Goal: Task Accomplishment & Management: Manage account settings

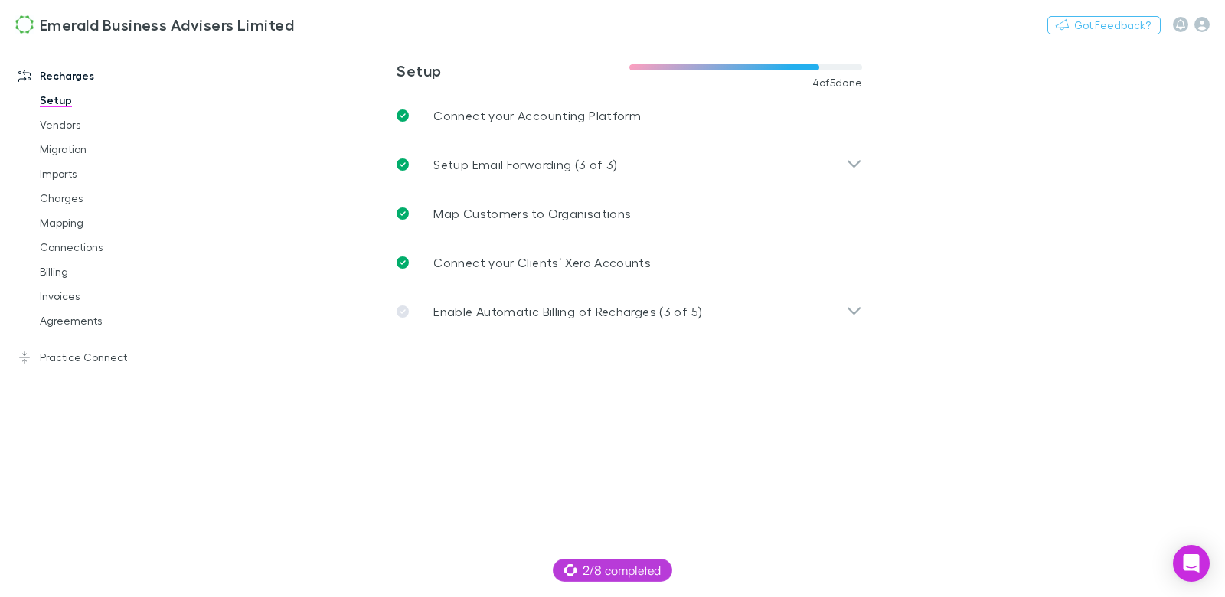
click at [100, 371] on div "Recharges Setup Vendors Migration Imports Charges Mapping Connections Billing I…" at bounding box center [97, 310] width 194 height 525
click at [101, 365] on link "Practice Connect" at bounding box center [97, 357] width 188 height 25
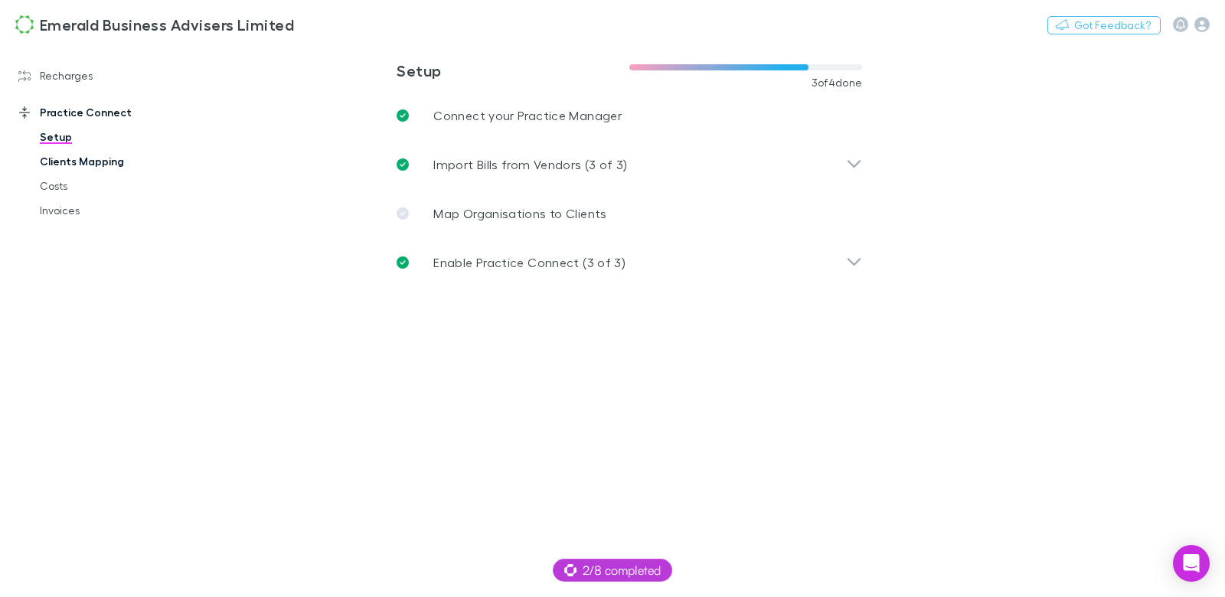
click at [66, 158] on link "Clients Mapping" at bounding box center [108, 161] width 166 height 25
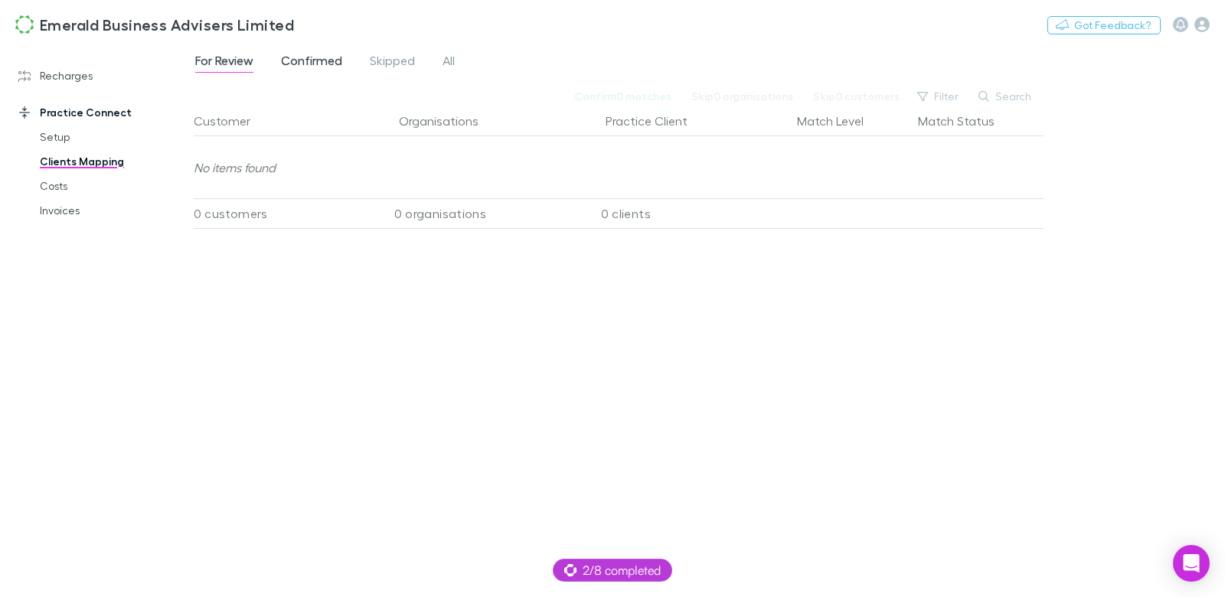
click at [335, 73] on link "Confirmed" at bounding box center [312, 63] width 64 height 25
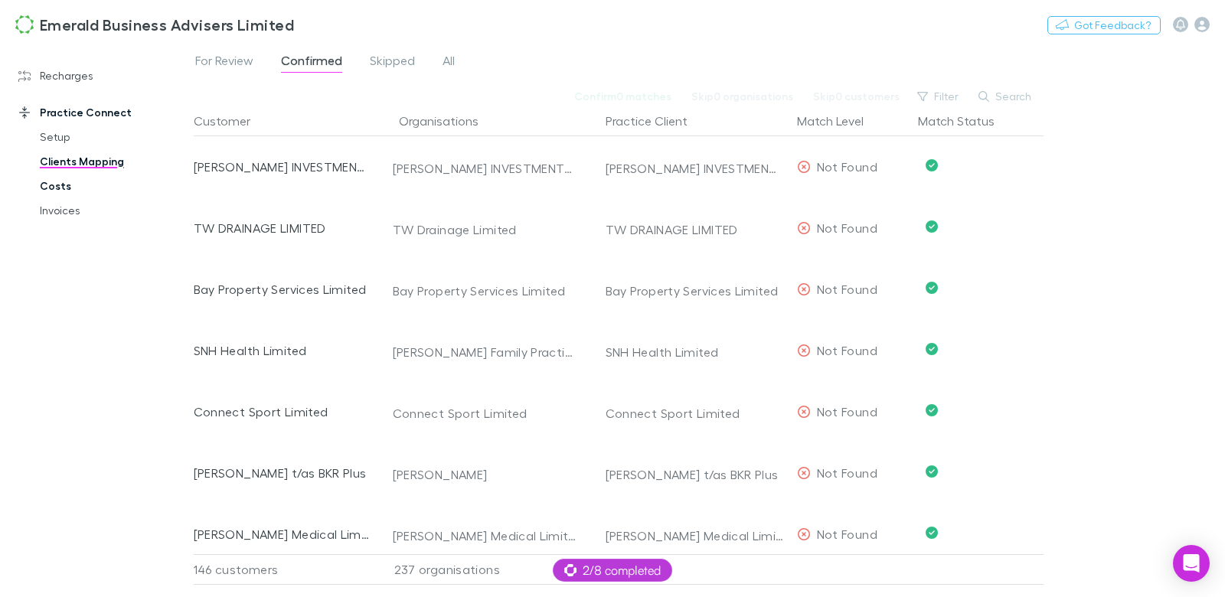
click at [70, 185] on link "Costs" at bounding box center [108, 186] width 166 height 25
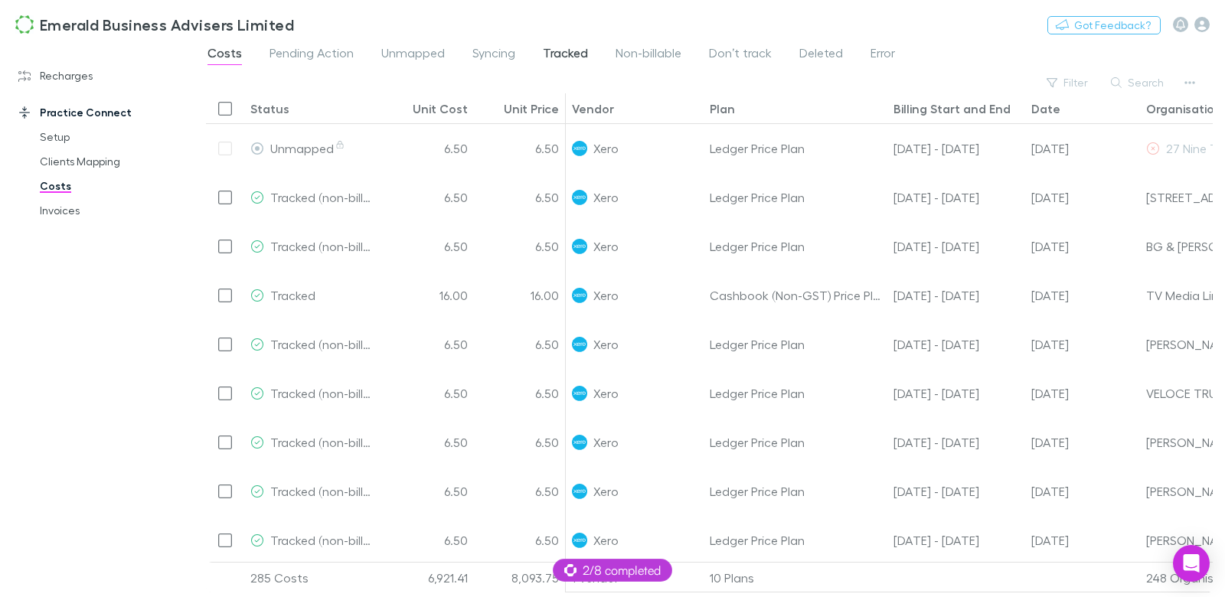
drag, startPoint x: 578, startPoint y: 54, endPoint x: 567, endPoint y: 57, distance: 11.0
click at [578, 54] on span "Tracked" at bounding box center [565, 55] width 45 height 20
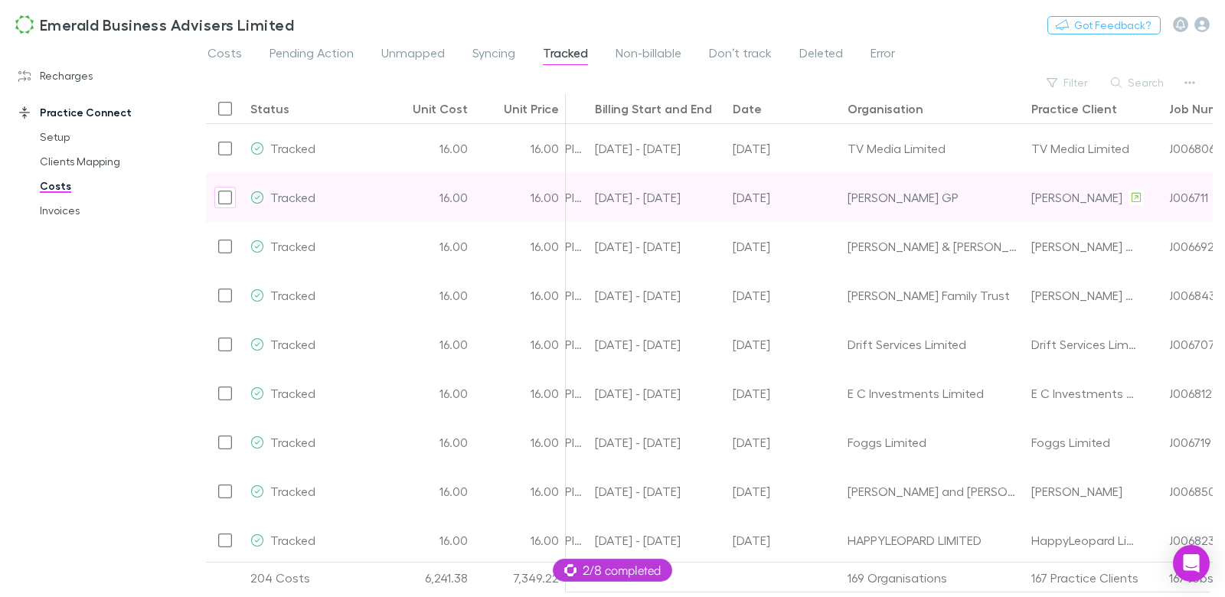
scroll to position [0, 386]
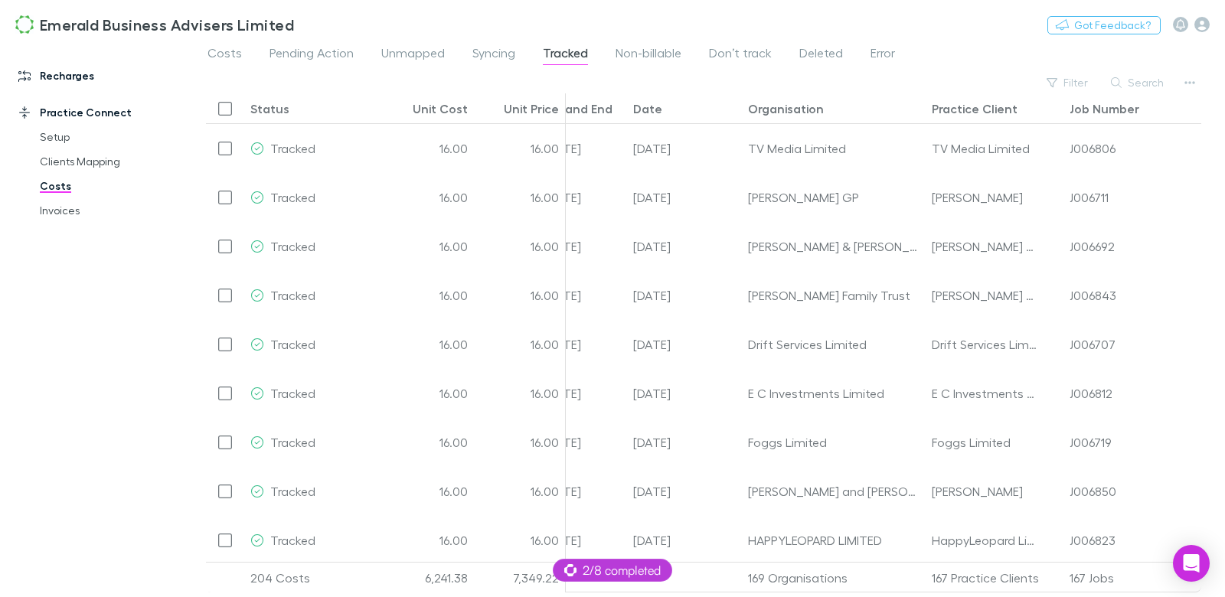
click at [78, 79] on link "Recharges" at bounding box center [97, 76] width 188 height 25
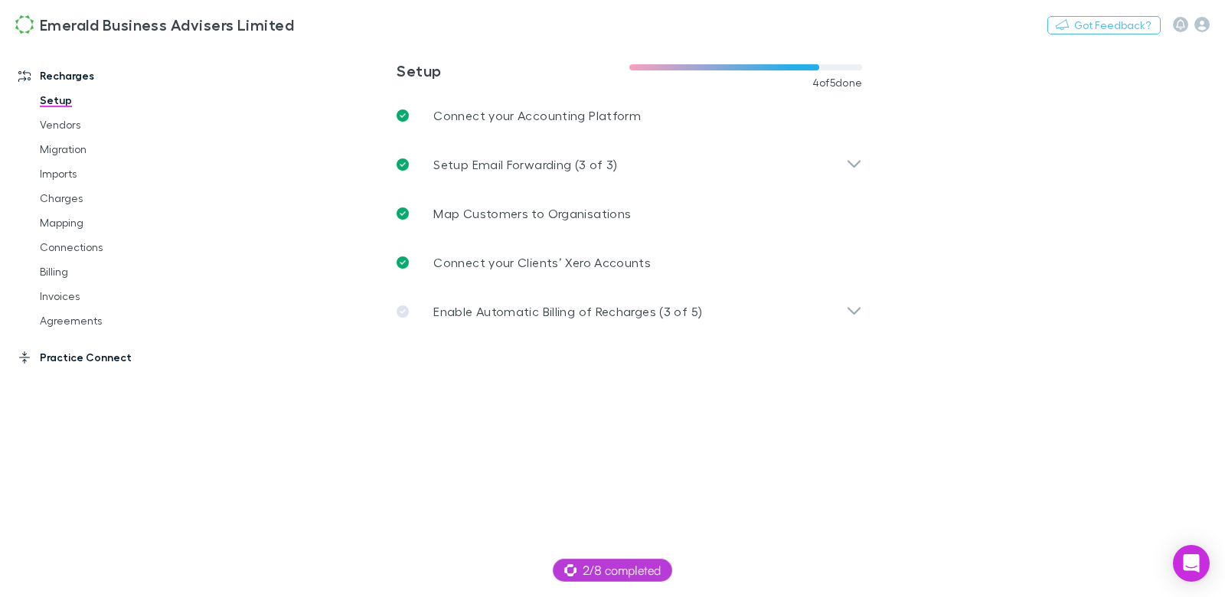
click at [123, 363] on link "Practice Connect" at bounding box center [97, 357] width 188 height 25
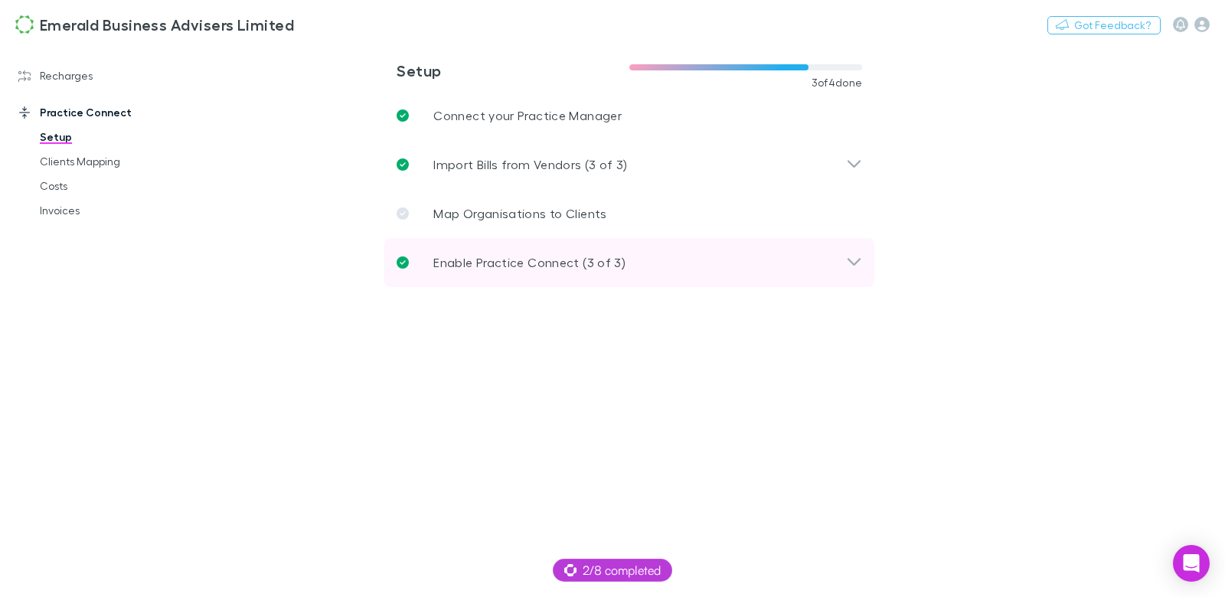
click at [529, 257] on p "Enable Practice Connect (3 of 3)" at bounding box center [529, 262] width 192 height 18
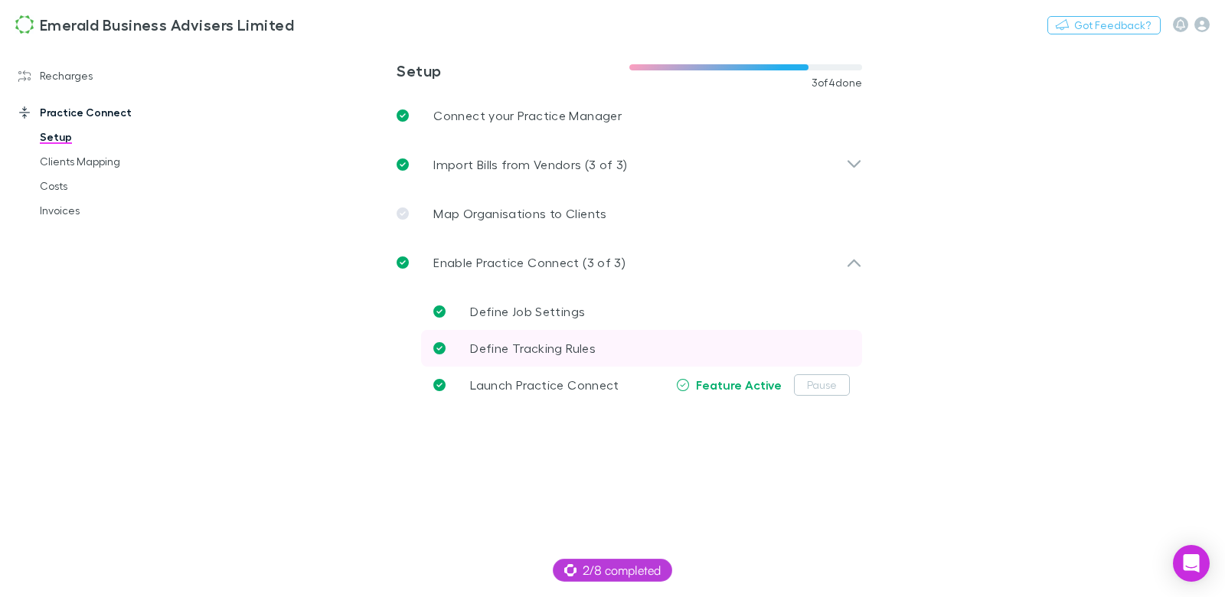
click at [554, 340] on p "Define Tracking Rules" at bounding box center [533, 348] width 126 height 18
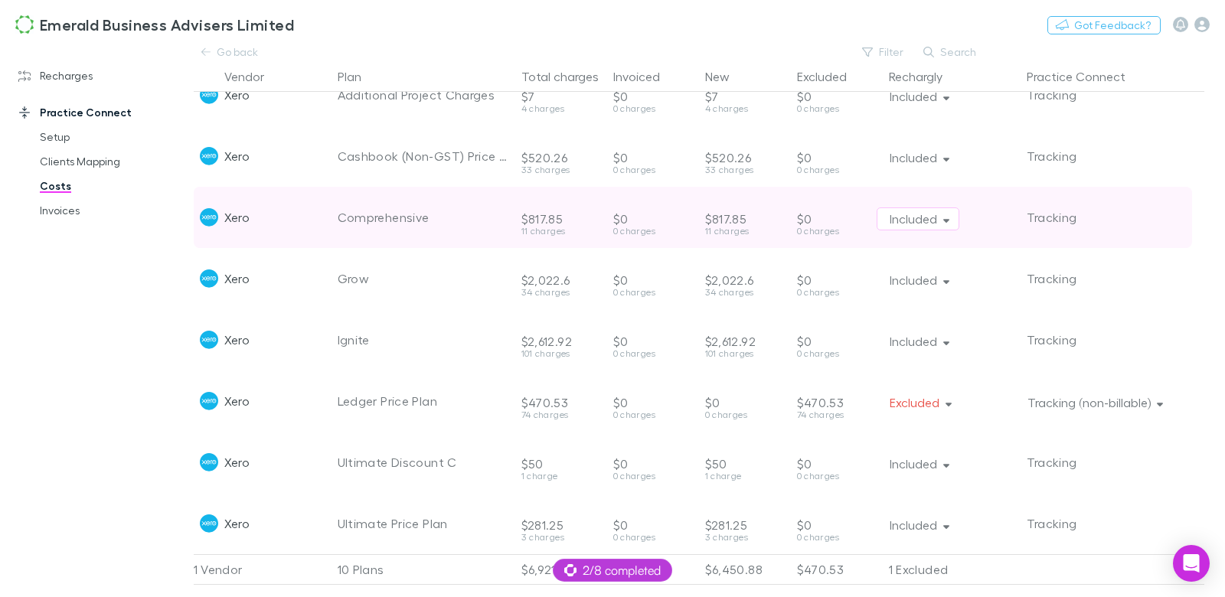
scroll to position [104, 0]
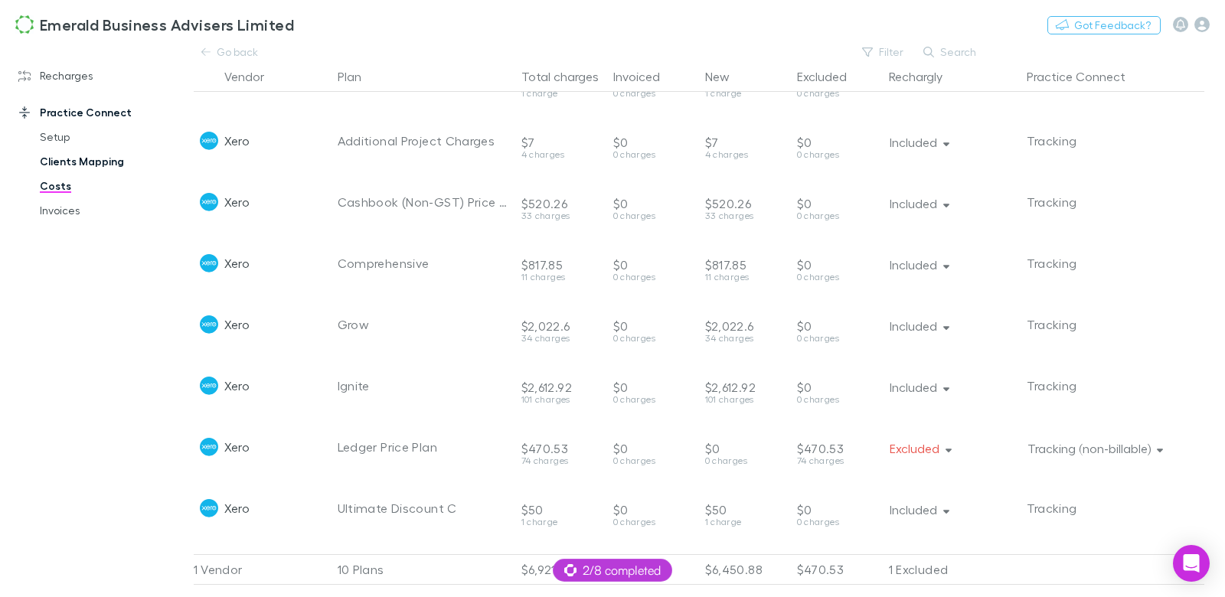
click at [120, 161] on link "Clients Mapping" at bounding box center [108, 161] width 166 height 25
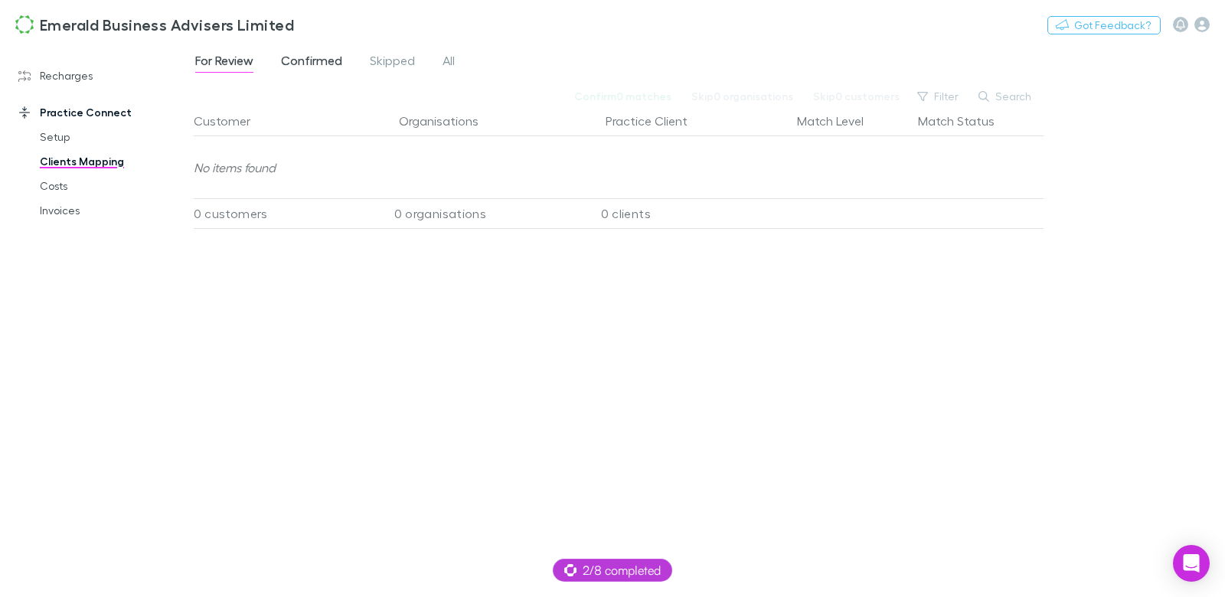
click at [304, 60] on span "Confirmed" at bounding box center [311, 63] width 61 height 20
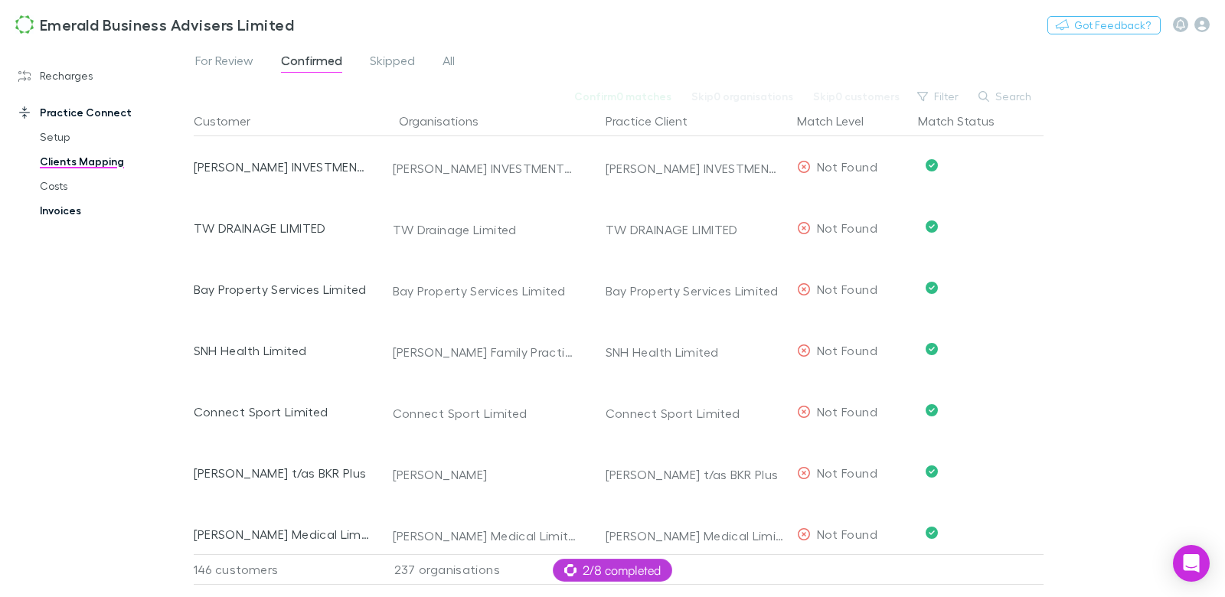
click at [69, 213] on link "Invoices" at bounding box center [108, 210] width 166 height 25
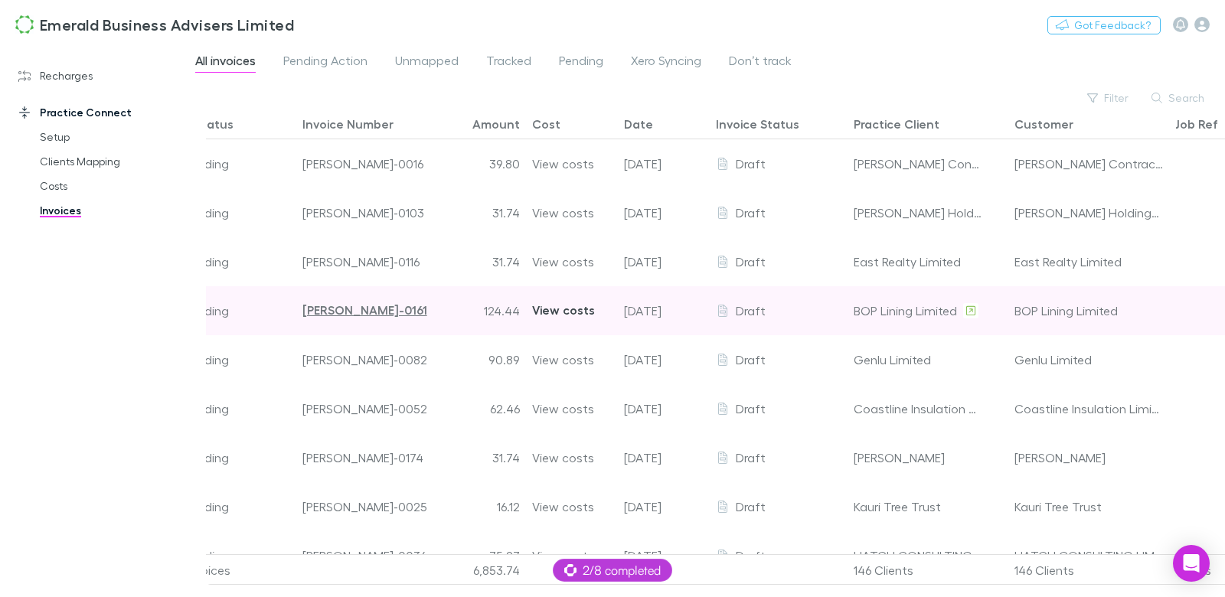
scroll to position [0, 83]
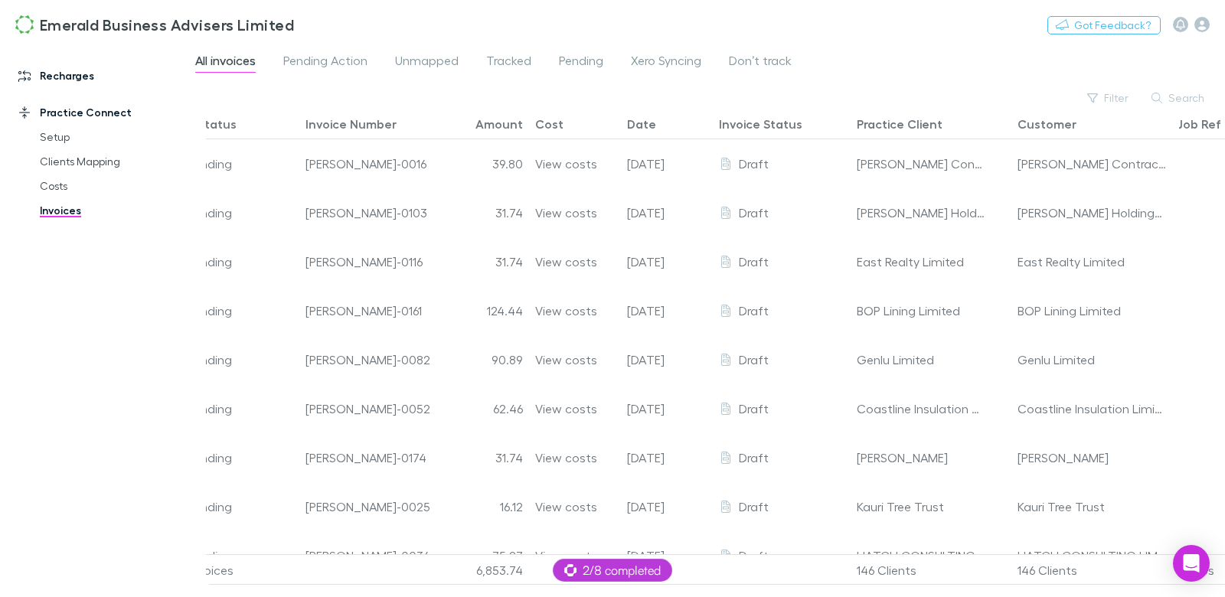
click at [72, 82] on link "Recharges" at bounding box center [97, 76] width 188 height 25
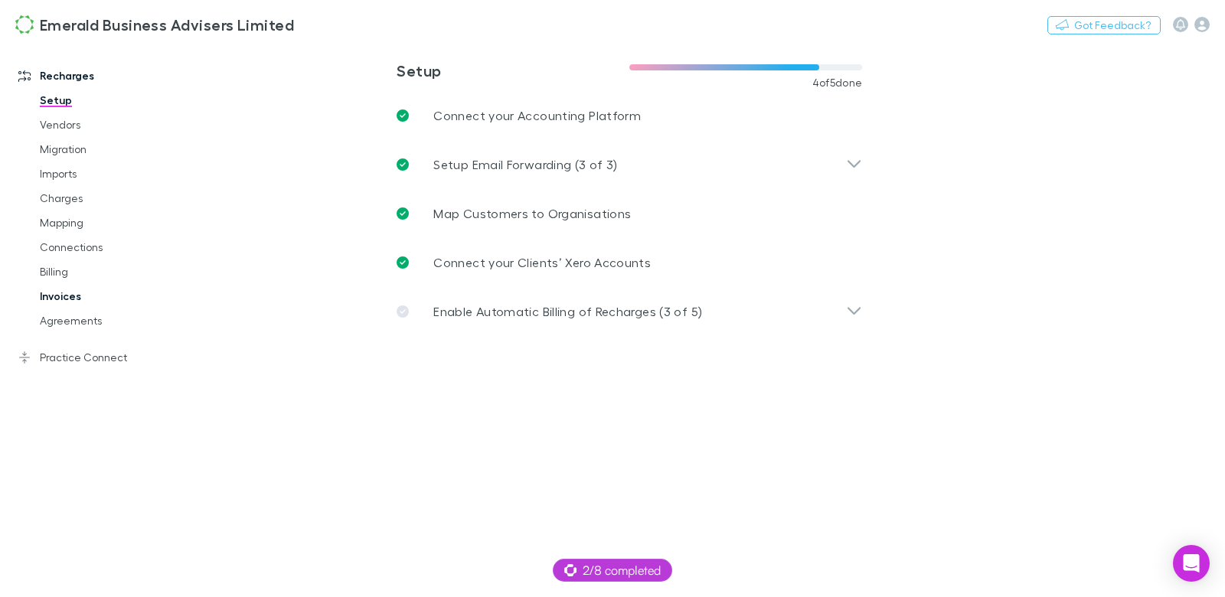
click at [64, 296] on link "Invoices" at bounding box center [108, 296] width 166 height 25
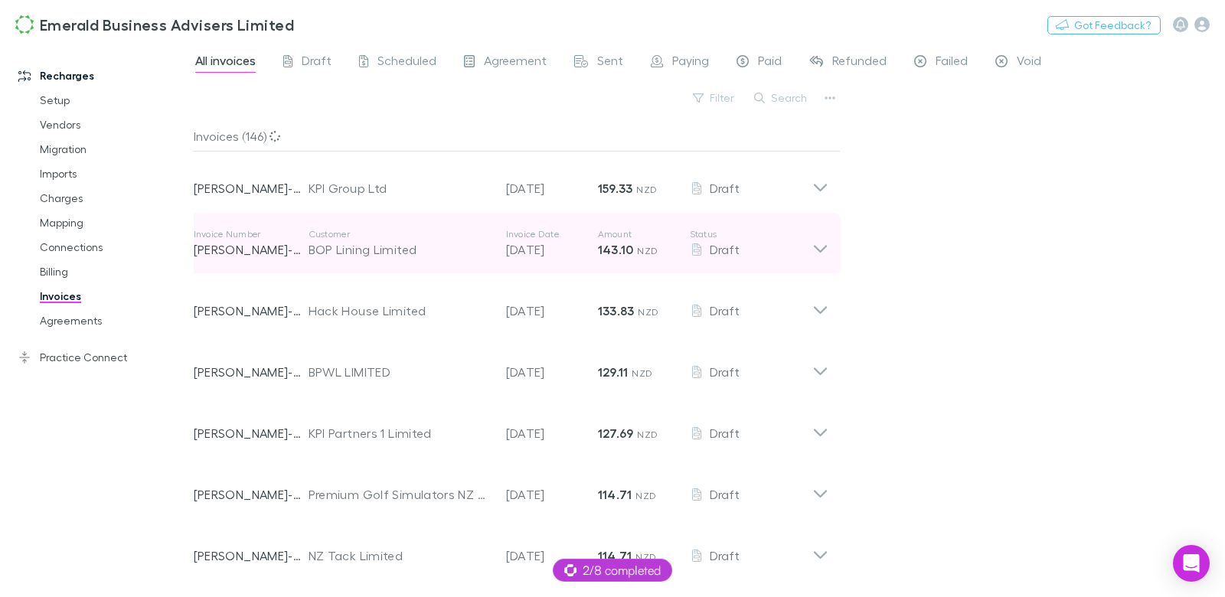
click at [438, 254] on div "BOP Lining Limited" at bounding box center [400, 249] width 182 height 18
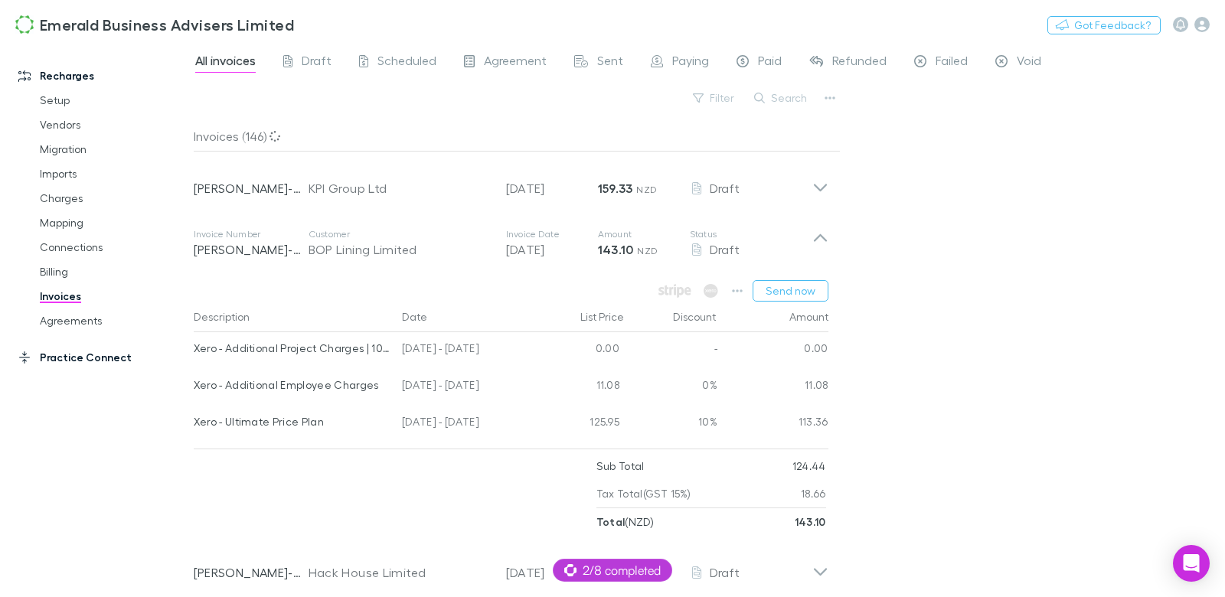
drag, startPoint x: 85, startPoint y: 356, endPoint x: 132, endPoint y: 349, distance: 47.2
click at [86, 357] on link "Practice Connect" at bounding box center [97, 357] width 188 height 25
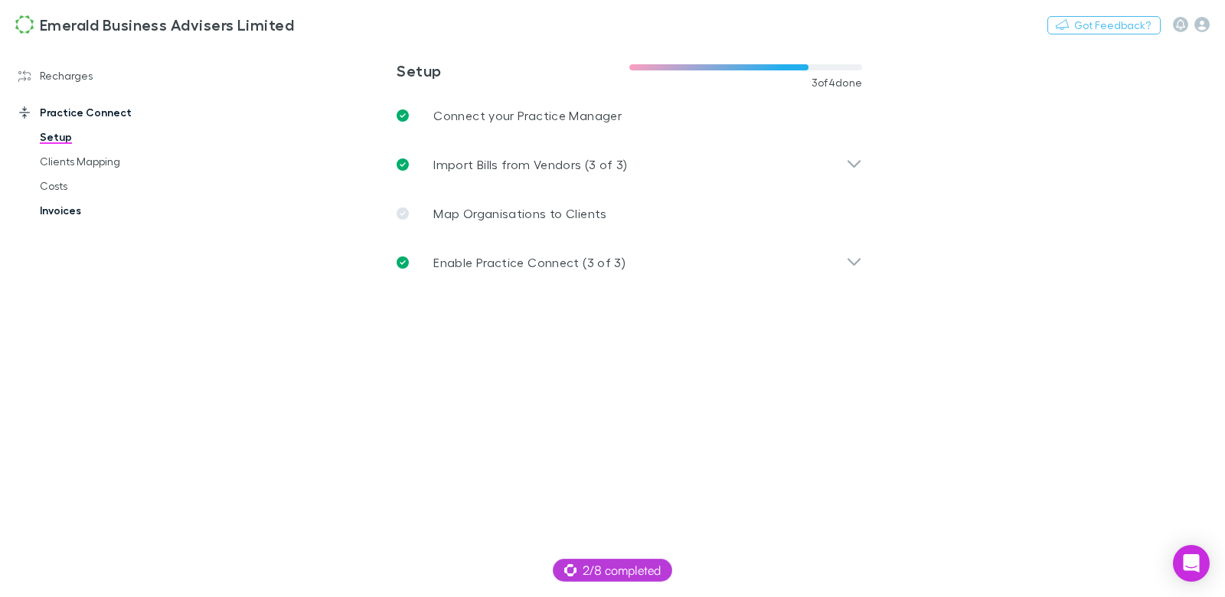
click at [69, 213] on link "Invoices" at bounding box center [108, 210] width 166 height 25
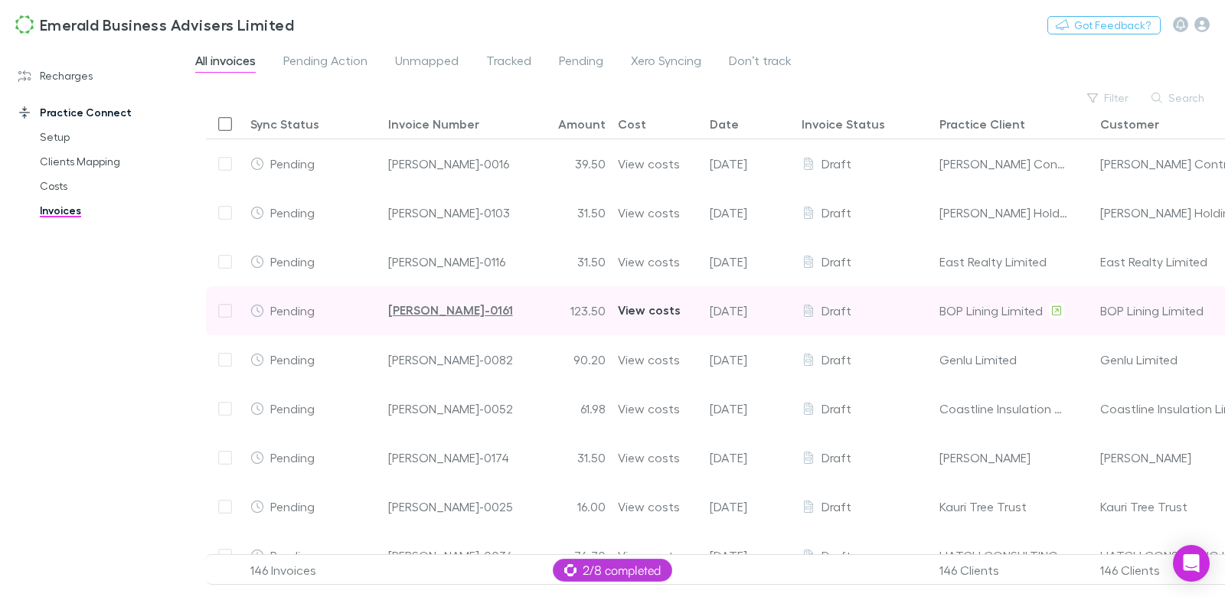
click at [633, 311] on div "View costs" at bounding box center [649, 310] width 63 height 48
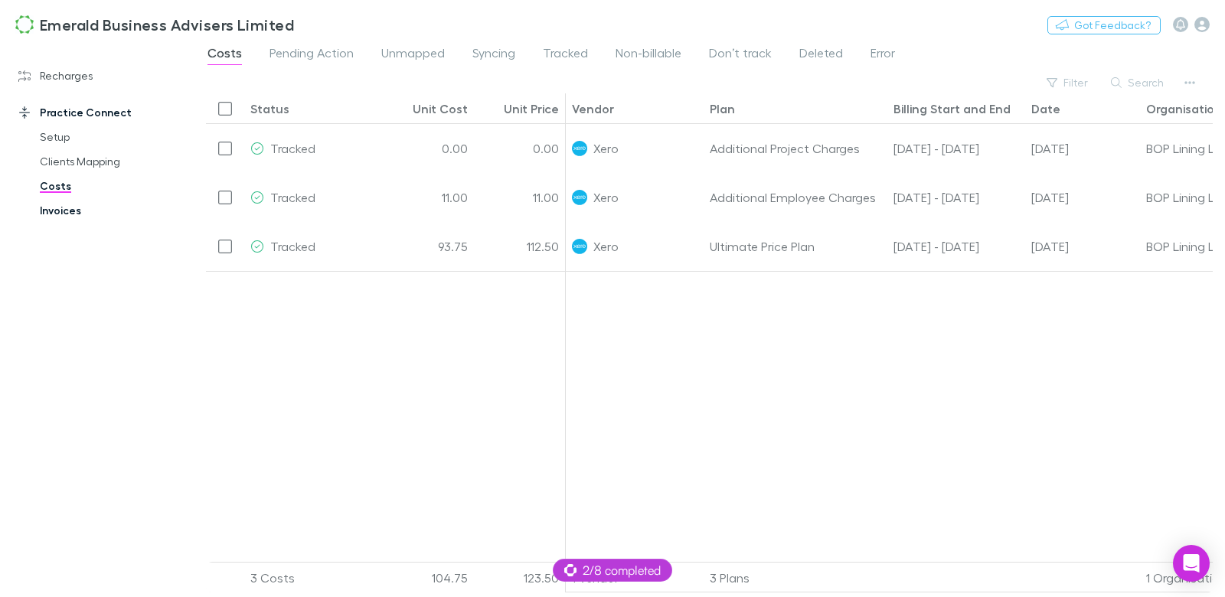
click at [63, 212] on link "Invoices" at bounding box center [108, 210] width 166 height 25
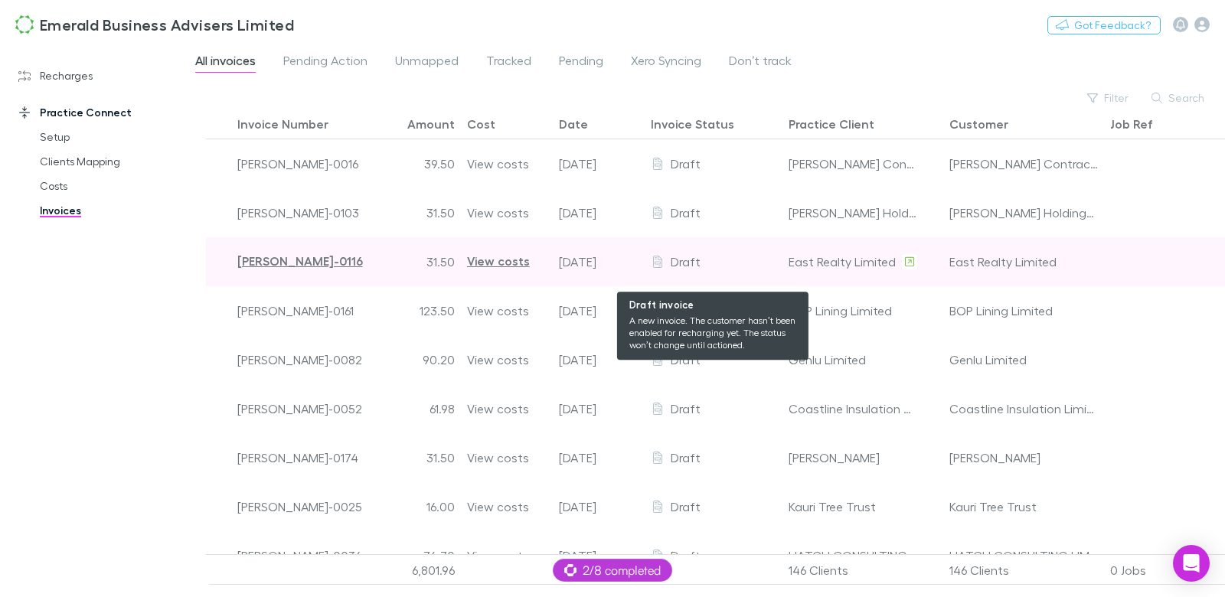
scroll to position [0, 40]
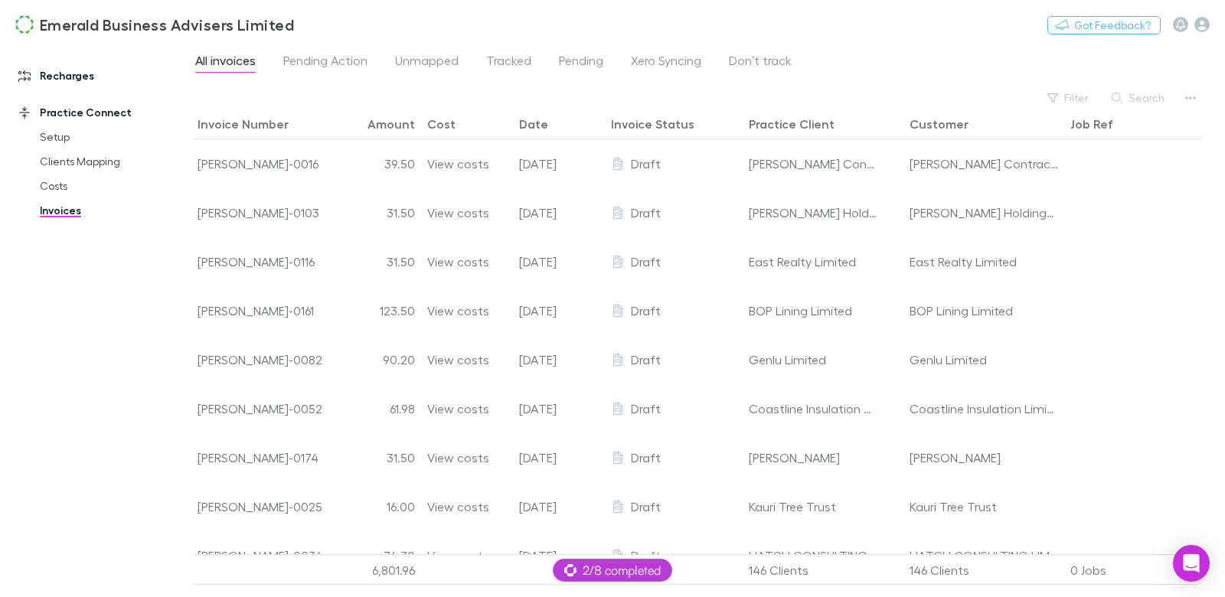
click at [68, 74] on link "Recharges" at bounding box center [97, 76] width 188 height 25
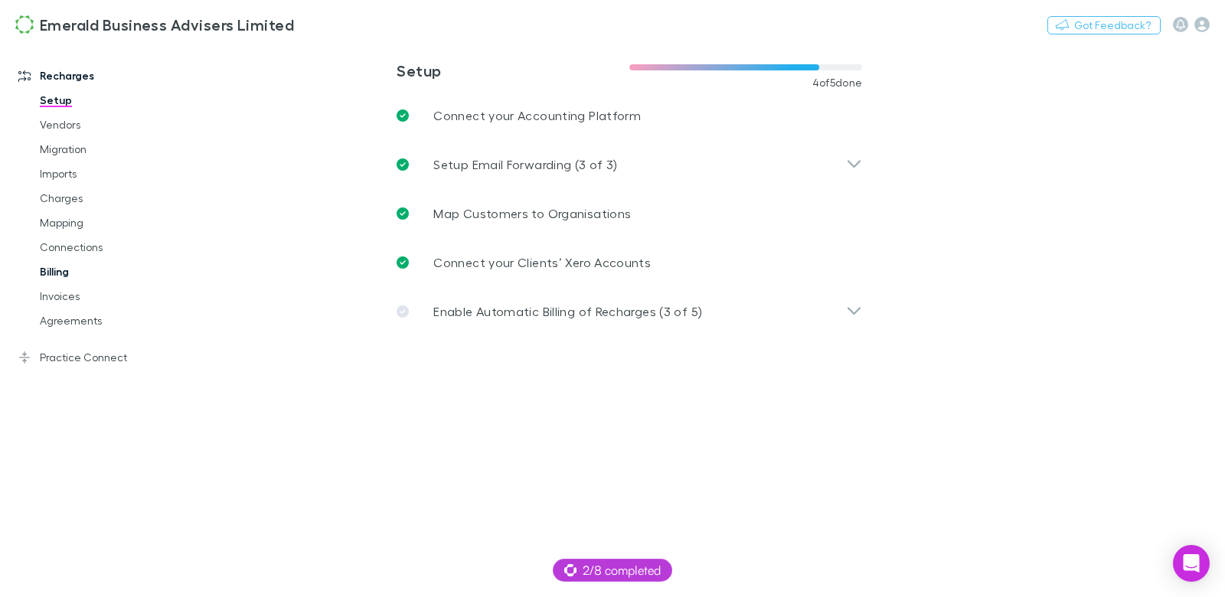
click at [61, 272] on link "Billing" at bounding box center [108, 272] width 166 height 25
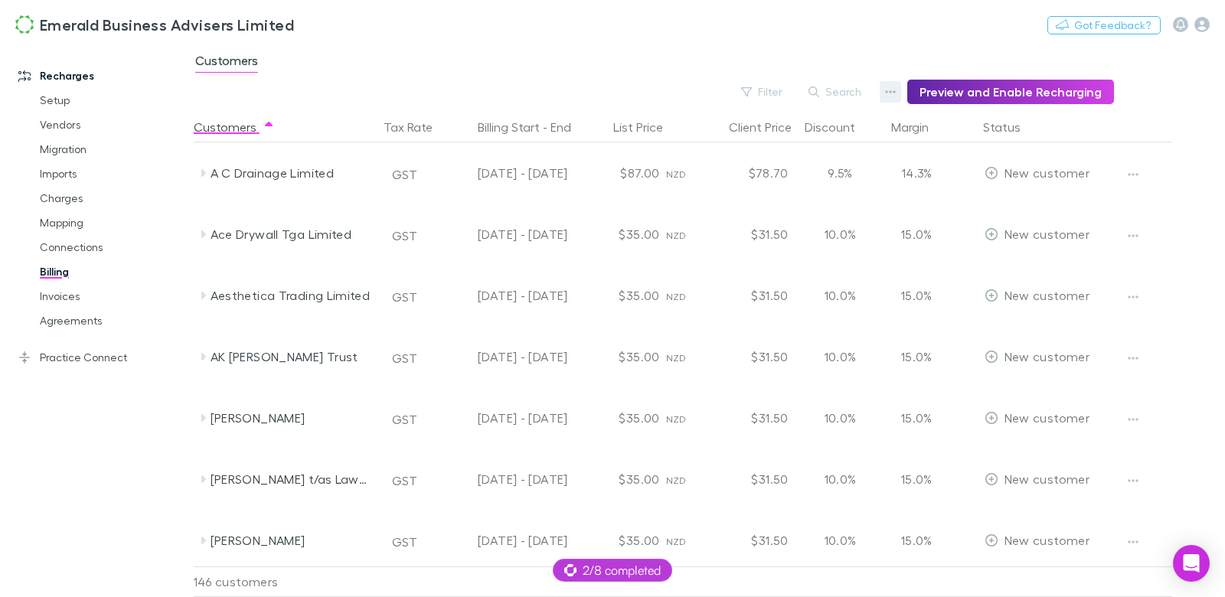
click at [891, 89] on button "button" at bounding box center [890, 91] width 21 height 21
click at [766, 139] on p "Discount Split" at bounding box center [803, 141] width 186 height 18
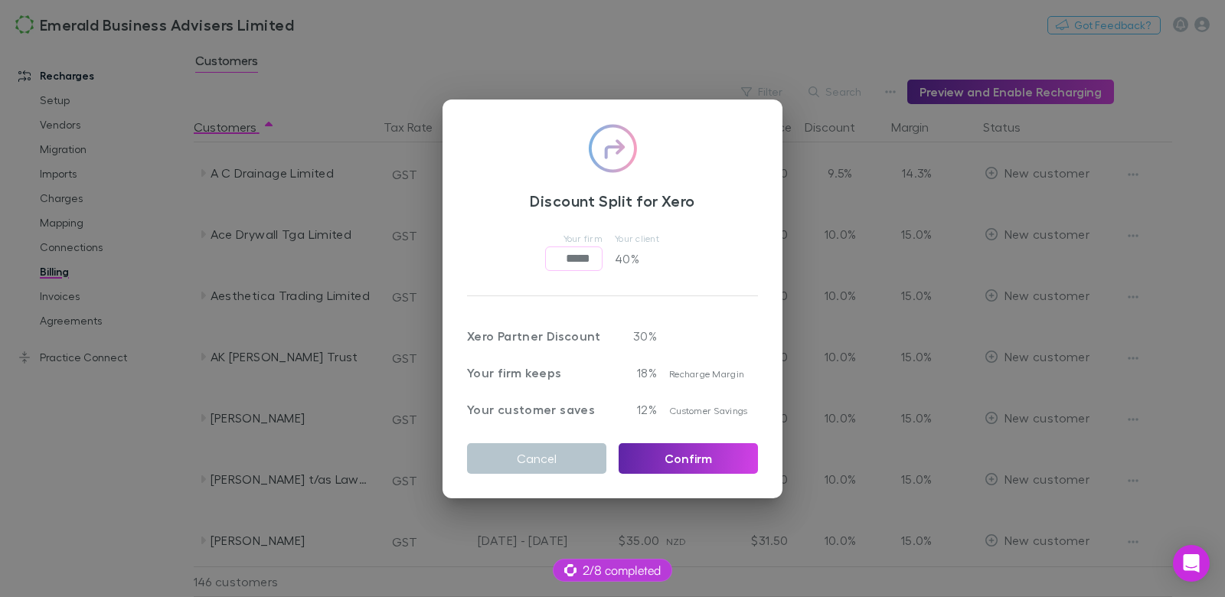
click at [695, 76] on div "Discount Split for Xero Your firm ***** ​ Your client 40 % Xero Partner Discoun…" at bounding box center [612, 298] width 1225 height 597
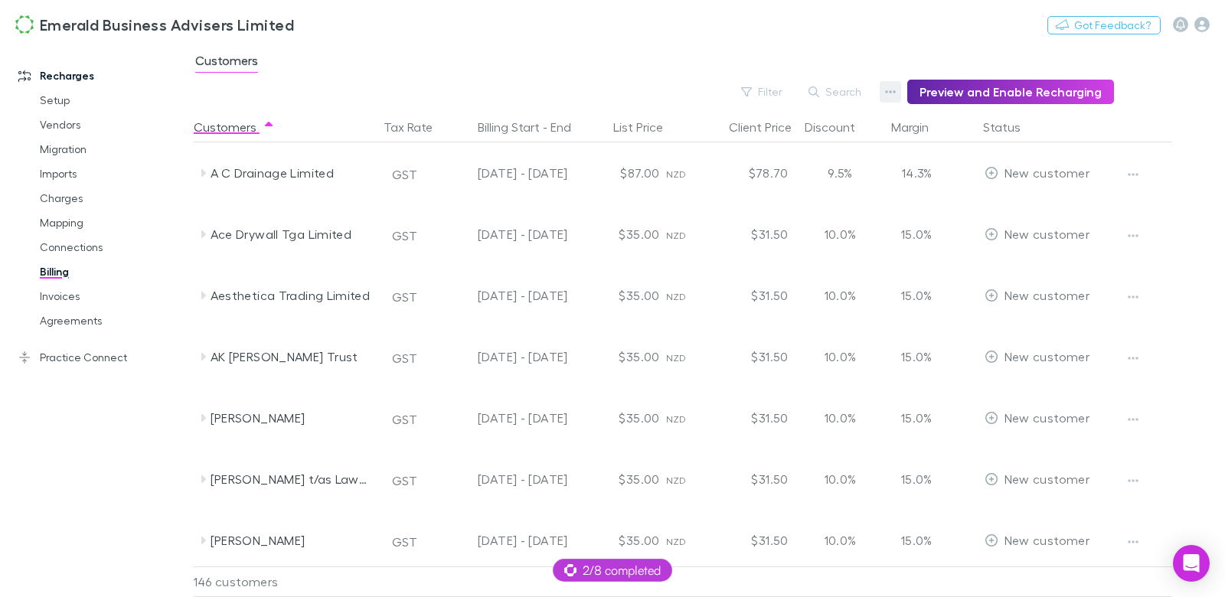
click at [891, 93] on button "button" at bounding box center [890, 91] width 21 height 21
click at [792, 169] on p "Admin Fee" at bounding box center [803, 169] width 186 height 18
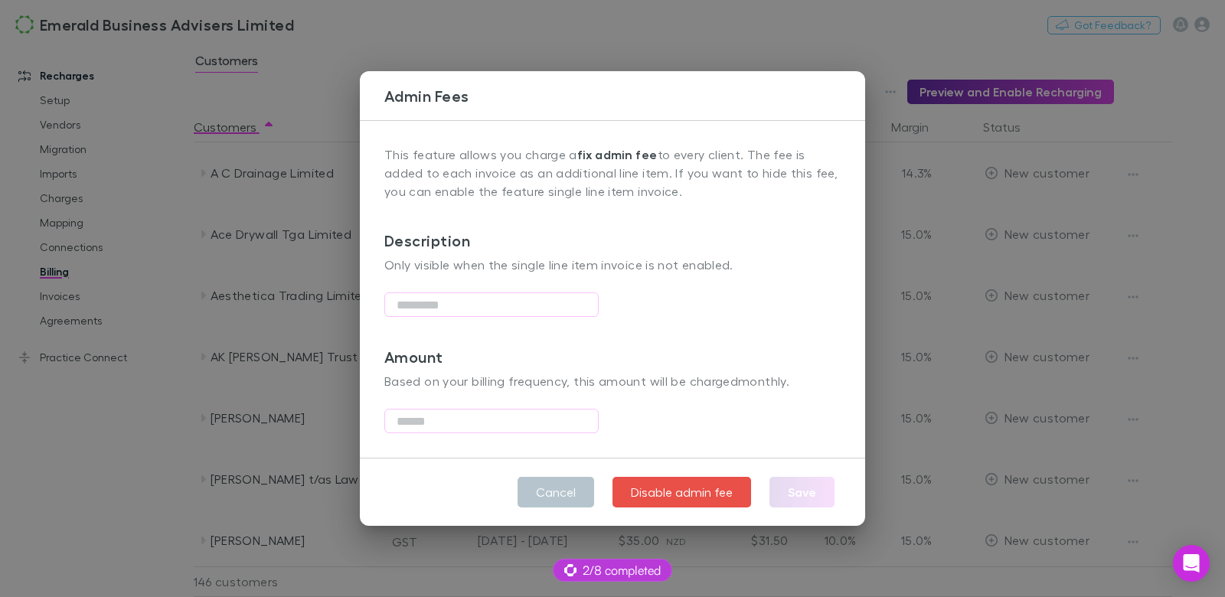
click at [646, 46] on div "Admin Fees This feature allows you charge a fix admin fee to every client. The …" at bounding box center [612, 298] width 1225 height 597
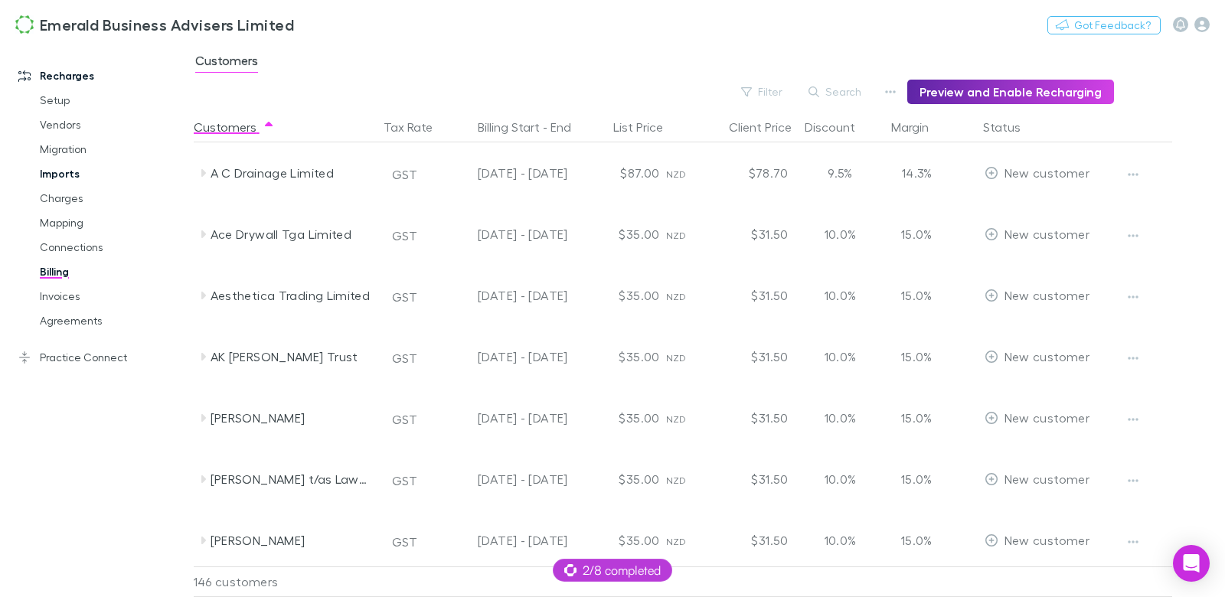
click at [66, 175] on link "Imports" at bounding box center [108, 174] width 166 height 25
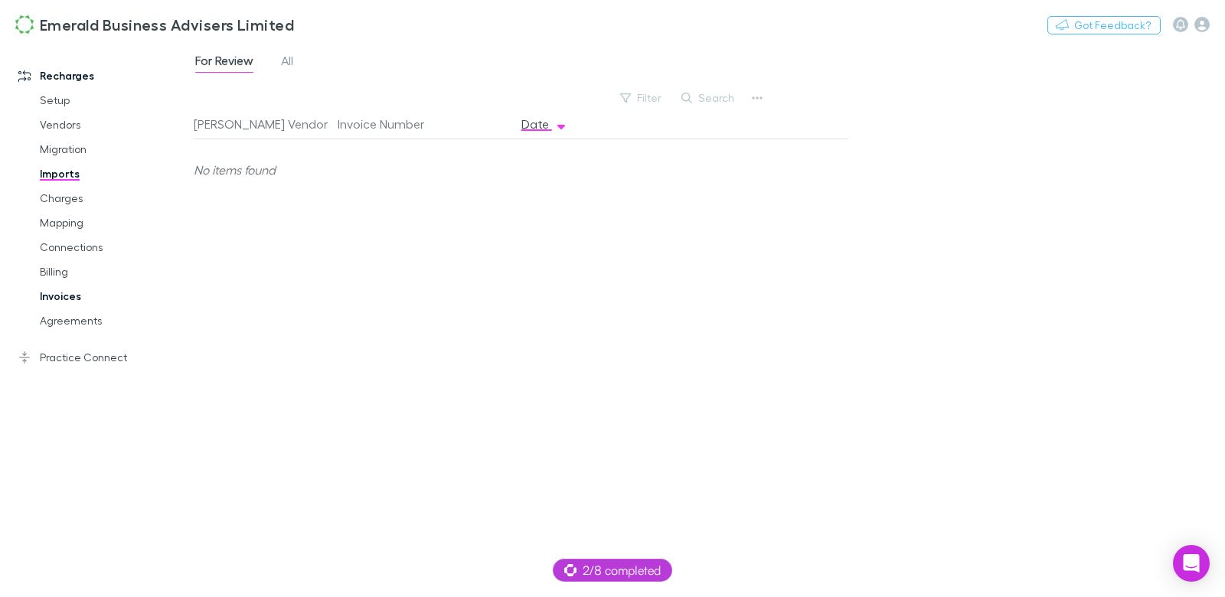
click at [57, 302] on link "Invoices" at bounding box center [108, 296] width 166 height 25
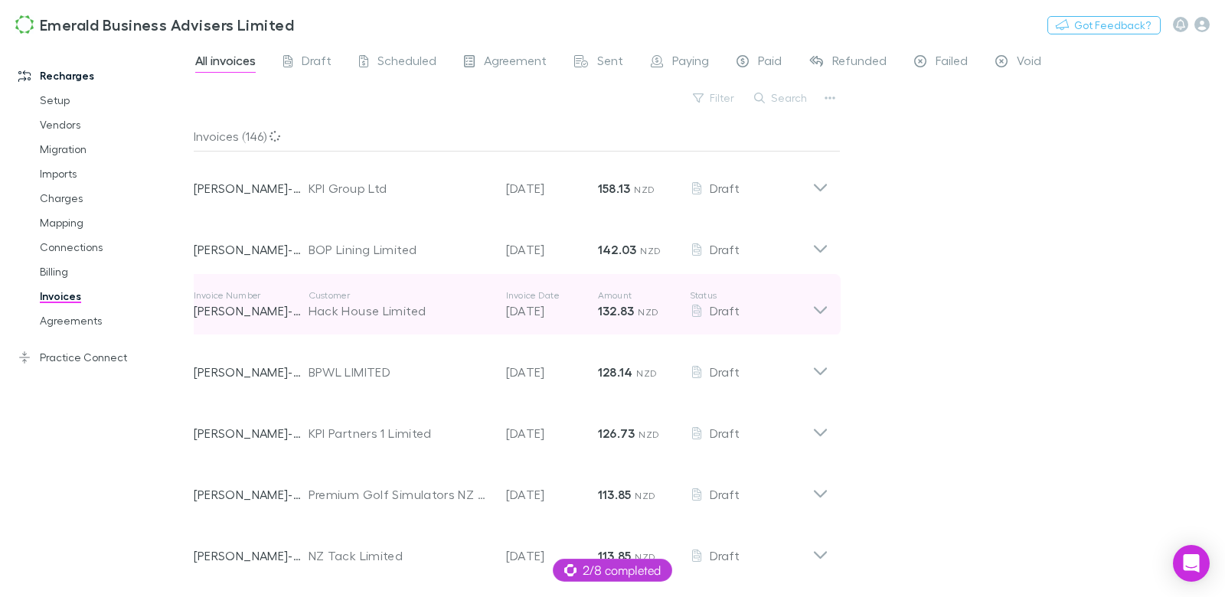
click at [377, 314] on div "Hack House Limited" at bounding box center [400, 311] width 182 height 18
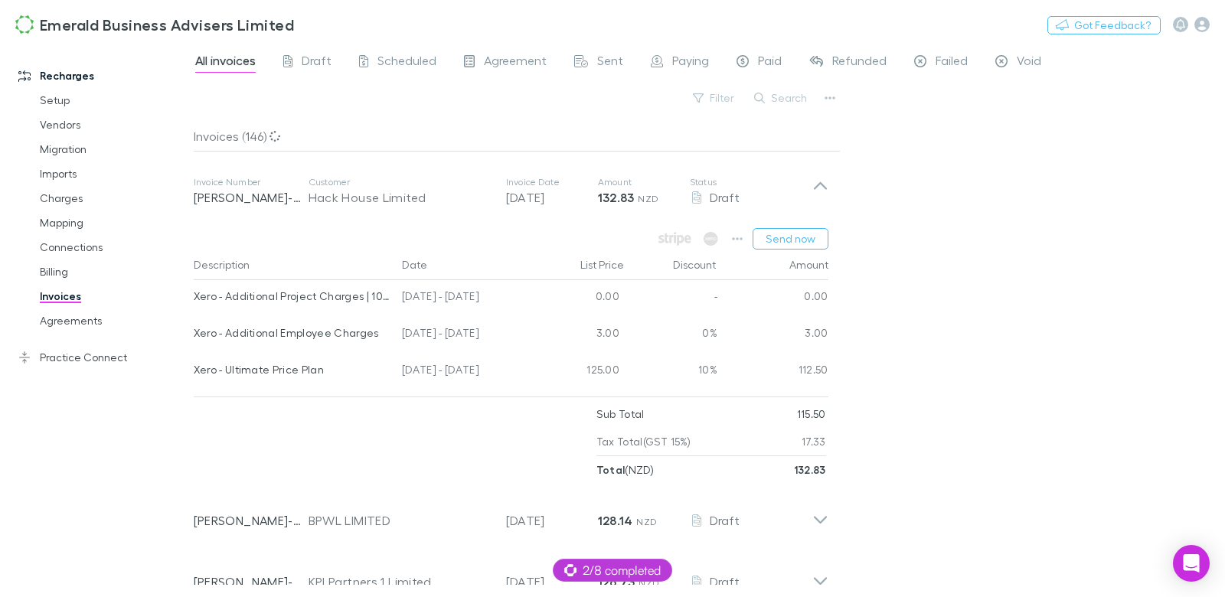
scroll to position [153, 0]
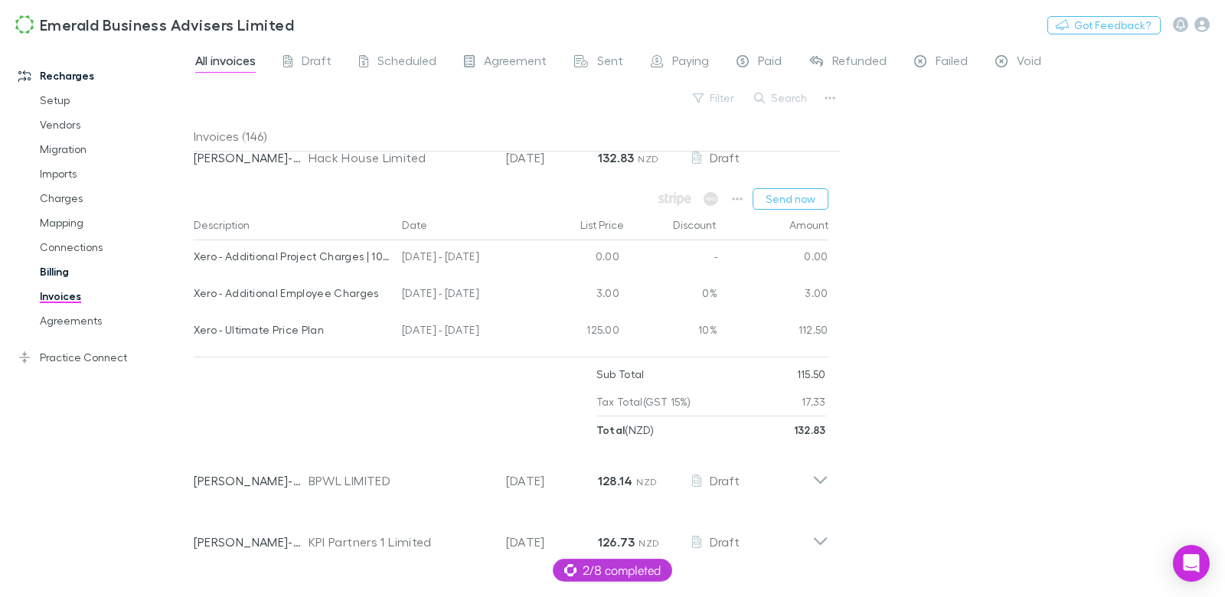
click at [70, 266] on link "Billing" at bounding box center [108, 272] width 166 height 25
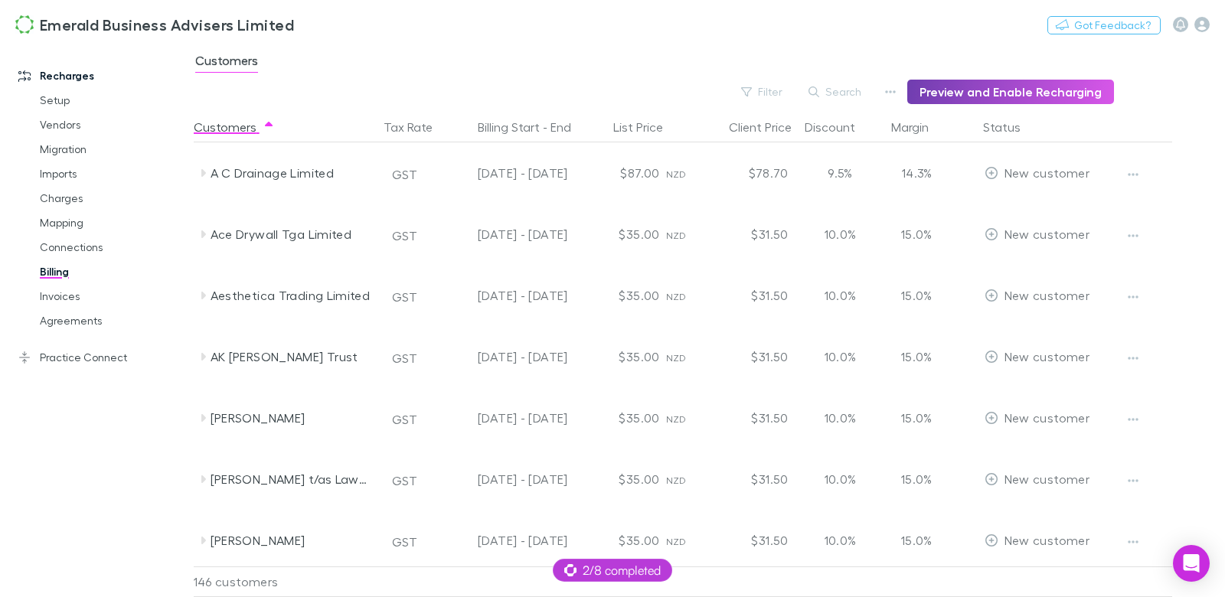
click at [947, 95] on button "Preview and Enable Recharging" at bounding box center [1010, 92] width 207 height 25
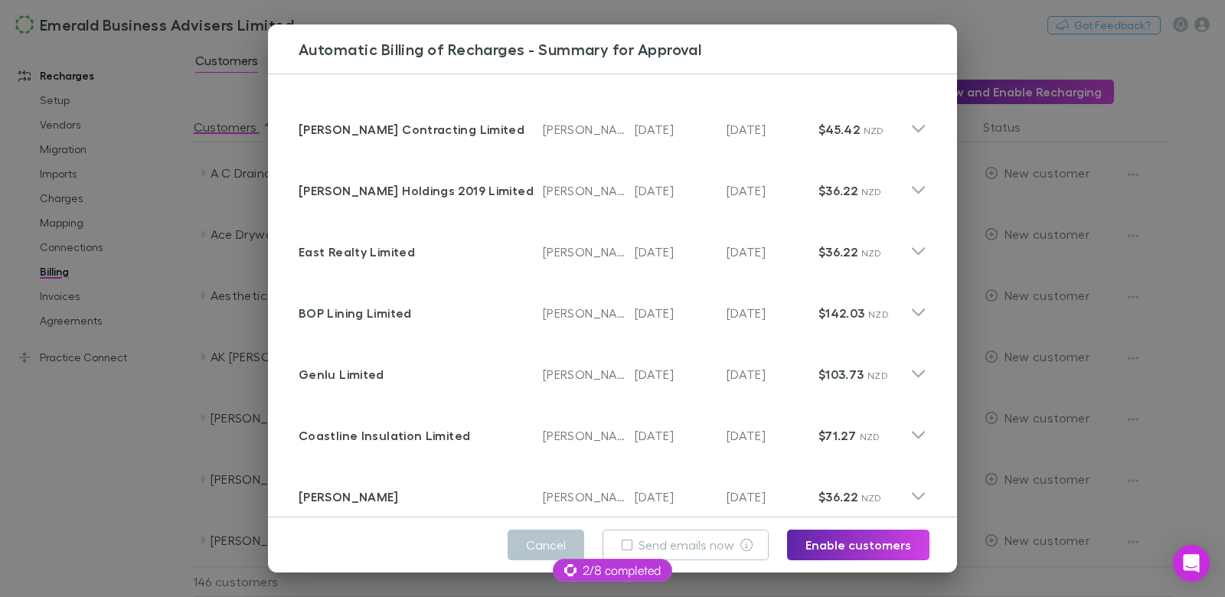
click at [188, 211] on div "Automatic Billing of Recharges - Summary for Approval Customer [PERSON_NAME] Co…" at bounding box center [612, 298] width 1225 height 597
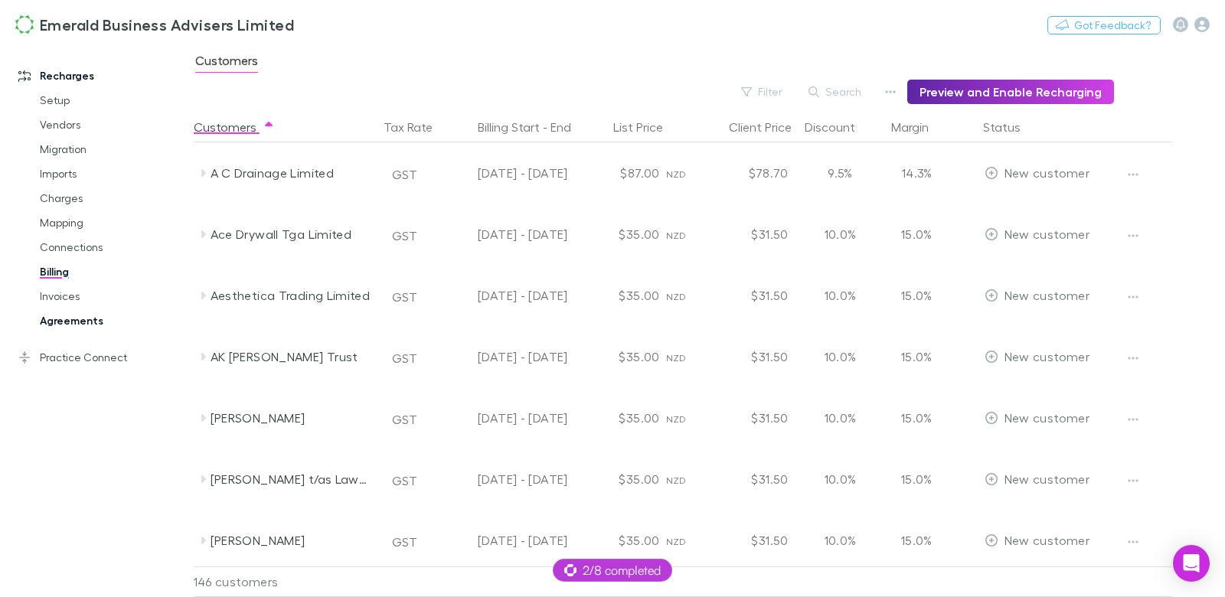
click at [83, 313] on link "Agreements" at bounding box center [108, 321] width 166 height 25
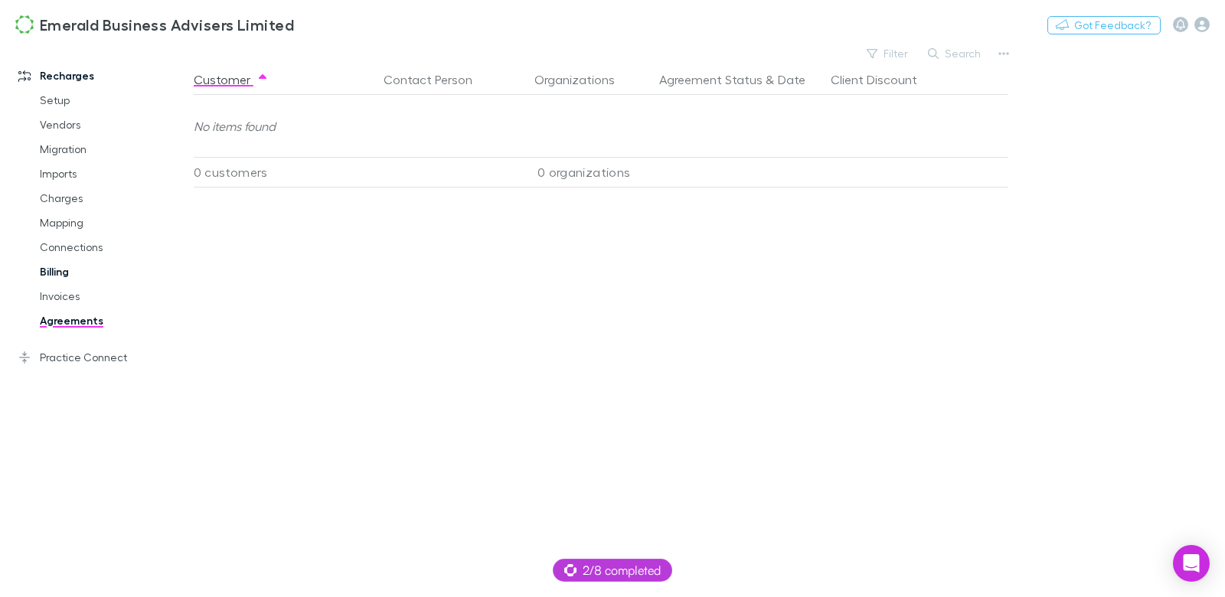
click at [61, 277] on link "Billing" at bounding box center [108, 272] width 166 height 25
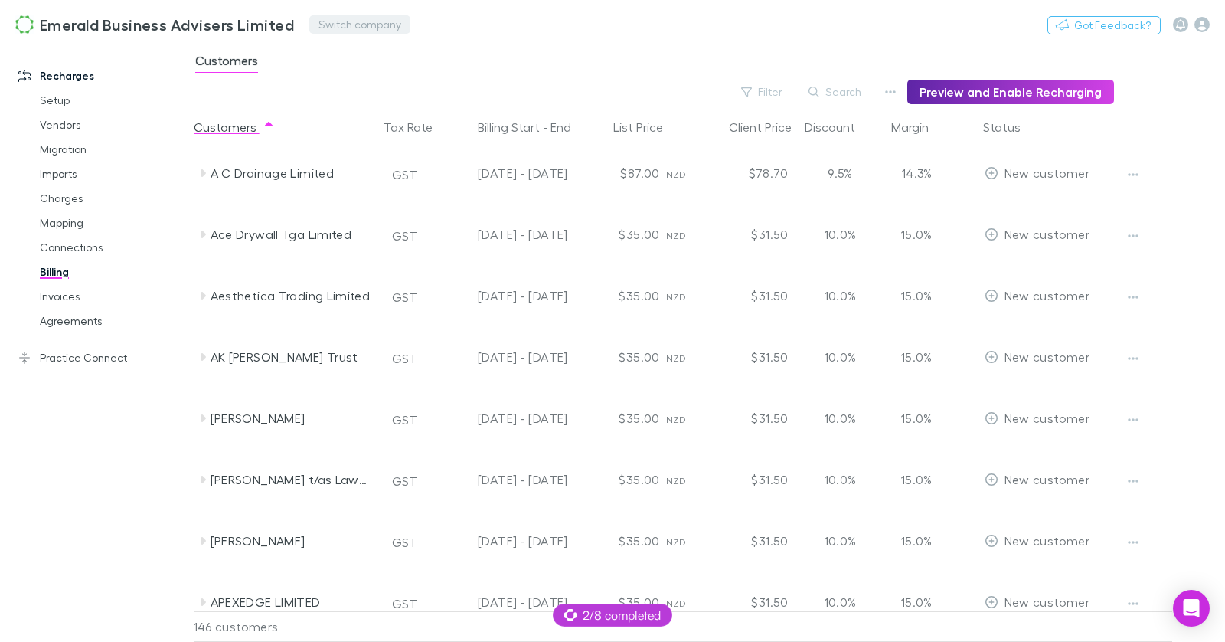
click at [325, 29] on button "Switch company" at bounding box center [359, 24] width 101 height 18
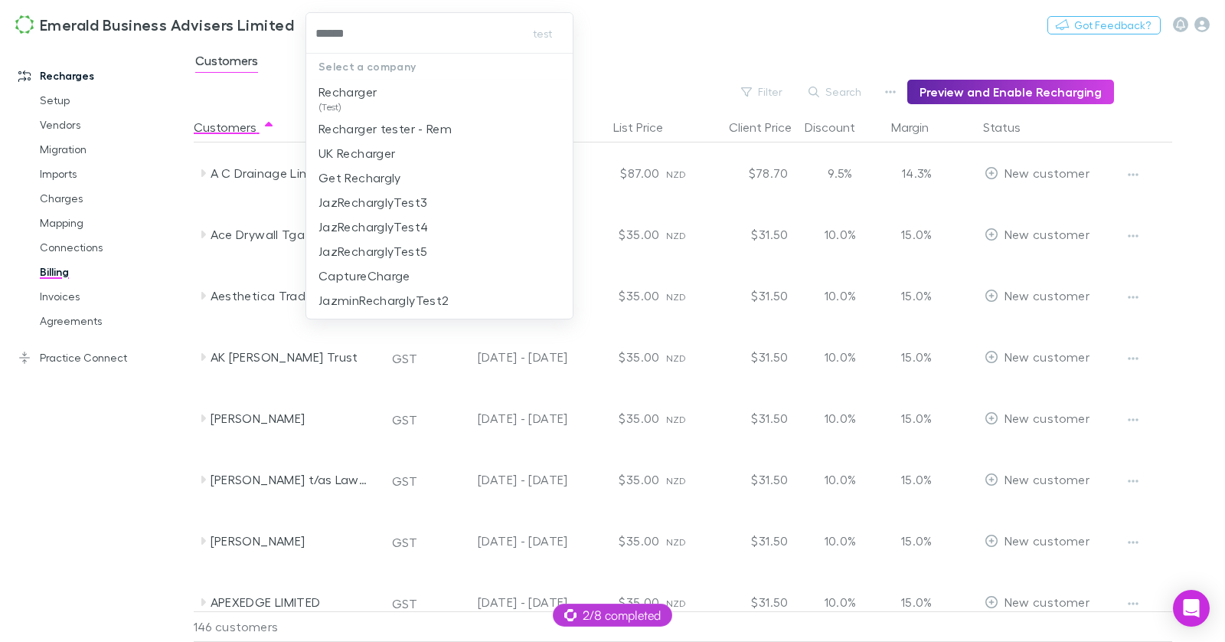
type input "*******"
click at [352, 86] on p "Recharger" at bounding box center [348, 92] width 58 height 18
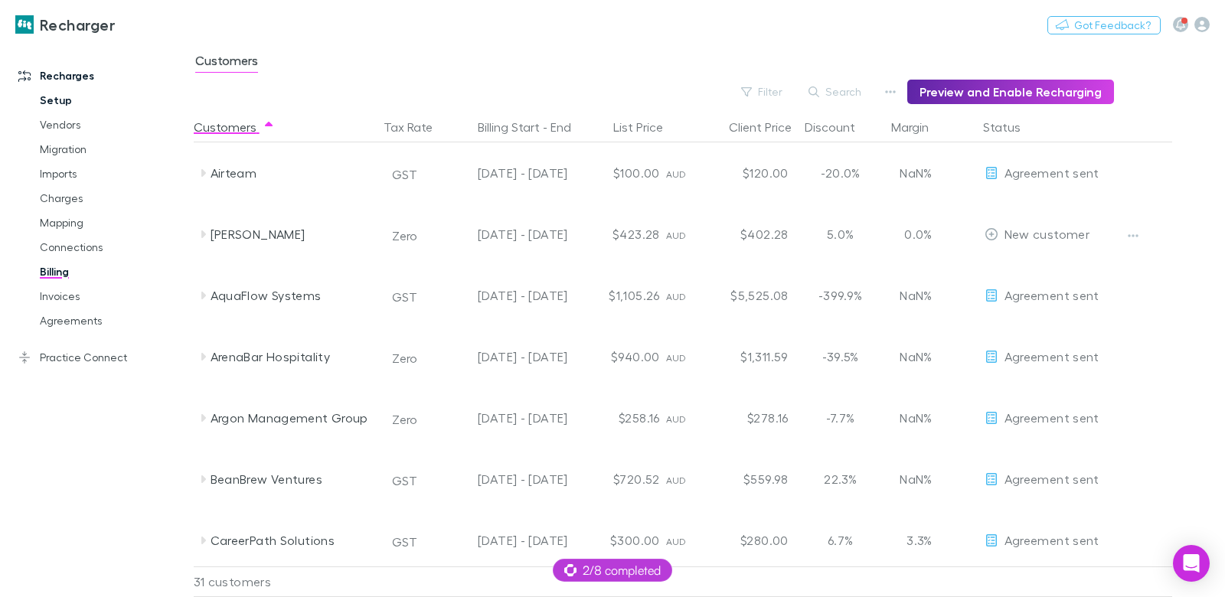
click at [54, 103] on link "Setup" at bounding box center [108, 100] width 166 height 25
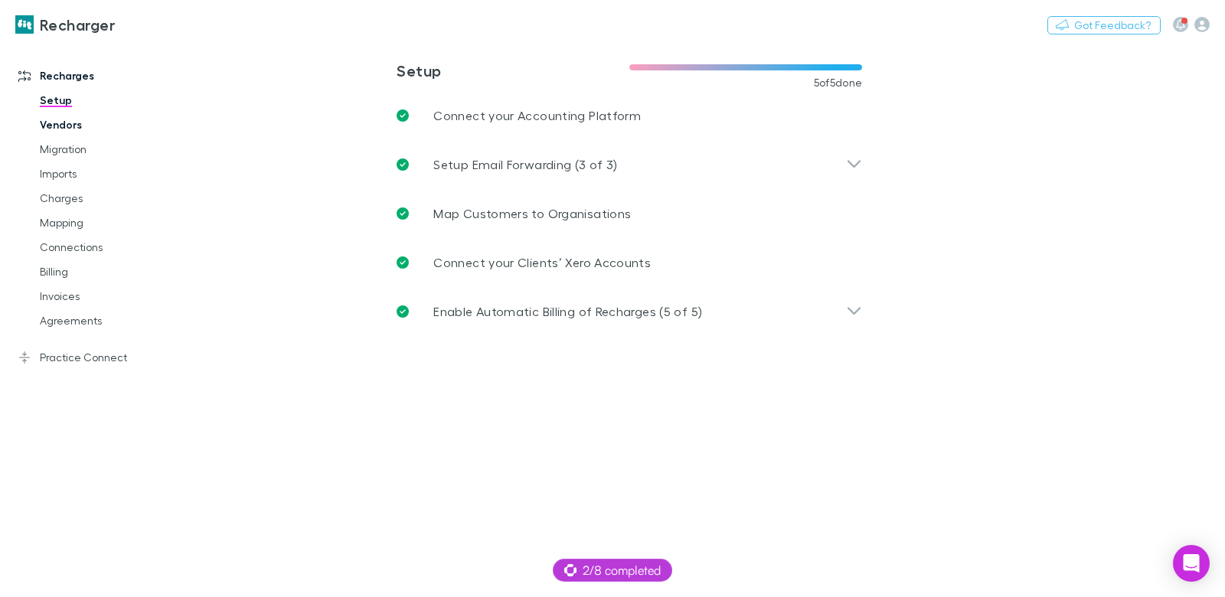
click at [101, 123] on link "Vendors" at bounding box center [108, 125] width 166 height 25
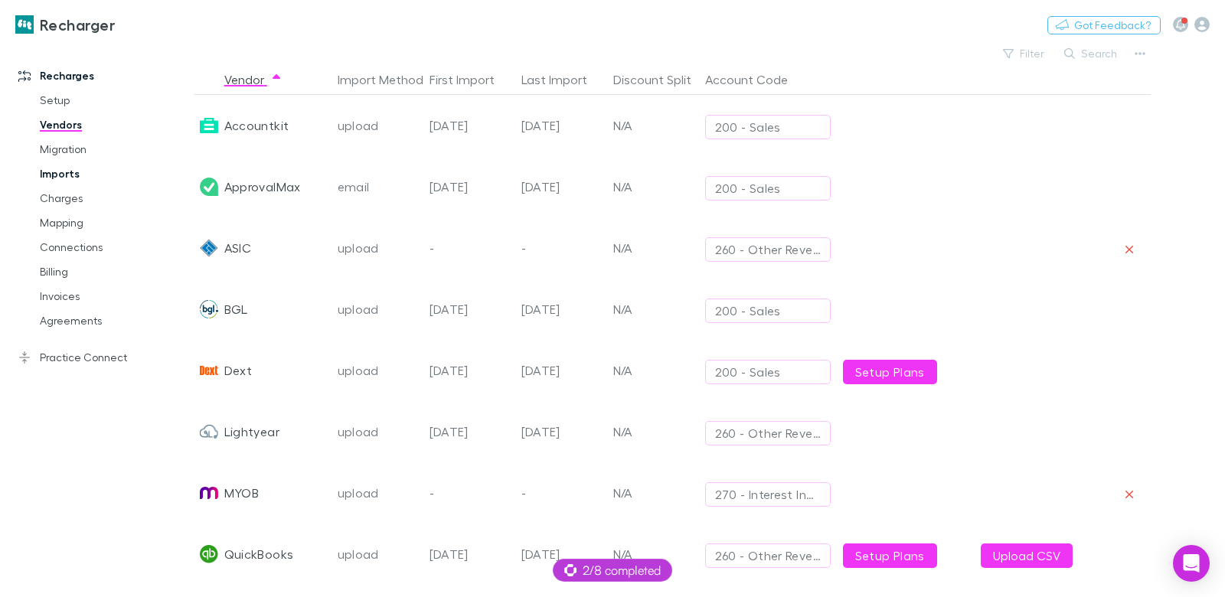
click at [45, 177] on link "Imports" at bounding box center [108, 174] width 166 height 25
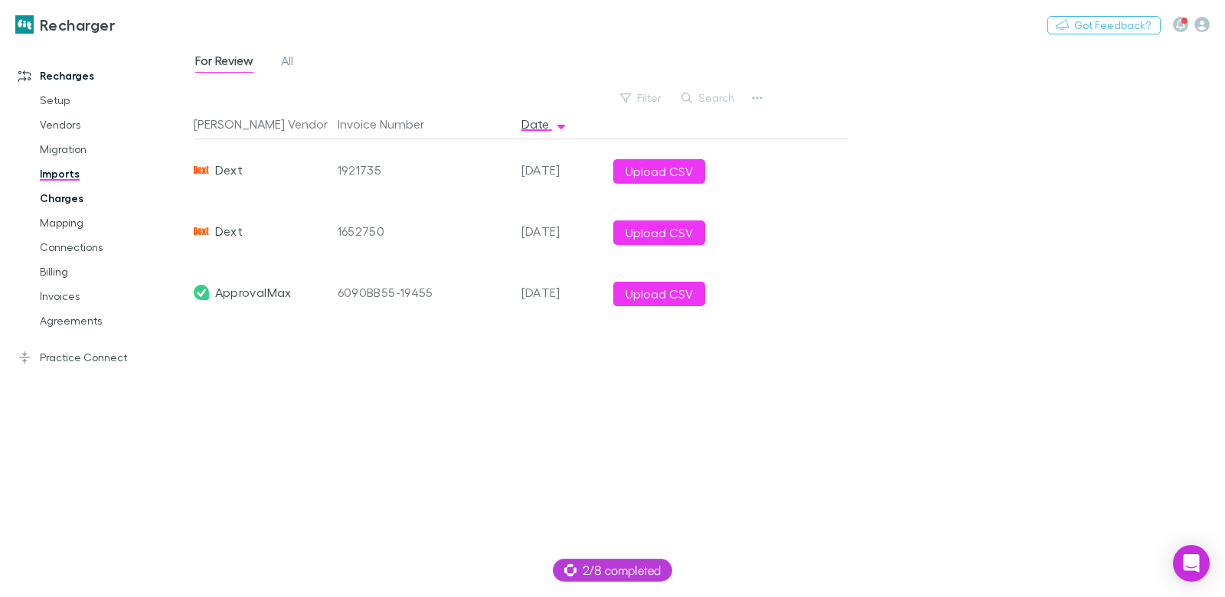
click at [93, 192] on link "Charges" at bounding box center [108, 198] width 166 height 25
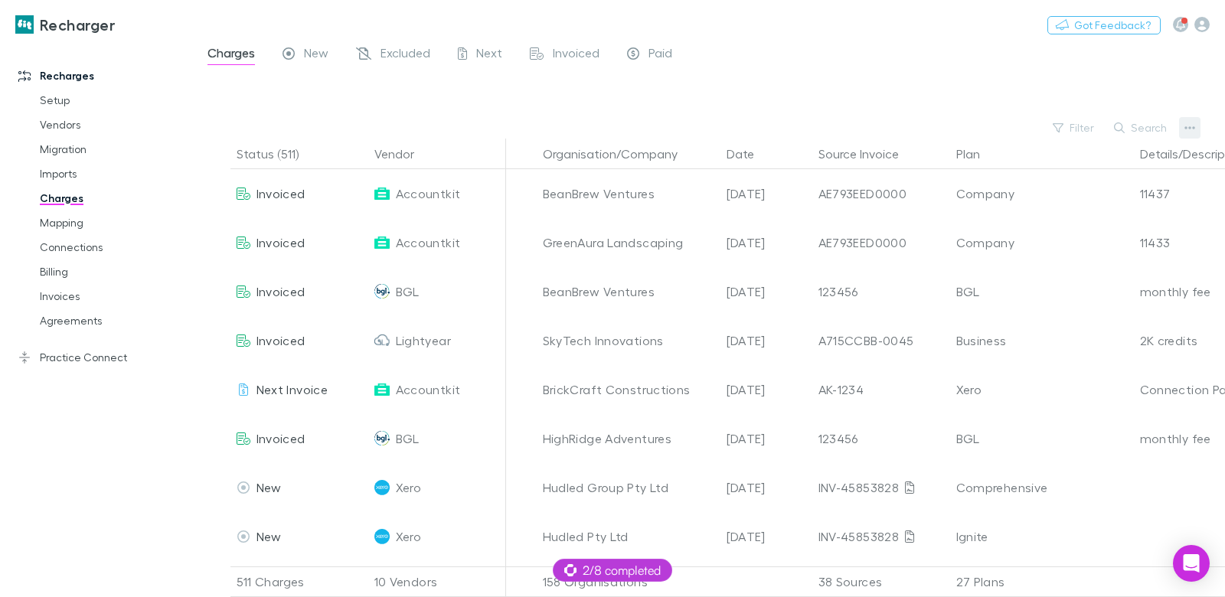
click at [1187, 126] on icon "button" at bounding box center [1190, 128] width 11 height 12
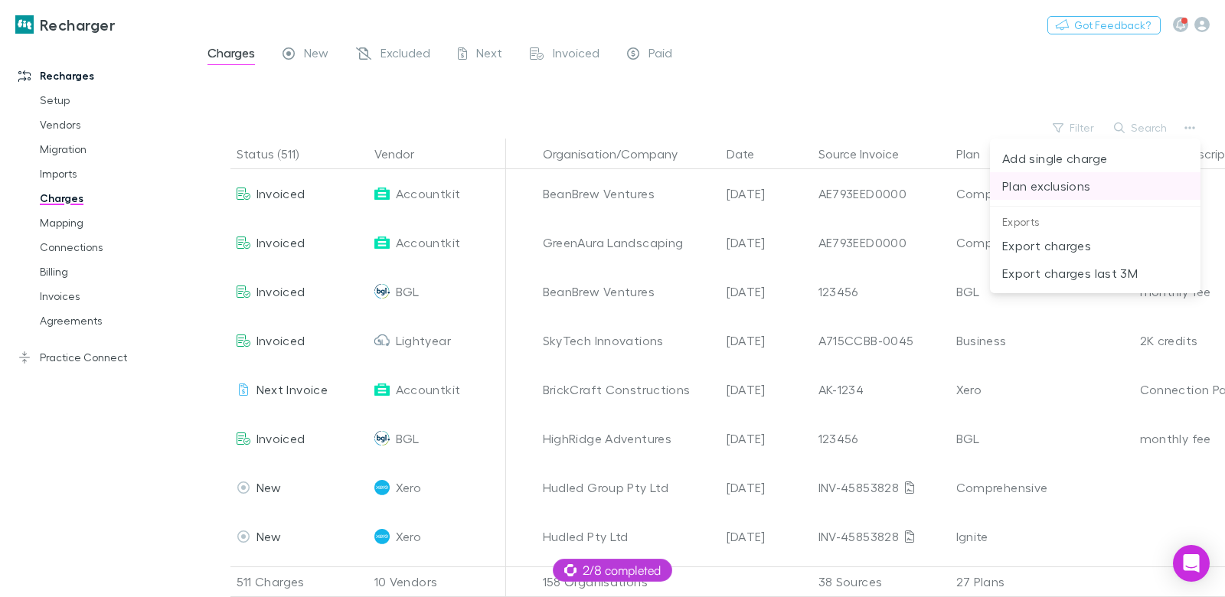
click at [1021, 189] on p "Plan exclusions" at bounding box center [1095, 186] width 186 height 18
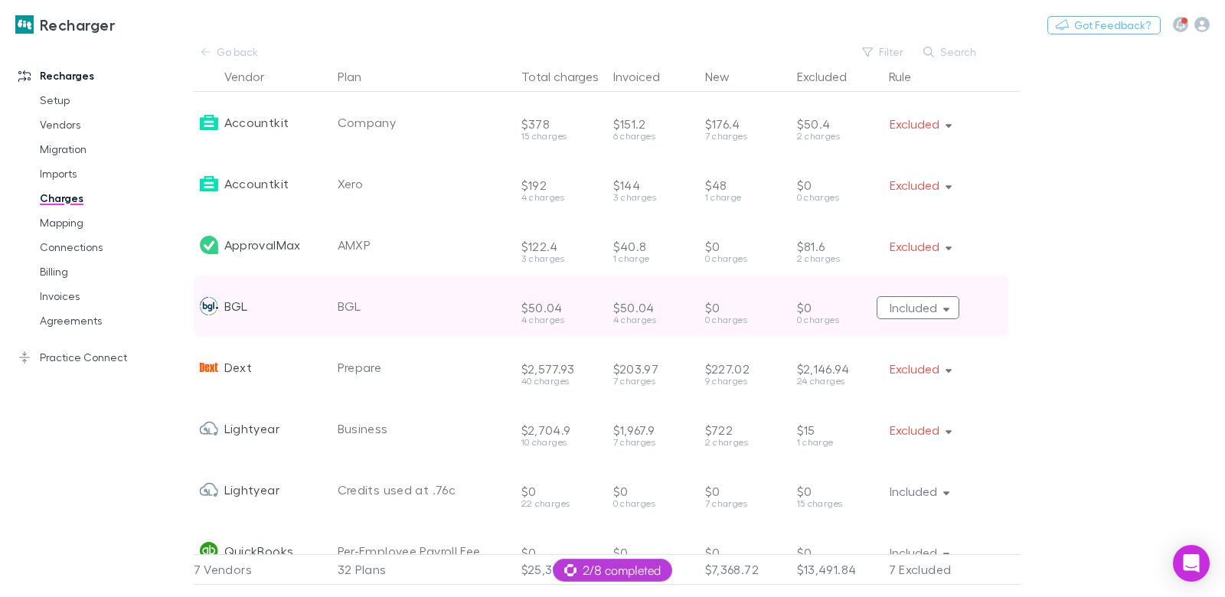
click at [937, 300] on button "Included" at bounding box center [918, 307] width 83 height 23
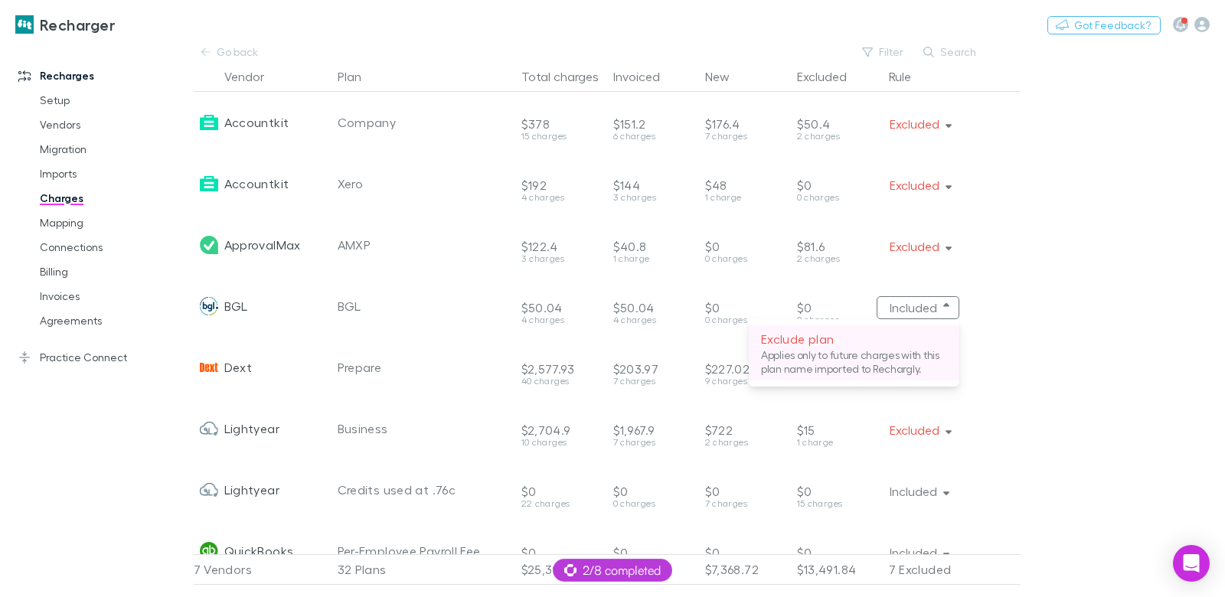
click at [900, 363] on p "Applies only to future charges with this plan name imported to Rechargly." at bounding box center [854, 362] width 186 height 28
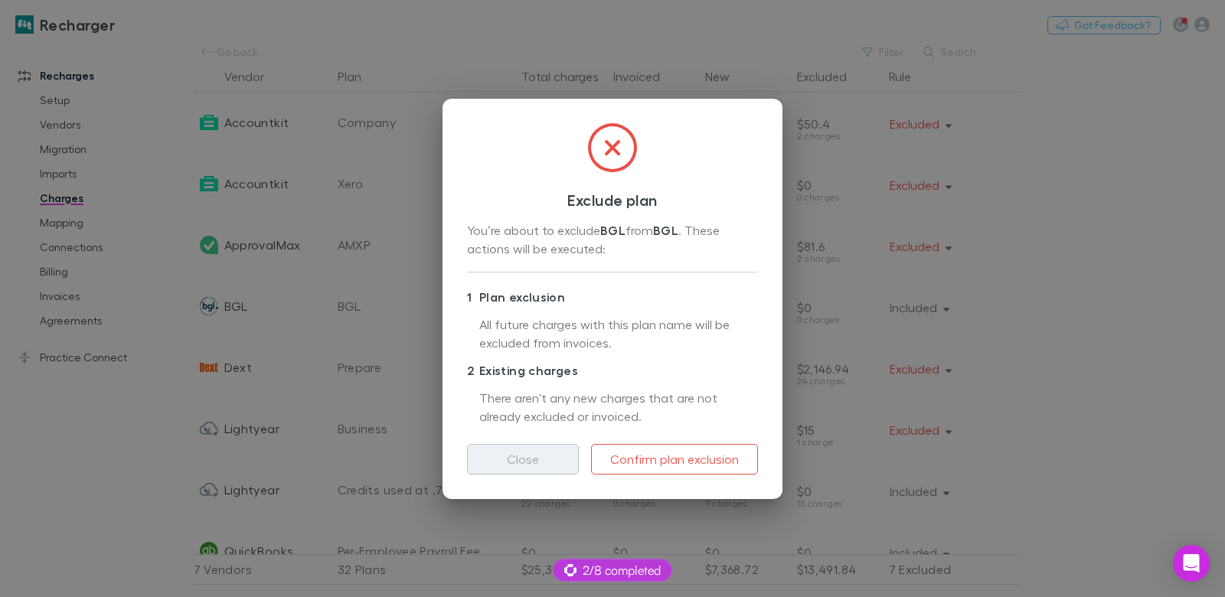
click at [554, 458] on button "Close" at bounding box center [523, 459] width 112 height 31
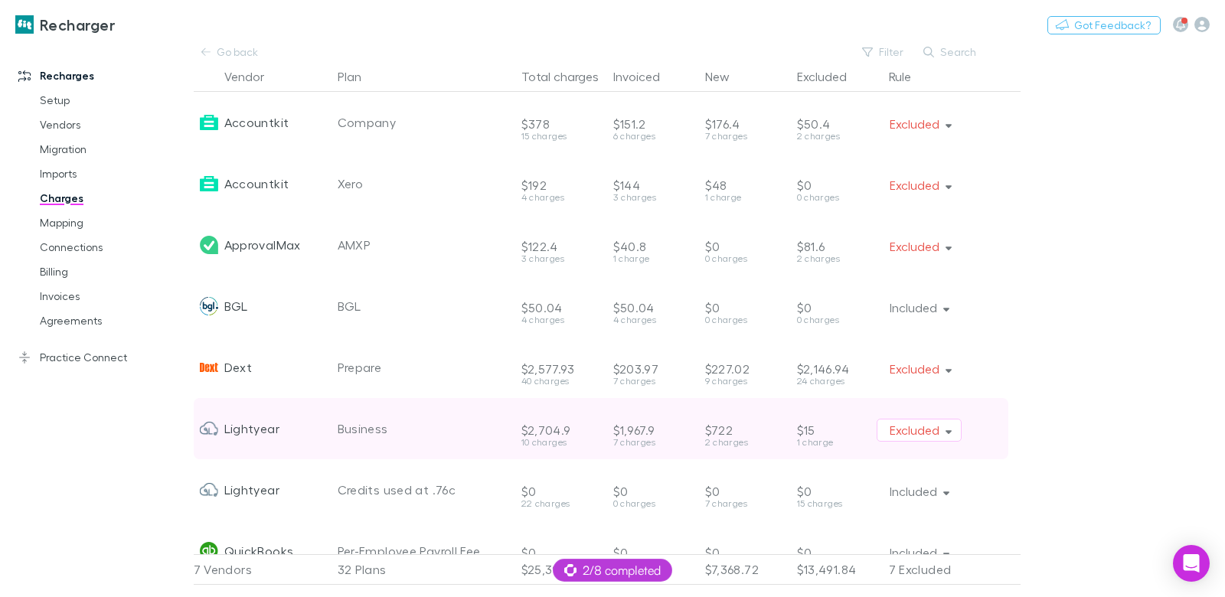
scroll to position [0, 5]
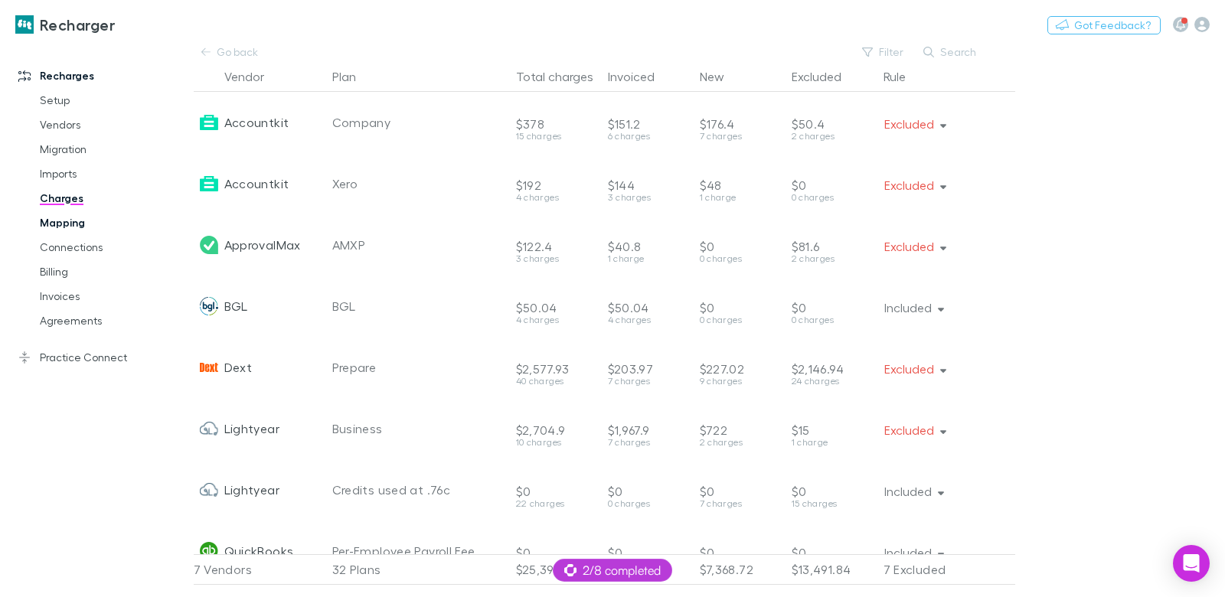
click at [73, 227] on link "Mapping" at bounding box center [108, 223] width 166 height 25
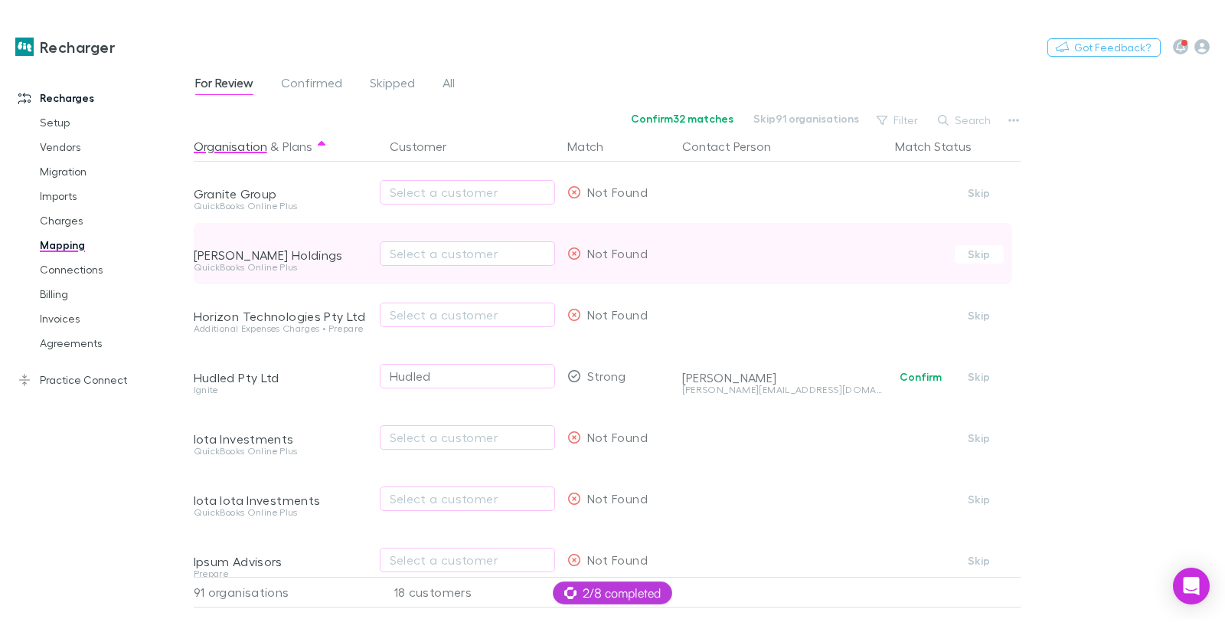
scroll to position [0, 2]
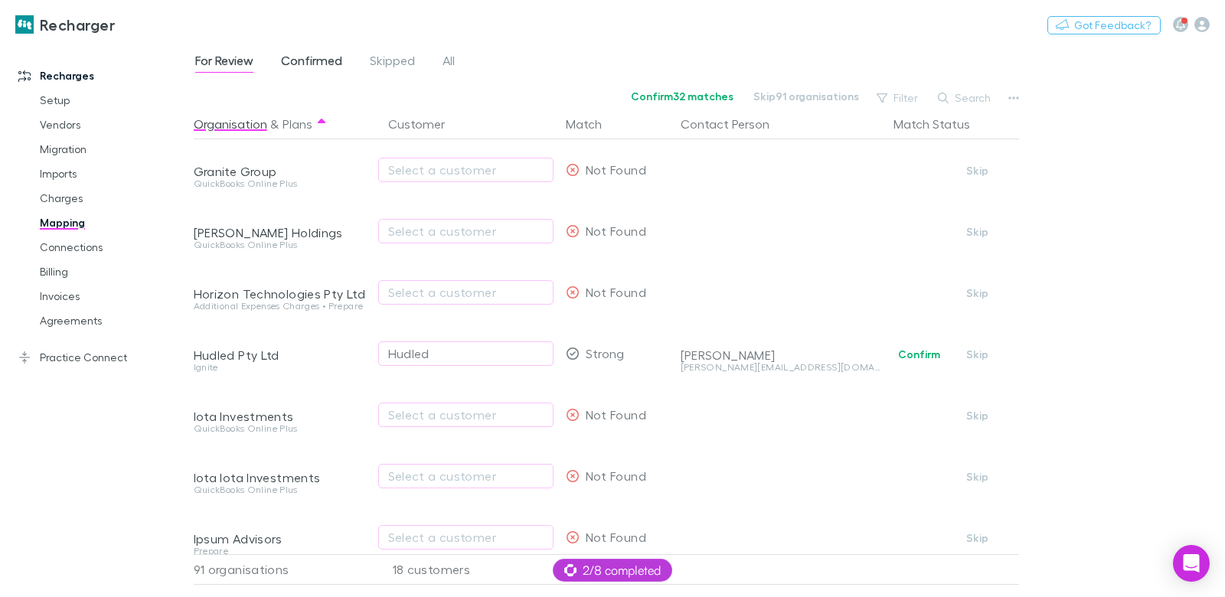
click at [316, 60] on span "Confirmed" at bounding box center [311, 63] width 61 height 20
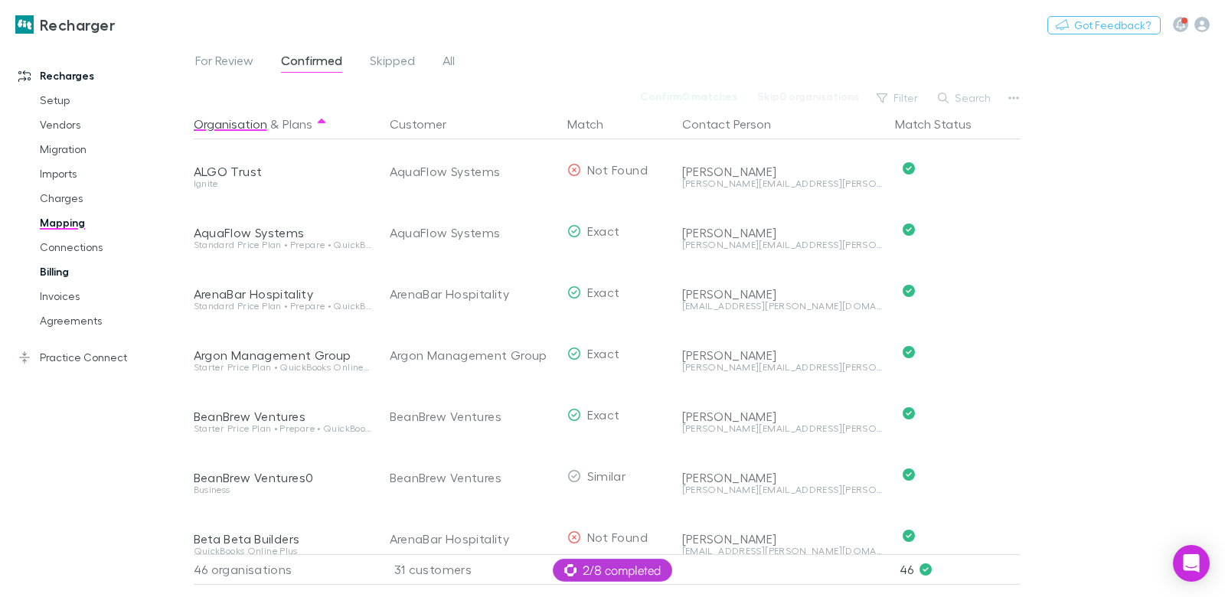
click at [45, 269] on link "Billing" at bounding box center [108, 272] width 166 height 25
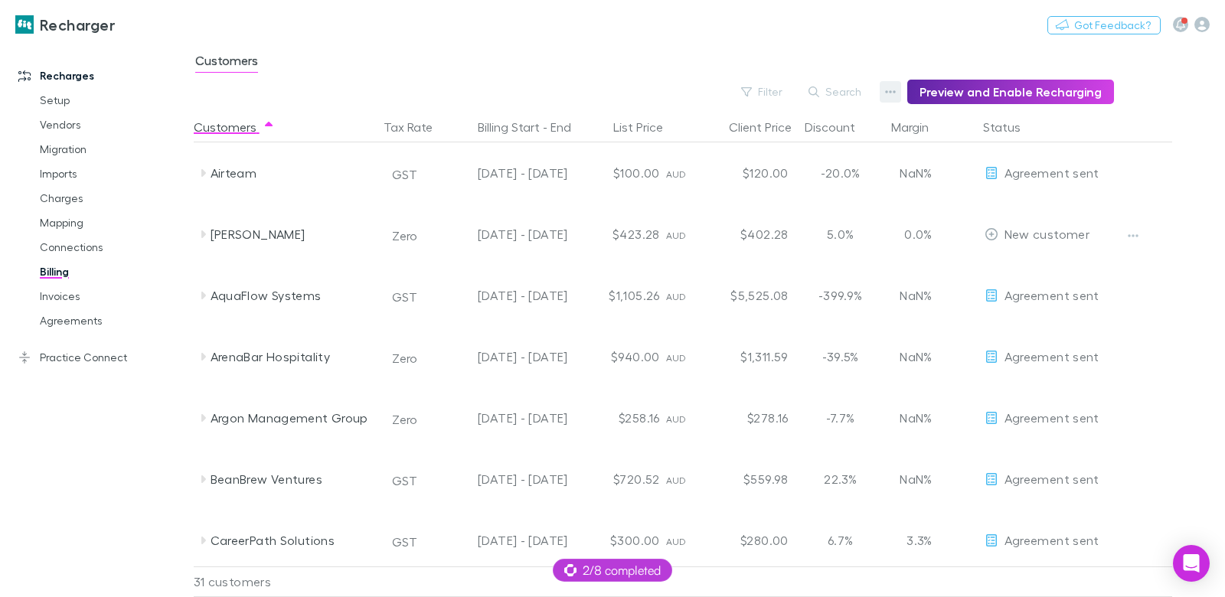
click at [896, 93] on icon "button" at bounding box center [890, 92] width 11 height 12
click at [715, 134] on p "Discount Split" at bounding box center [803, 141] width 186 height 18
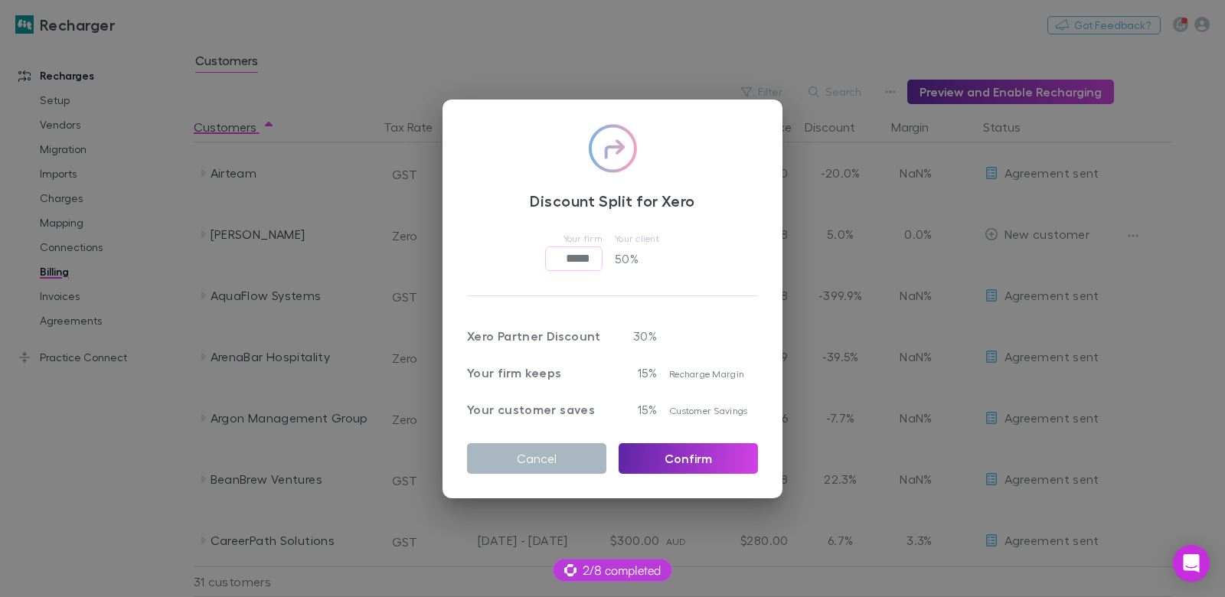
click at [555, 454] on button "Cancel" at bounding box center [536, 458] width 139 height 31
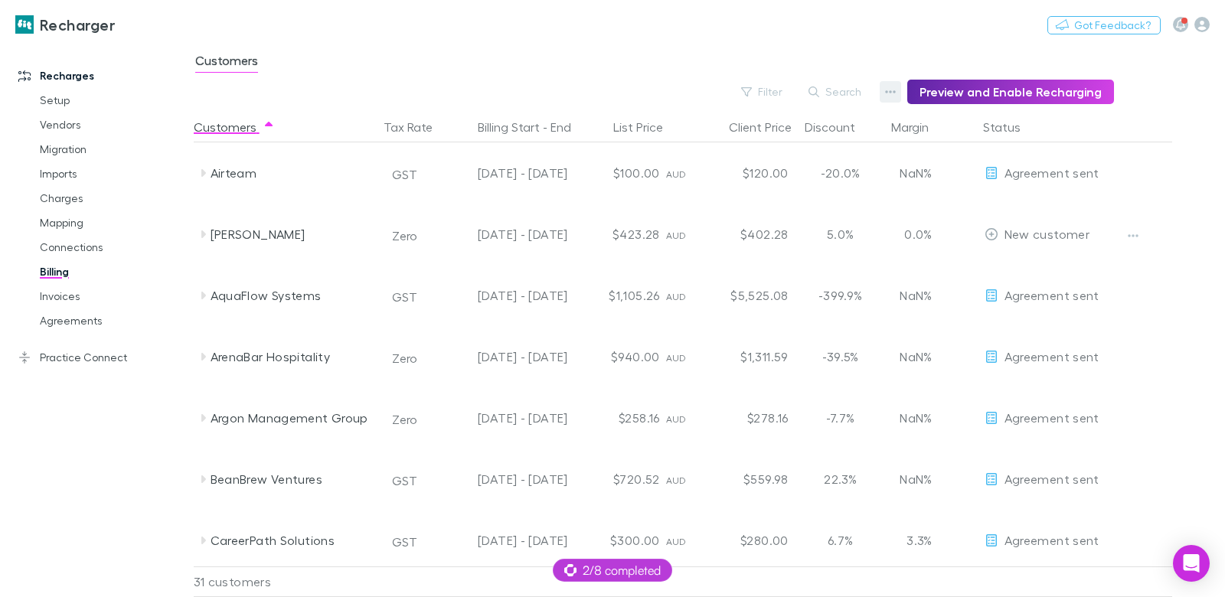
click at [901, 97] on button "button" at bounding box center [890, 91] width 21 height 21
click at [834, 165] on p "Admin Fee" at bounding box center [803, 169] width 186 height 18
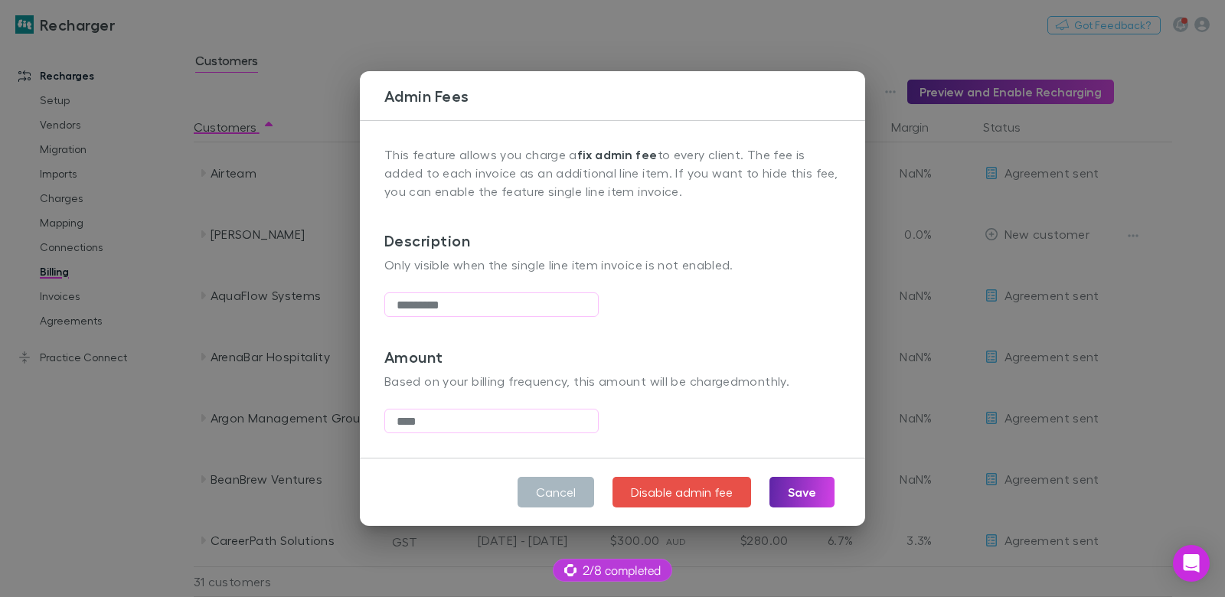
click at [564, 498] on button "Cancel" at bounding box center [556, 492] width 77 height 31
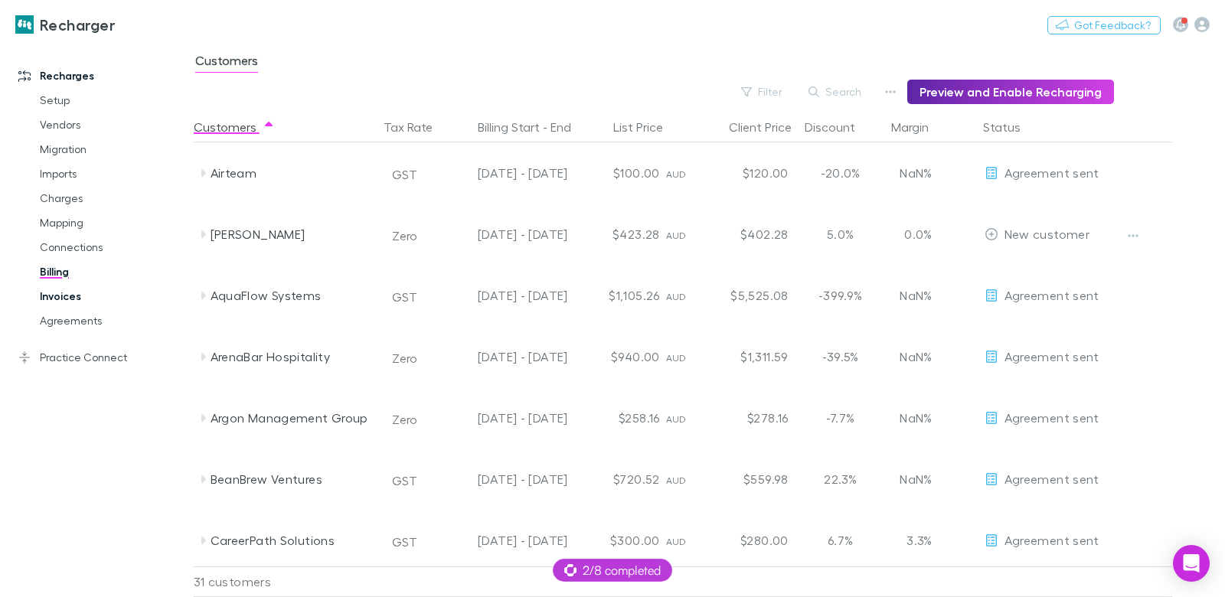
click at [56, 297] on link "Invoices" at bounding box center [108, 296] width 166 height 25
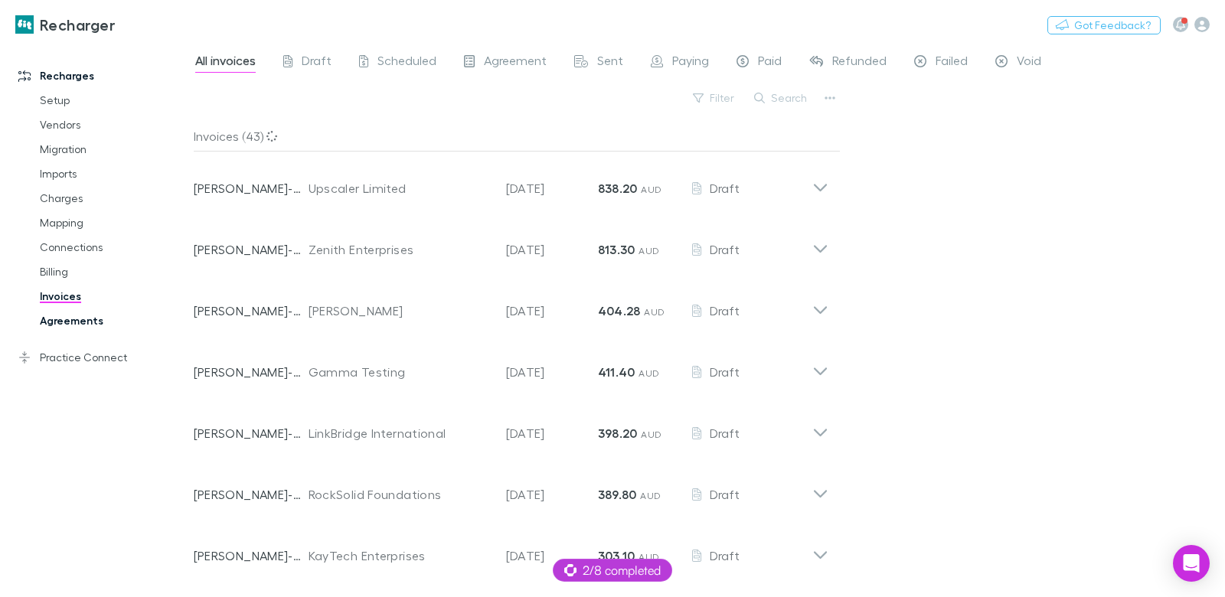
click at [103, 316] on link "Agreements" at bounding box center [108, 321] width 166 height 25
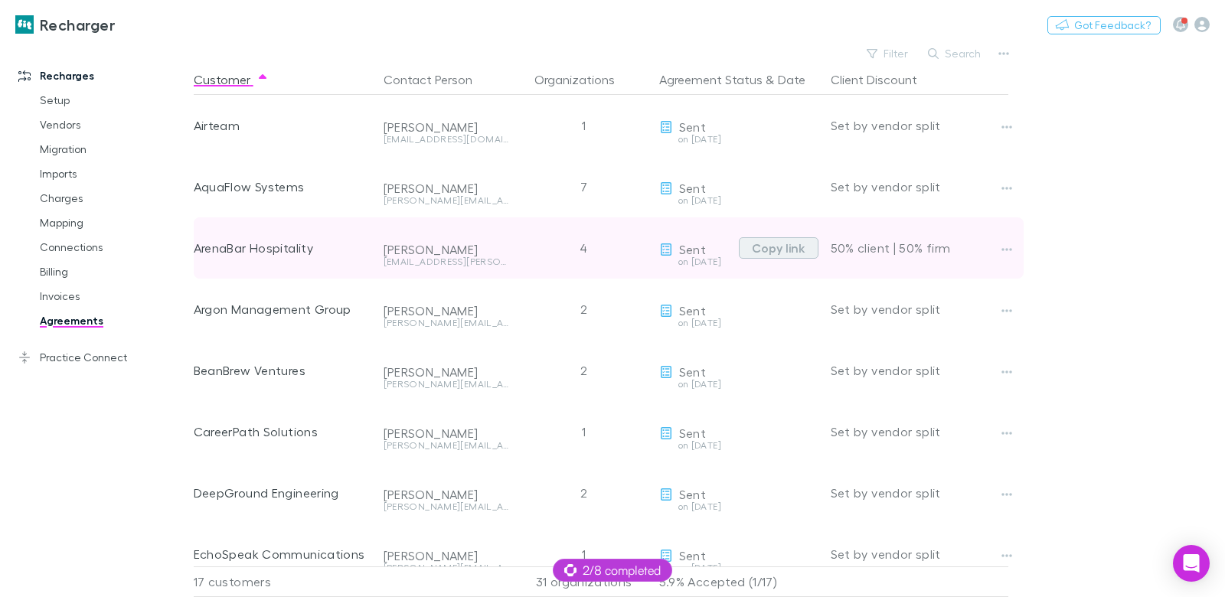
click at [767, 246] on button "Copy link" at bounding box center [779, 247] width 80 height 21
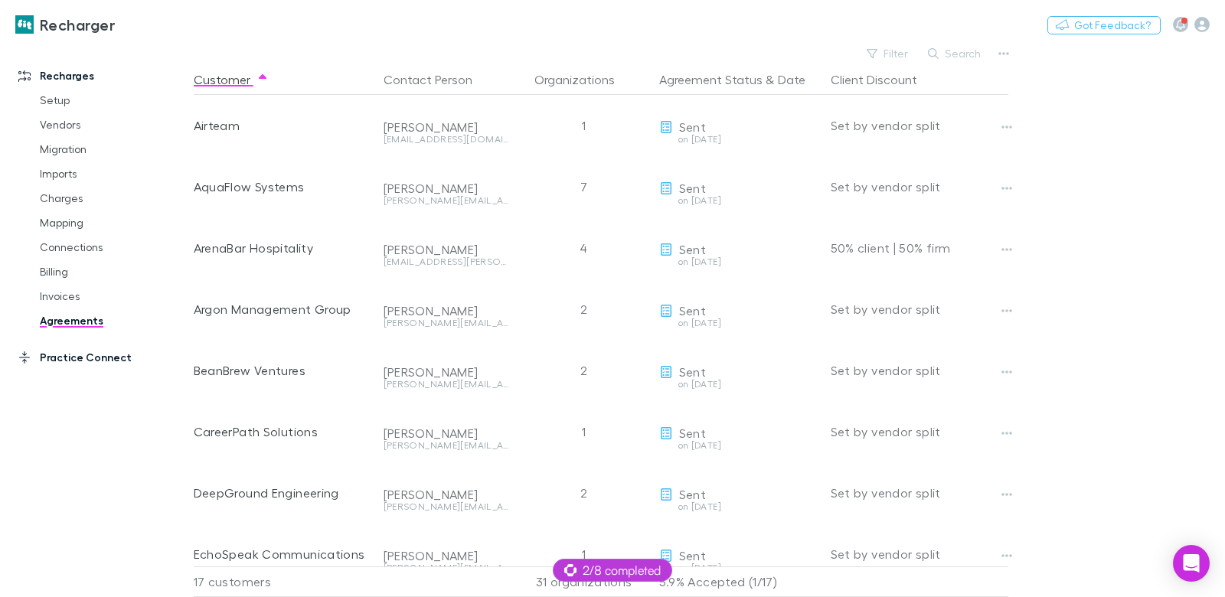
click at [103, 357] on link "Practice Connect" at bounding box center [97, 357] width 188 height 25
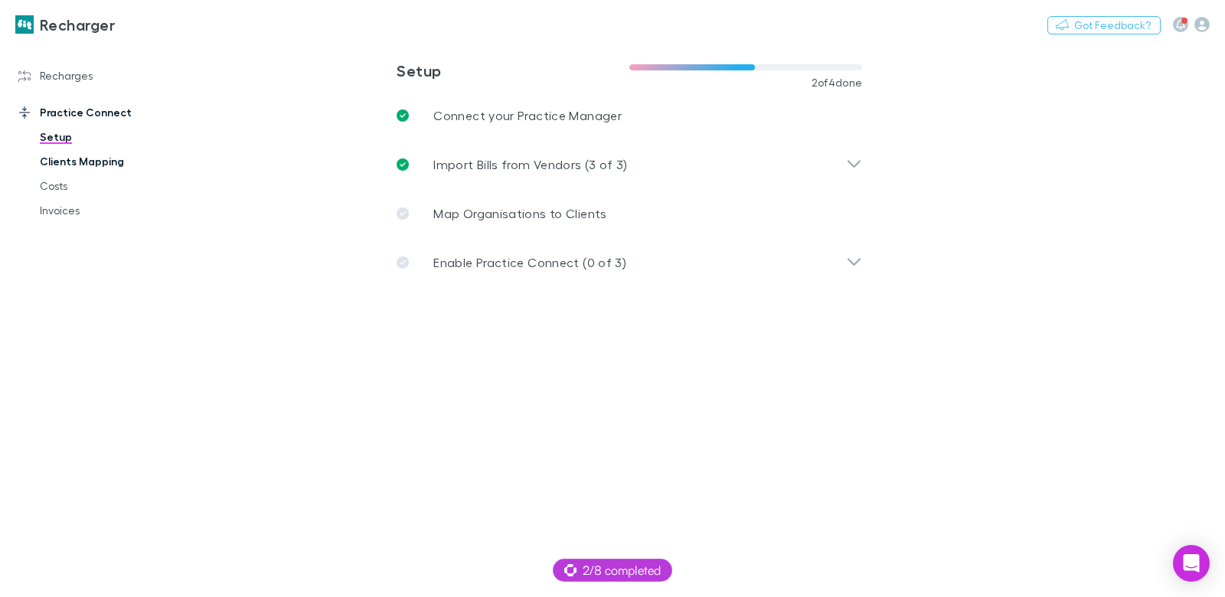
click at [119, 155] on link "Clients Mapping" at bounding box center [108, 161] width 166 height 25
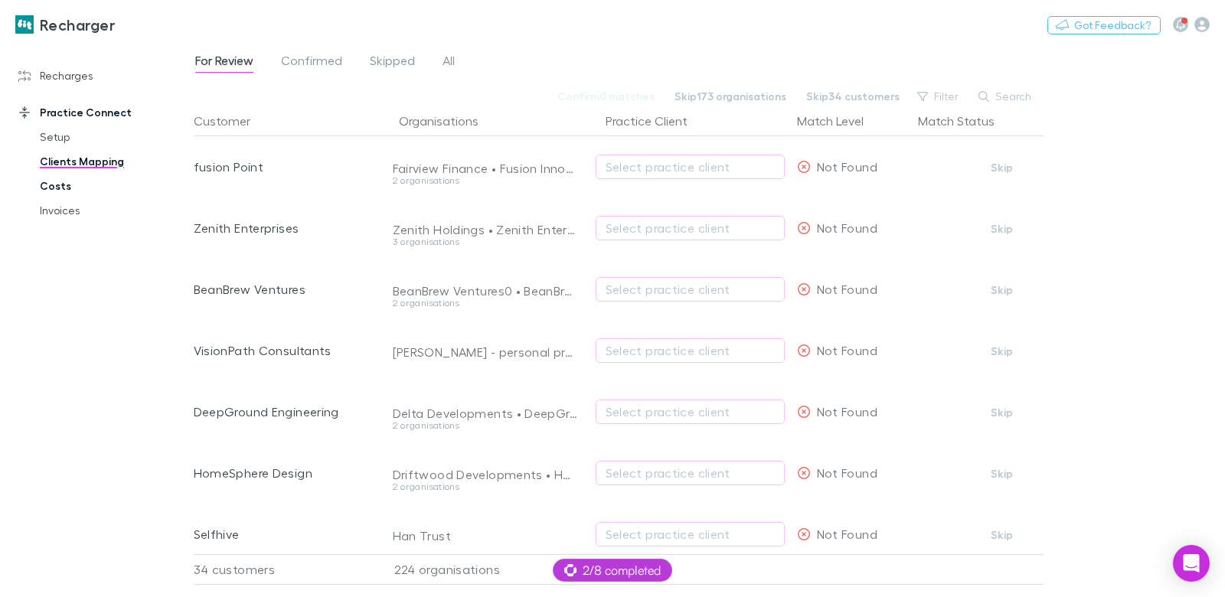
click at [56, 185] on link "Costs" at bounding box center [108, 186] width 166 height 25
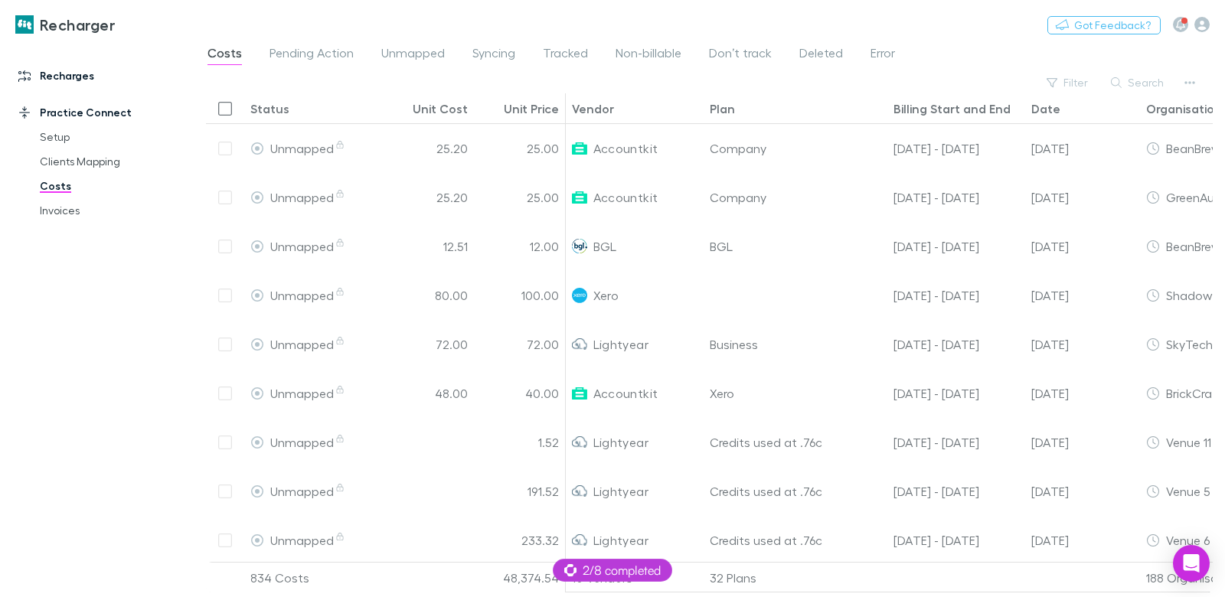
click at [79, 72] on link "Recharges" at bounding box center [97, 76] width 188 height 25
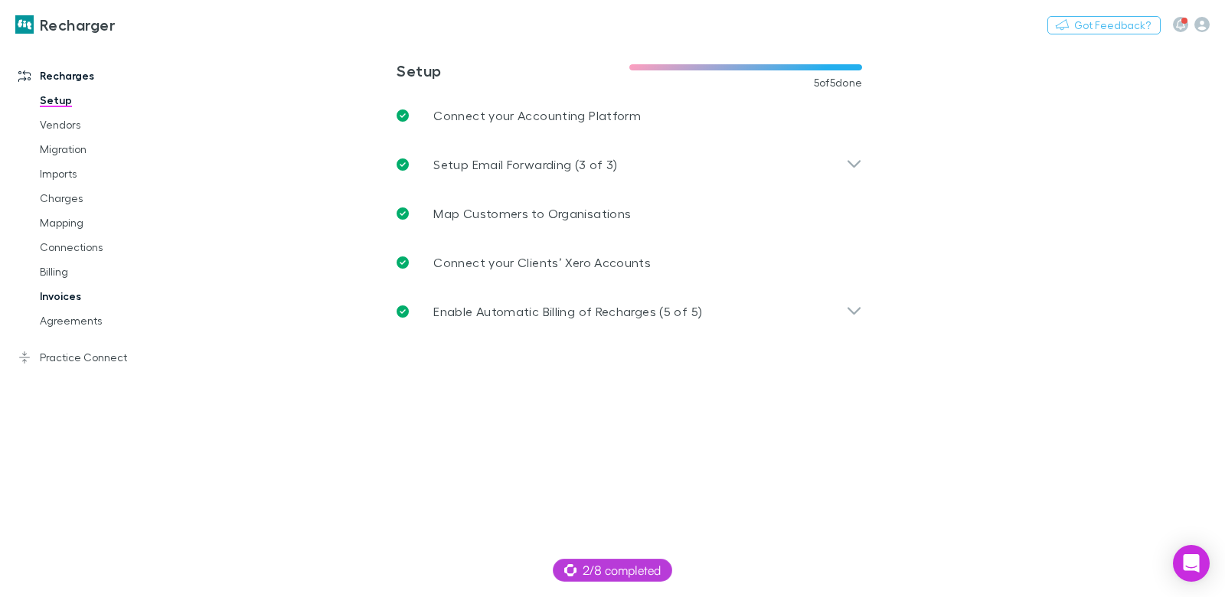
click at [70, 297] on link "Invoices" at bounding box center [108, 296] width 166 height 25
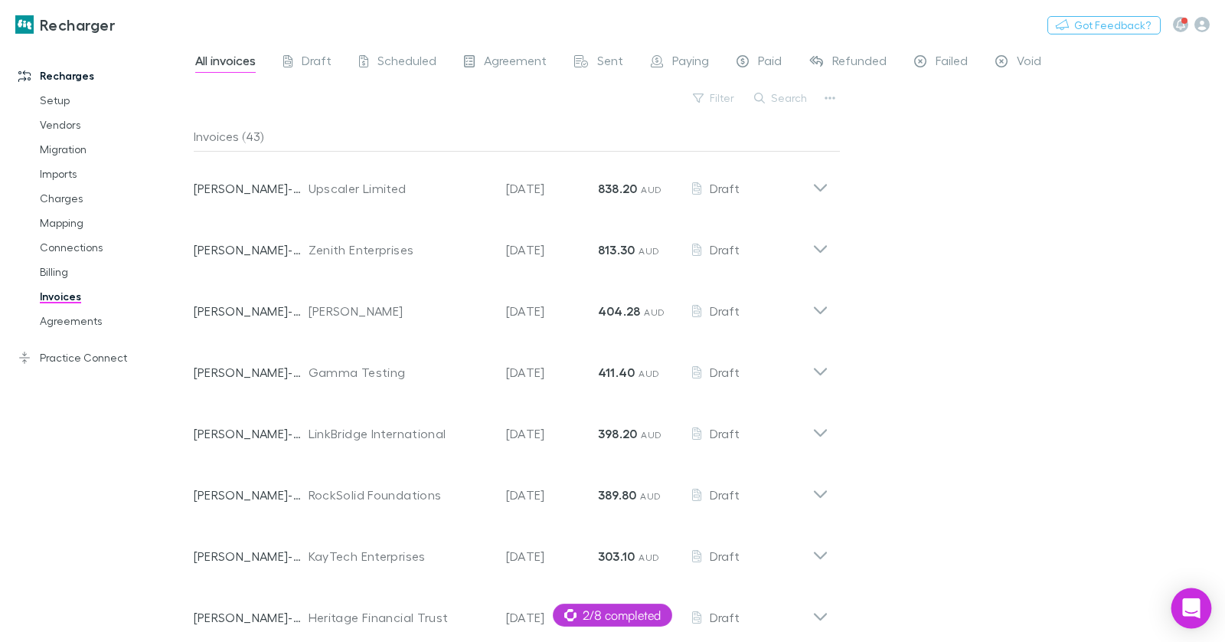
click at [1180, 610] on div "Open Intercom Messenger" at bounding box center [1192, 608] width 41 height 41
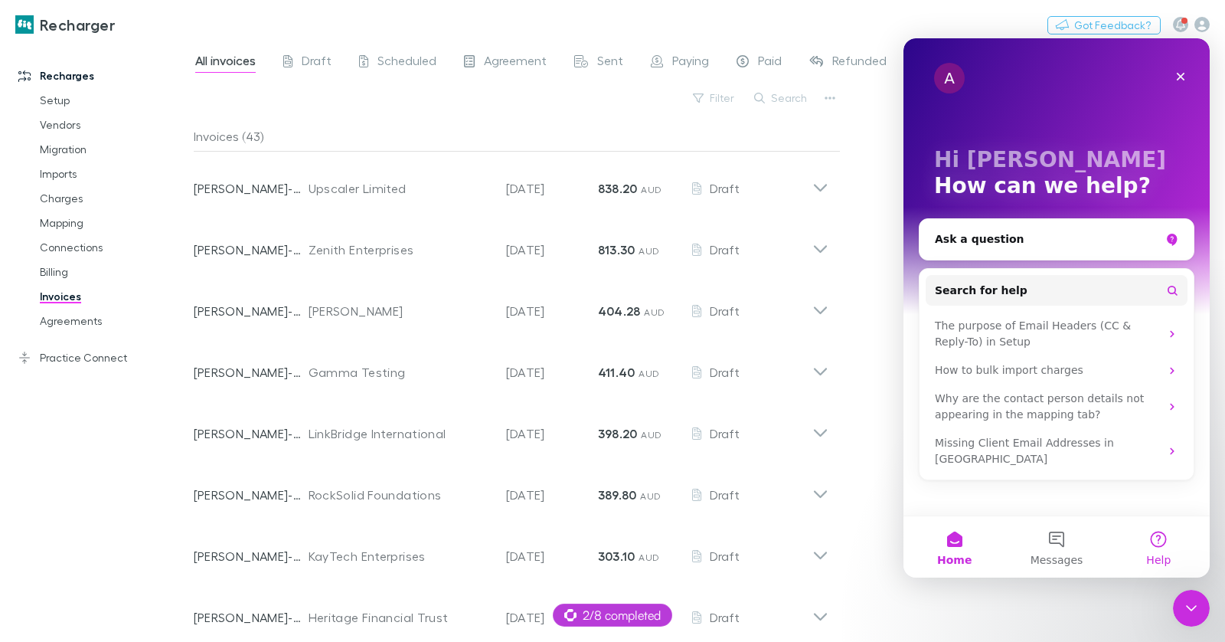
click at [1152, 546] on button "Help" at bounding box center [1159, 546] width 102 height 61
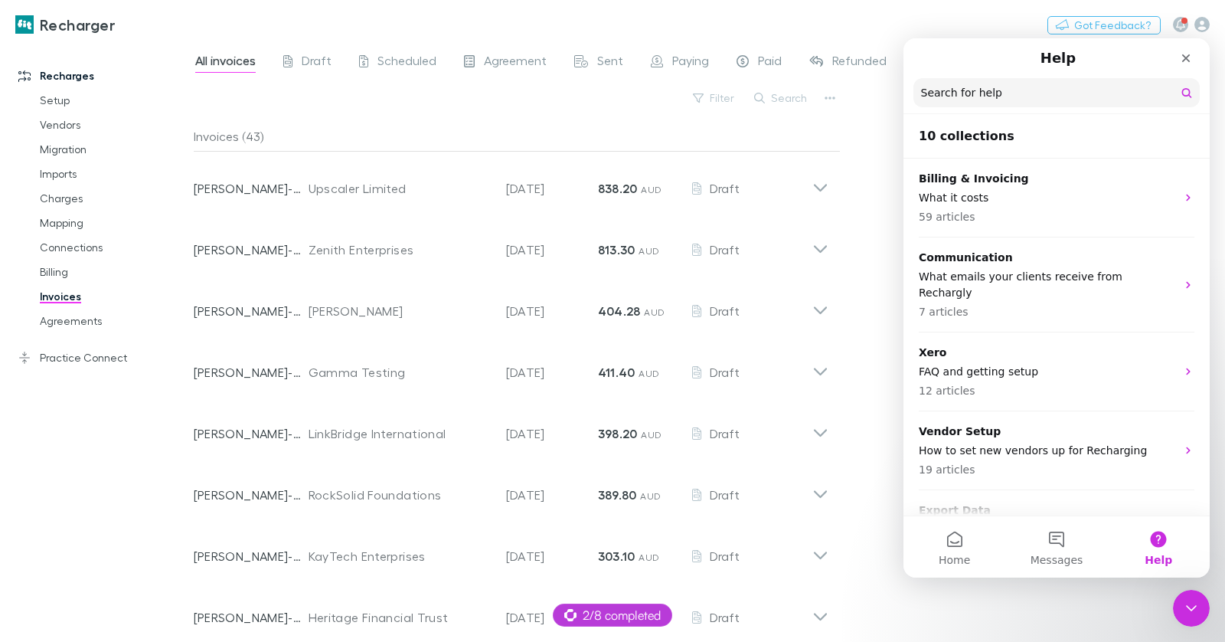
click at [979, 90] on input "Search for help" at bounding box center [1057, 92] width 286 height 29
type input "**********"
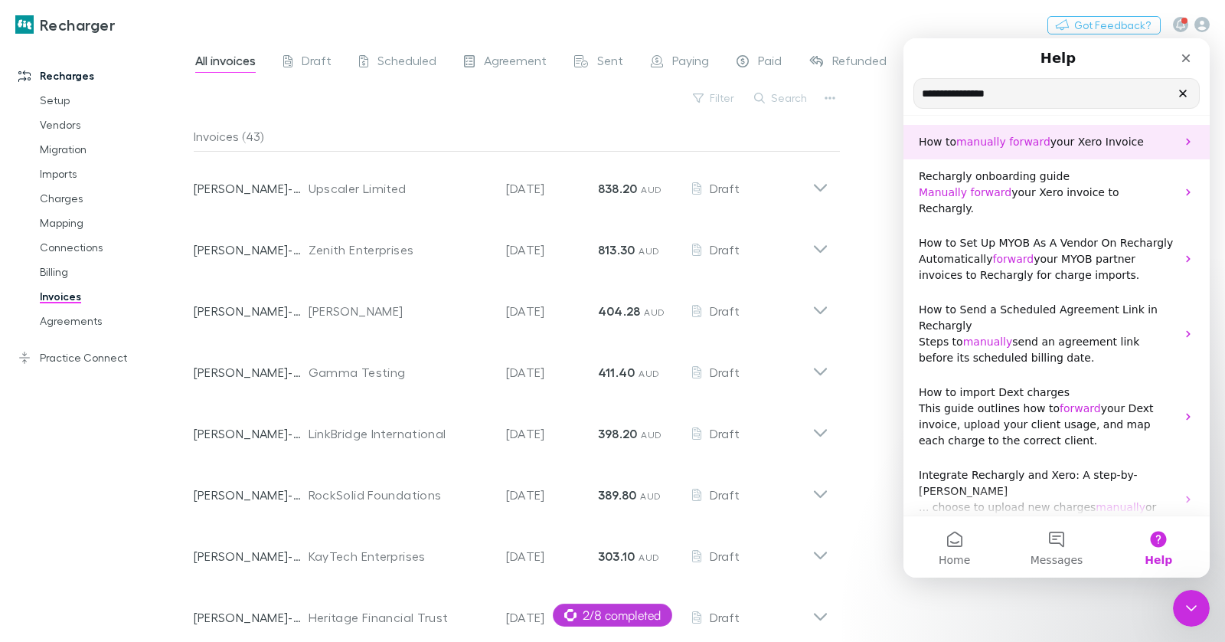
click at [1088, 143] on span "your Xero Invoice" at bounding box center [1097, 142] width 93 height 12
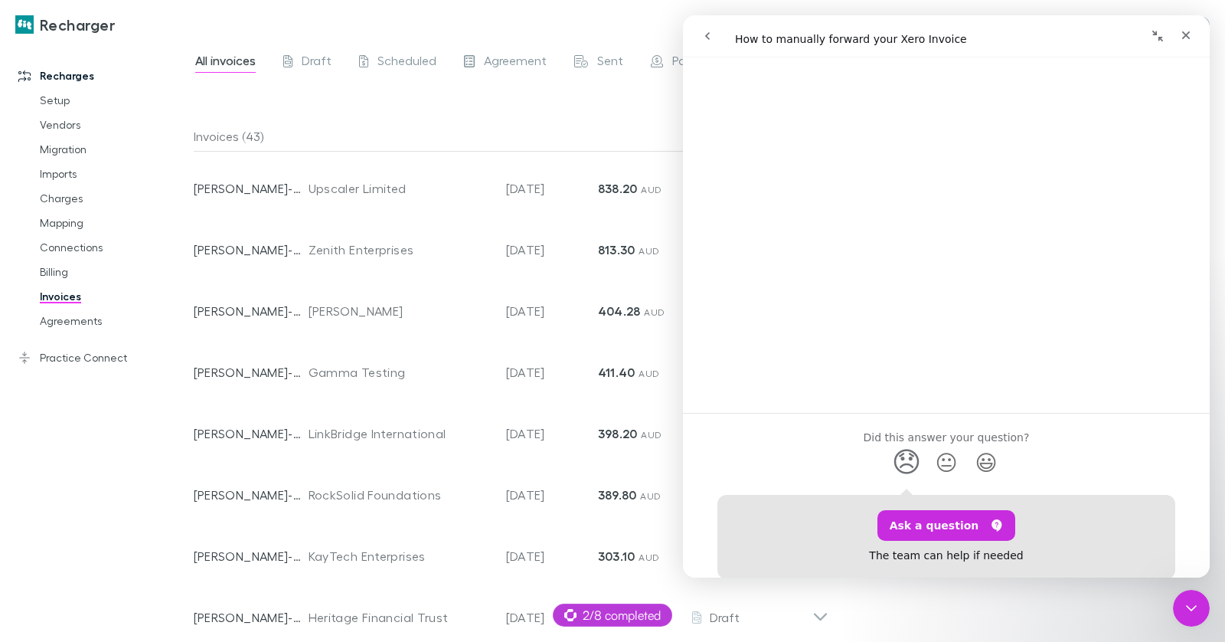
scroll to position [896, 0]
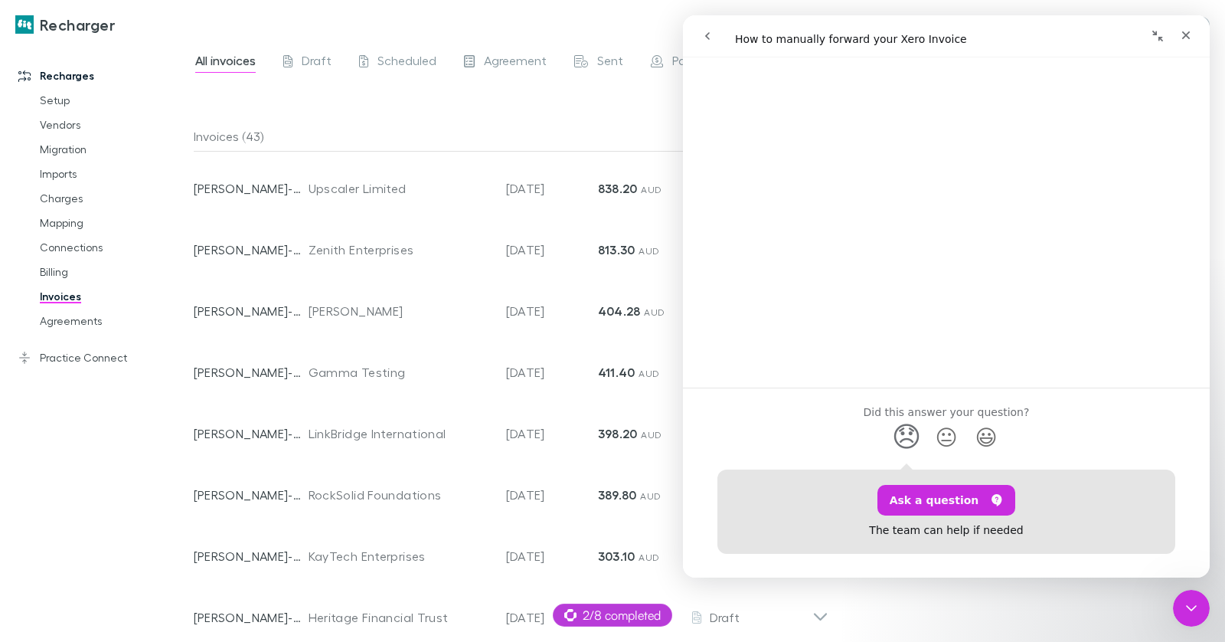
click at [973, 577] on link "Open in help center" at bounding box center [946, 583] width 123 height 12
click at [214, 25] on button "Switch company" at bounding box center [180, 24] width 101 height 18
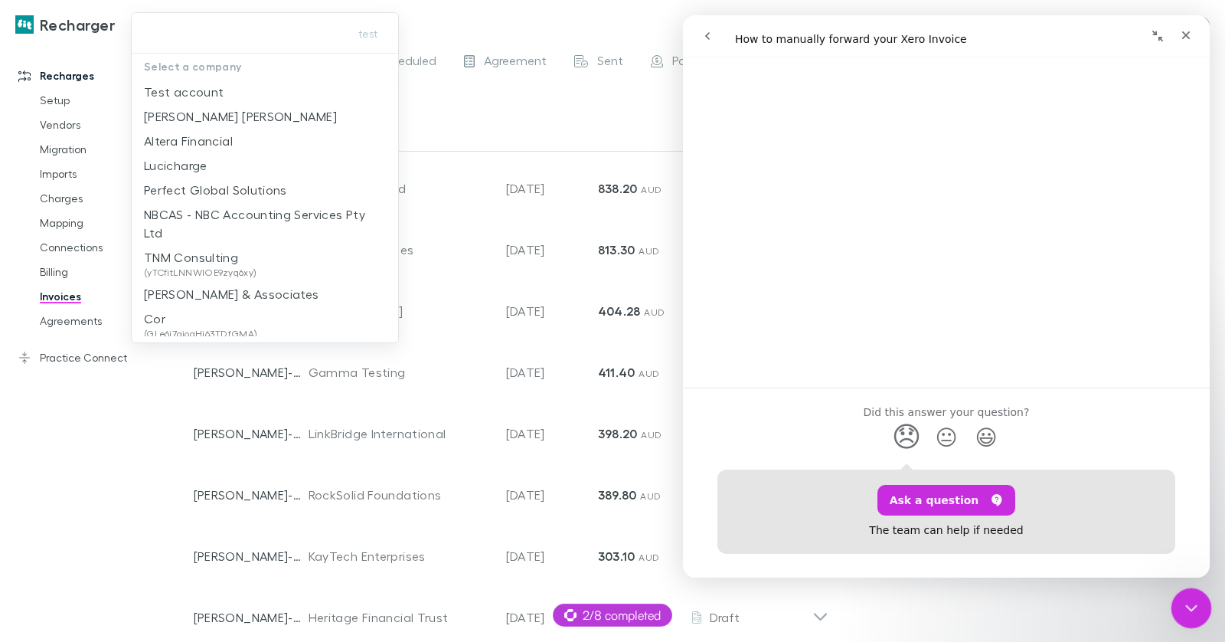
click at [1179, 609] on div "Close Intercom Messenger" at bounding box center [1189, 605] width 37 height 37
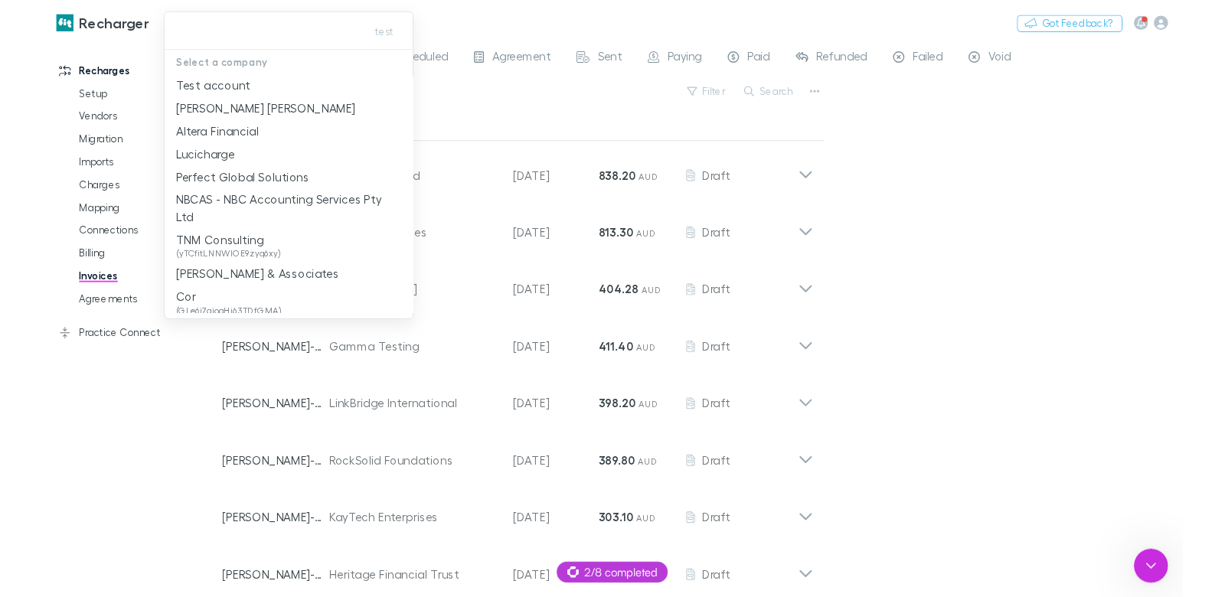
scroll to position [0, 0]
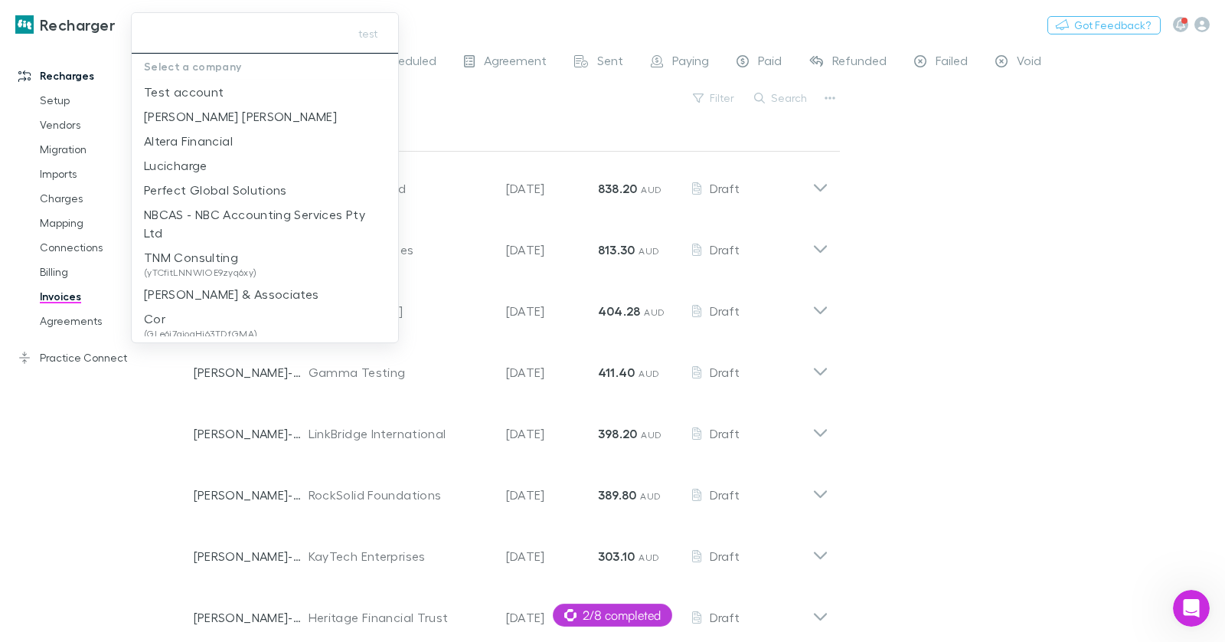
click at [208, 37] on input "text" at bounding box center [237, 33] width 199 height 28
paste input "***"
type input "***"
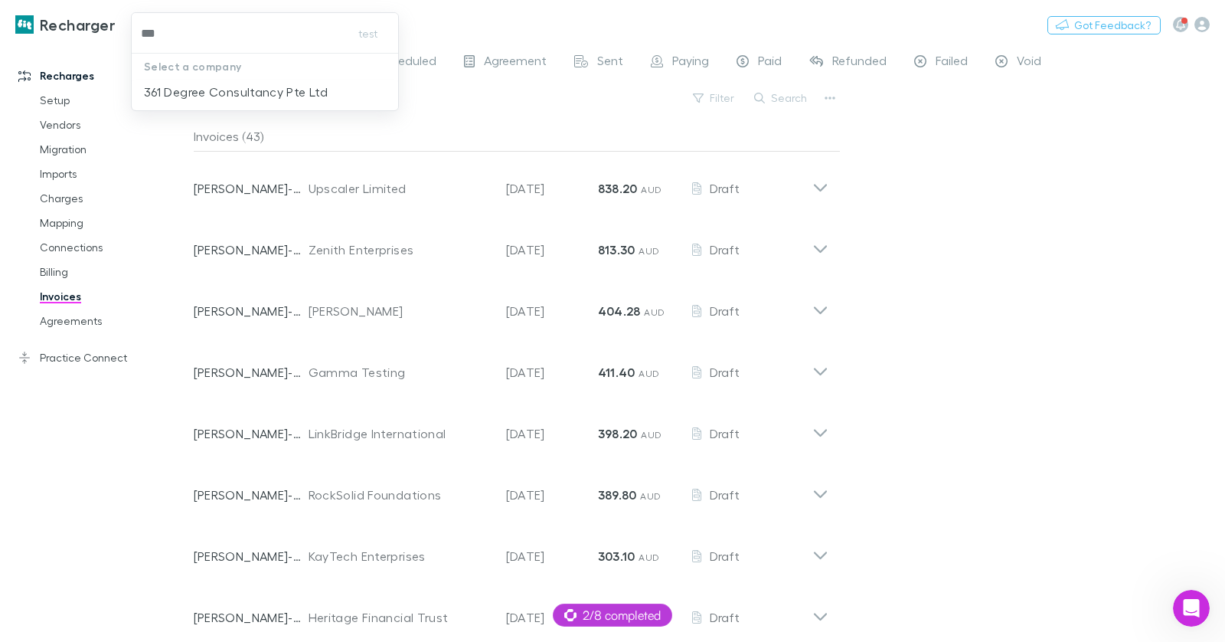
drag, startPoint x: 237, startPoint y: 84, endPoint x: 491, endPoint y: 11, distance: 263.9
click at [237, 84] on p "361 Degree Consultancy Pte Ltd" at bounding box center [236, 92] width 184 height 18
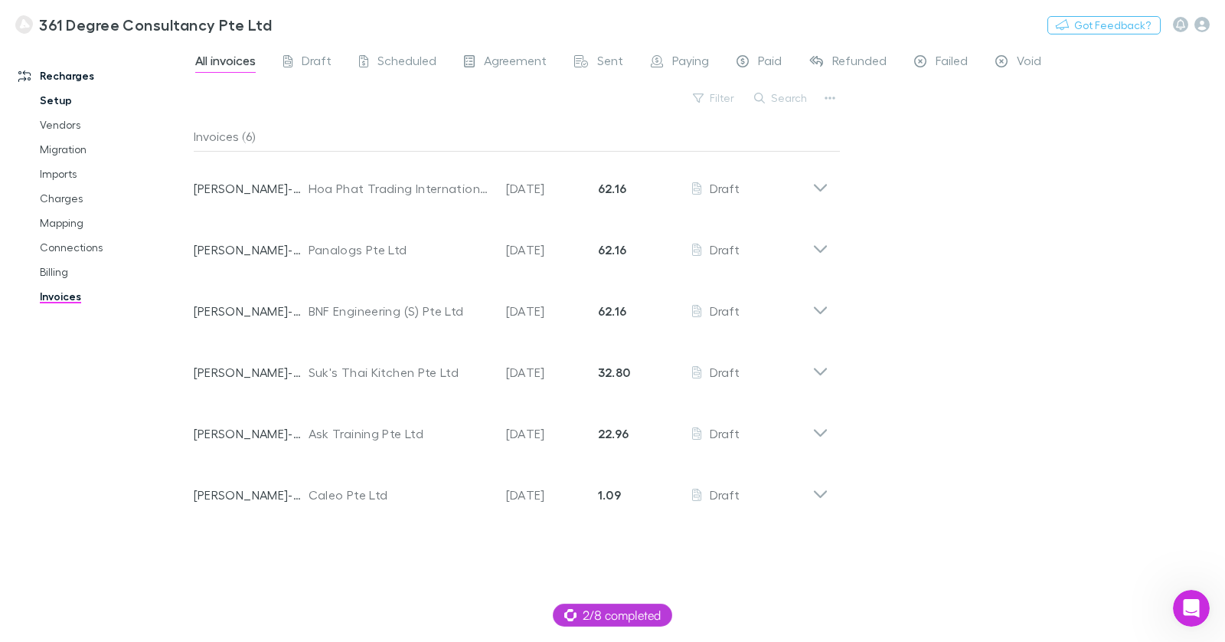
click at [54, 103] on link "Setup" at bounding box center [108, 100] width 166 height 25
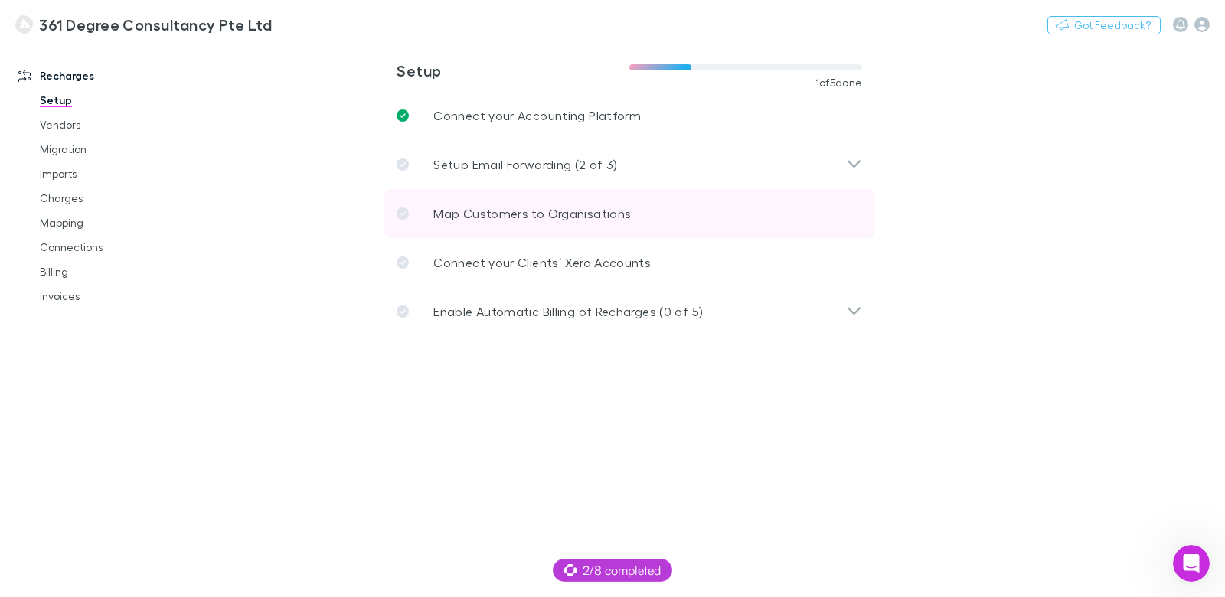
click at [464, 209] on p "Map Customers to Organisations" at bounding box center [532, 213] width 198 height 18
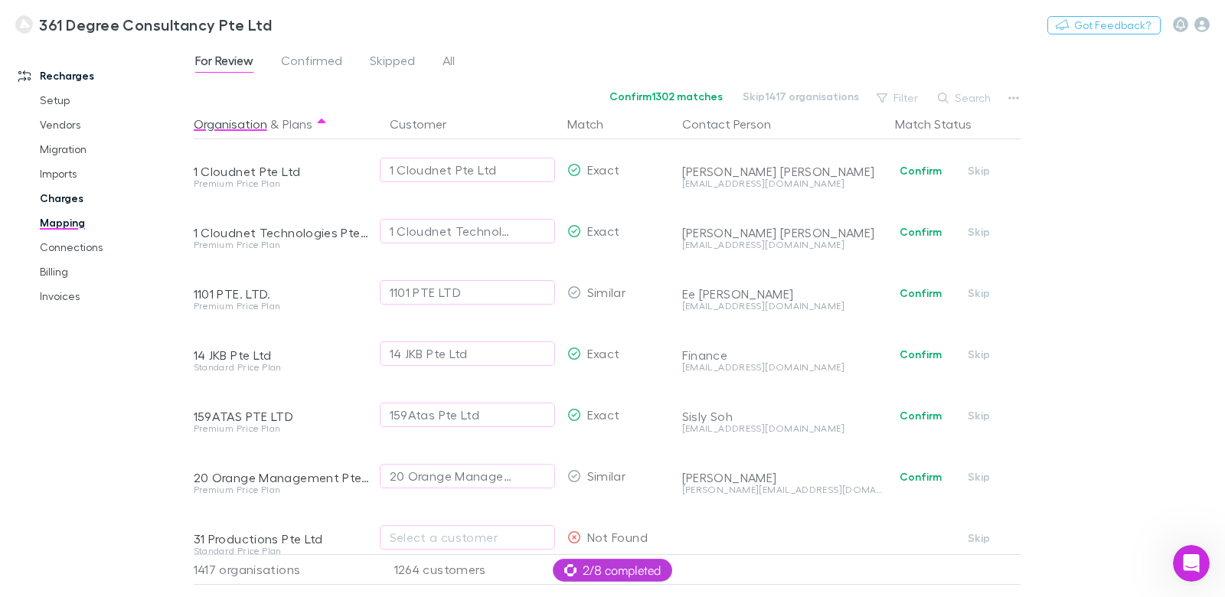
click at [68, 201] on link "Charges" at bounding box center [108, 198] width 166 height 25
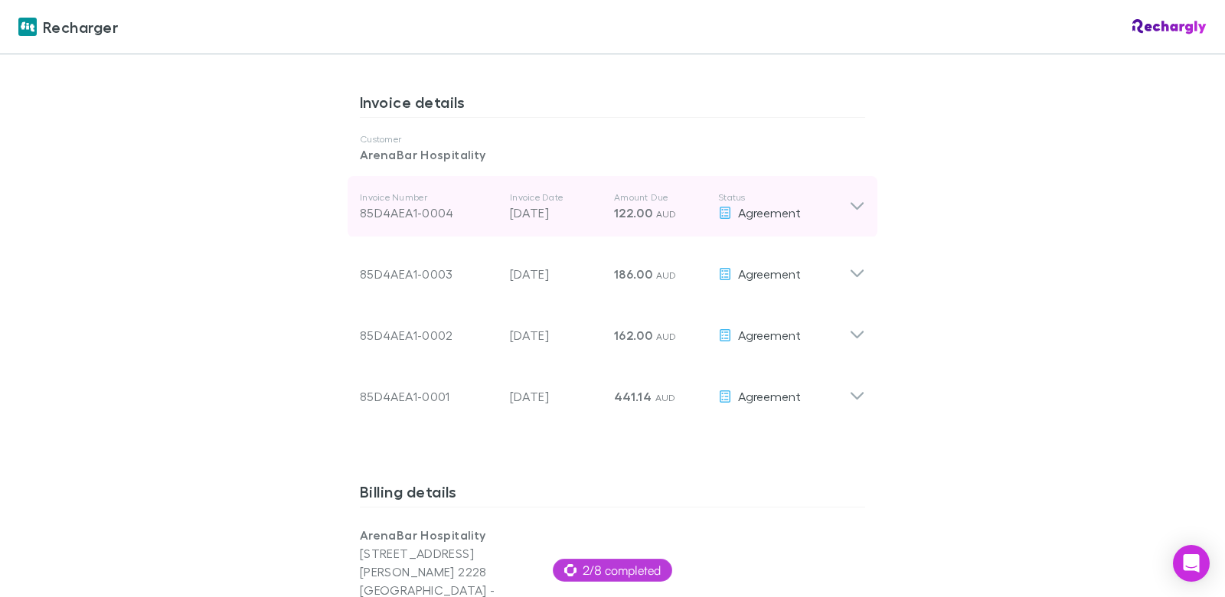
scroll to position [770, 0]
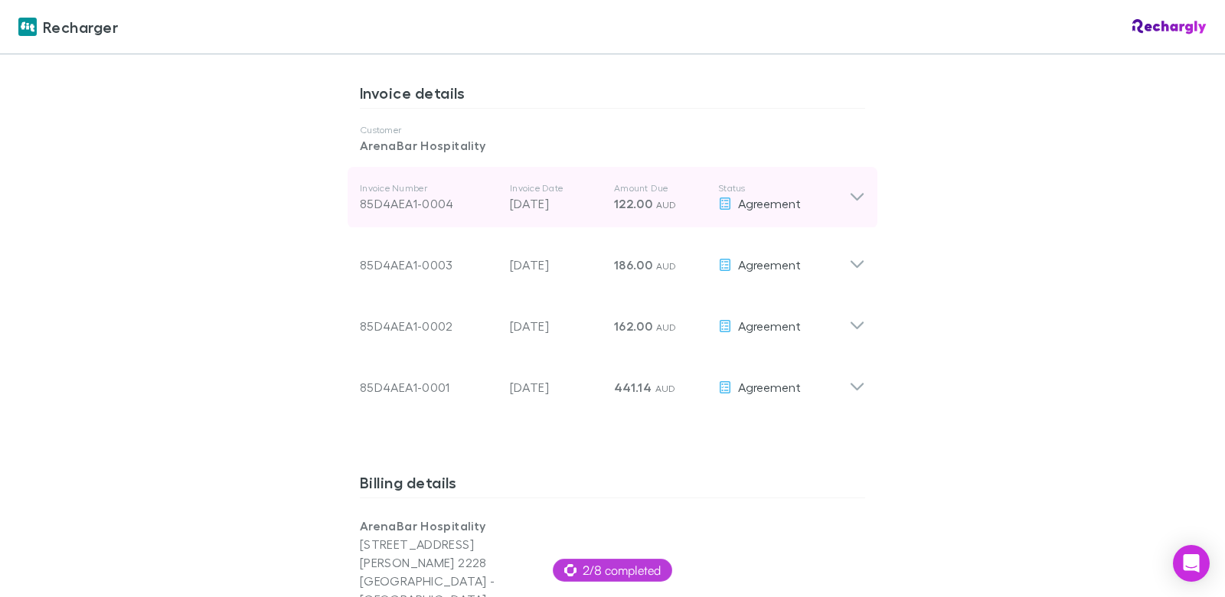
click at [633, 208] on span "122.00" at bounding box center [633, 203] width 38 height 15
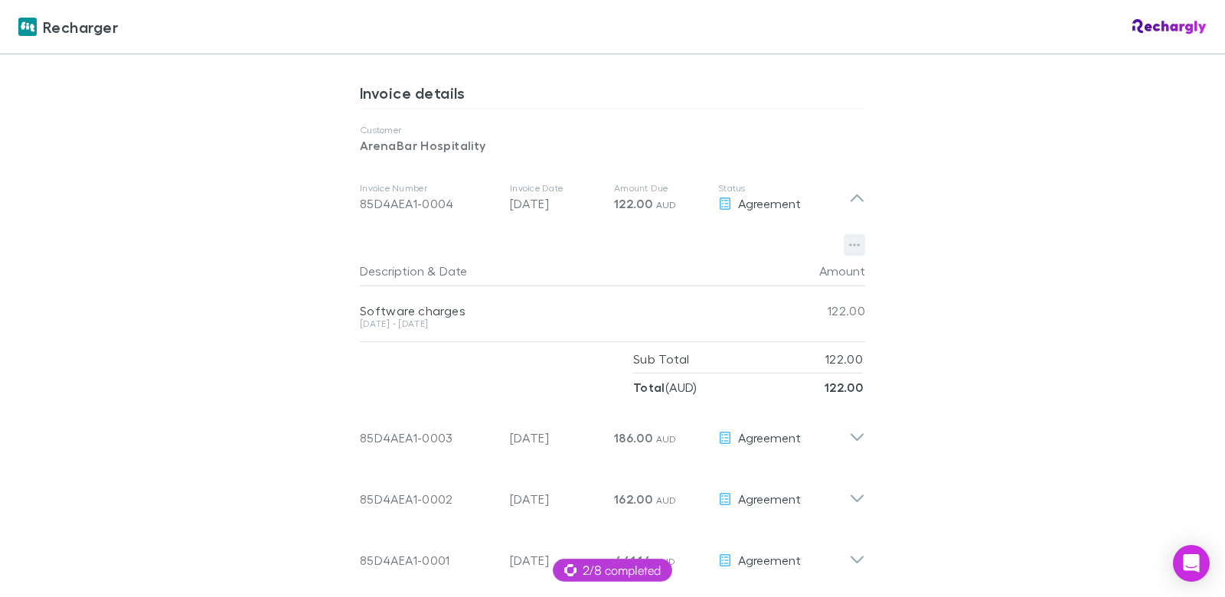
click at [852, 248] on icon "button" at bounding box center [854, 245] width 11 height 12
click at [932, 212] on div at bounding box center [612, 298] width 1225 height 597
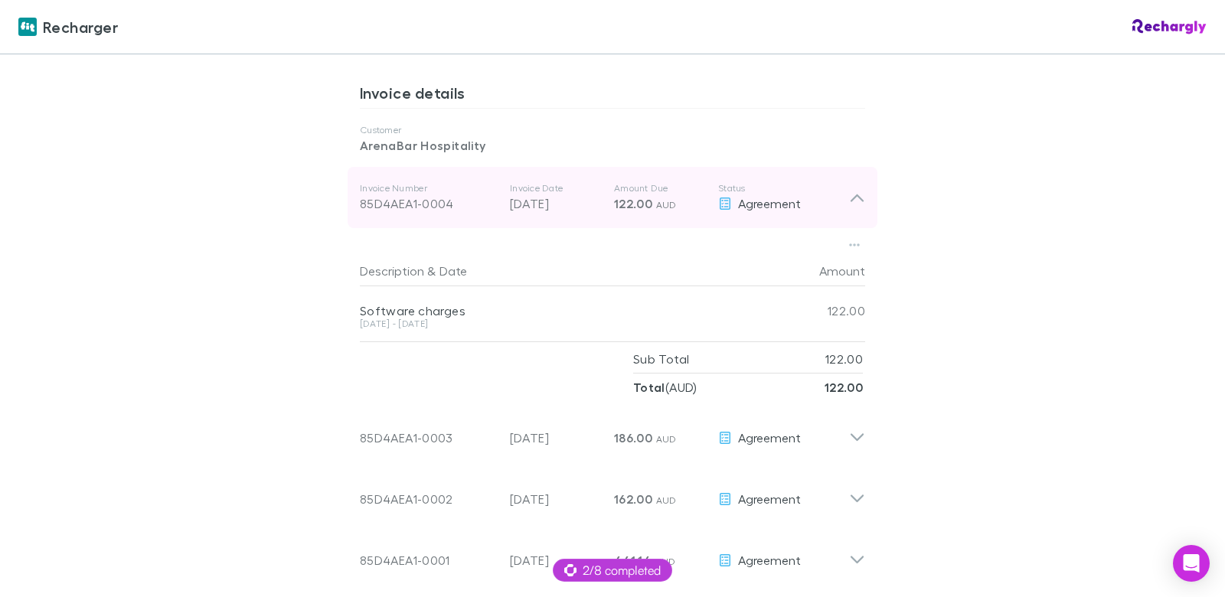
click at [799, 205] on span "Agreement" at bounding box center [769, 203] width 63 height 15
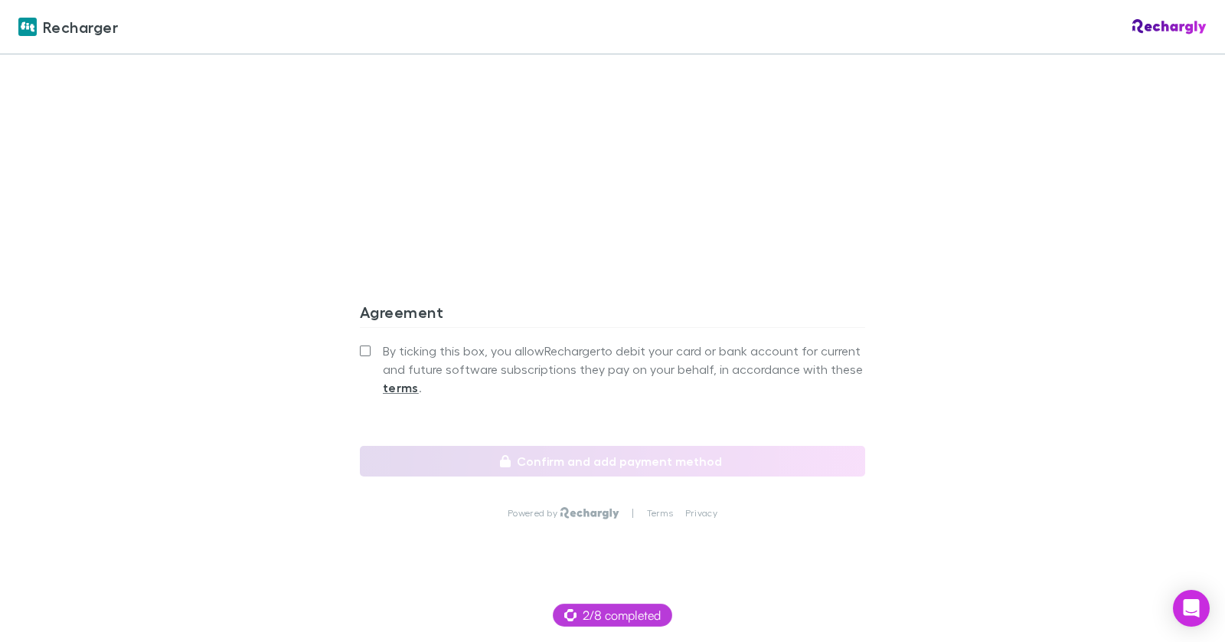
scroll to position [1486, 0]
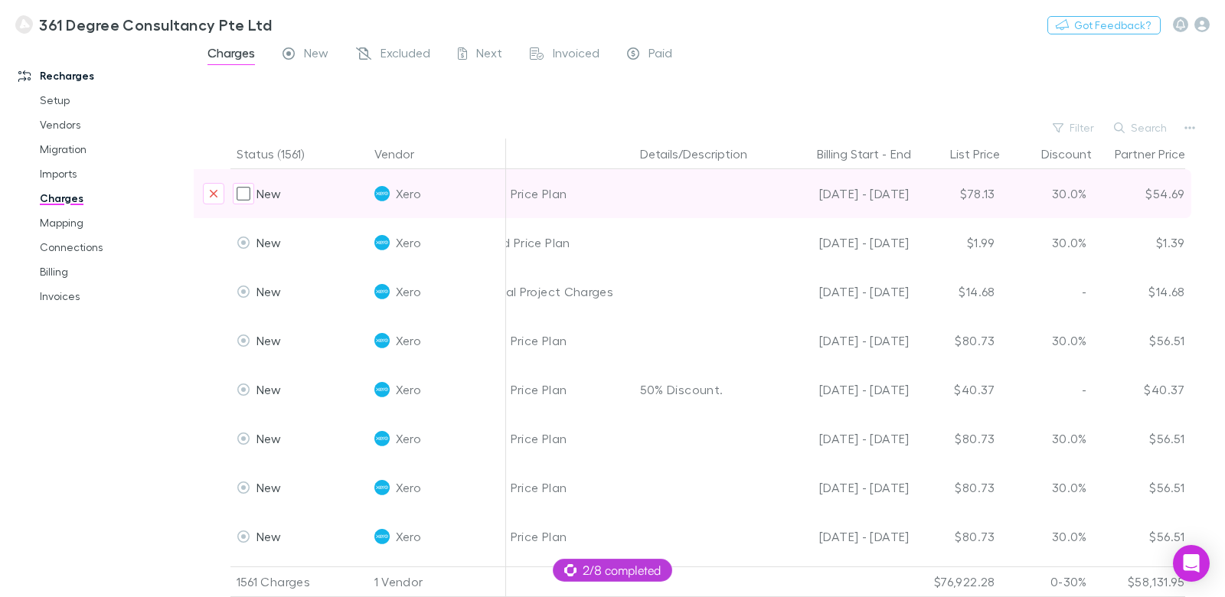
scroll to position [0, 523]
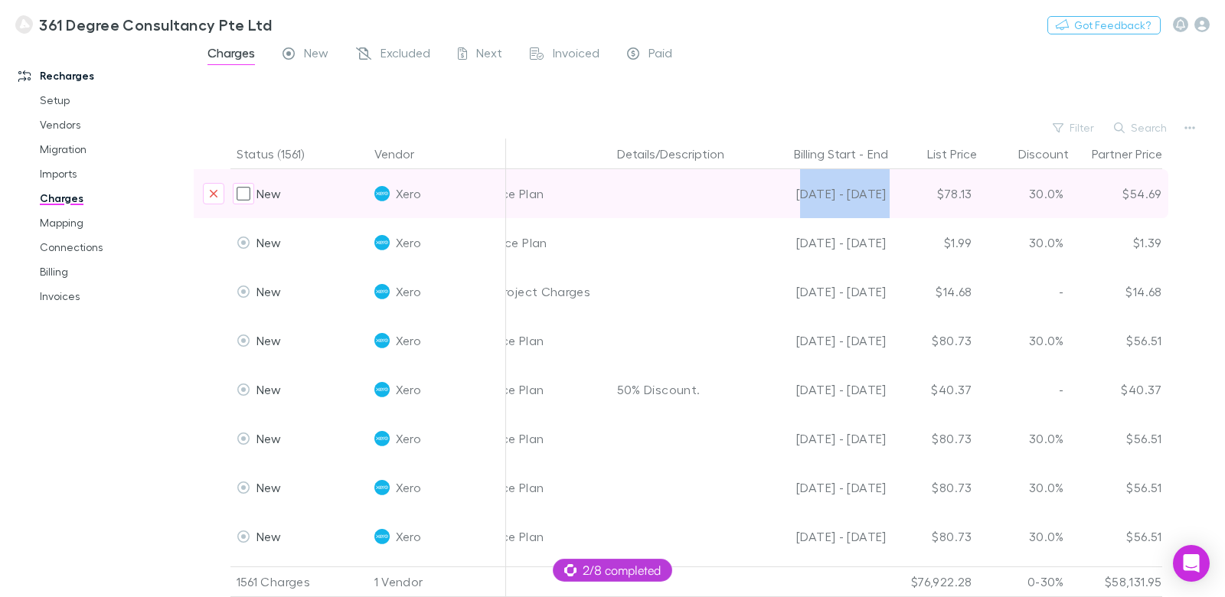
drag, startPoint x: 790, startPoint y: 196, endPoint x: 892, endPoint y: 197, distance: 102.6
click at [892, 197] on div "New Xero ACA Partners Pte Ltd (15 Apr 2021) 17 Sep 2025 INV-556730 Premium Pric…" at bounding box center [420, 193] width 1498 height 49
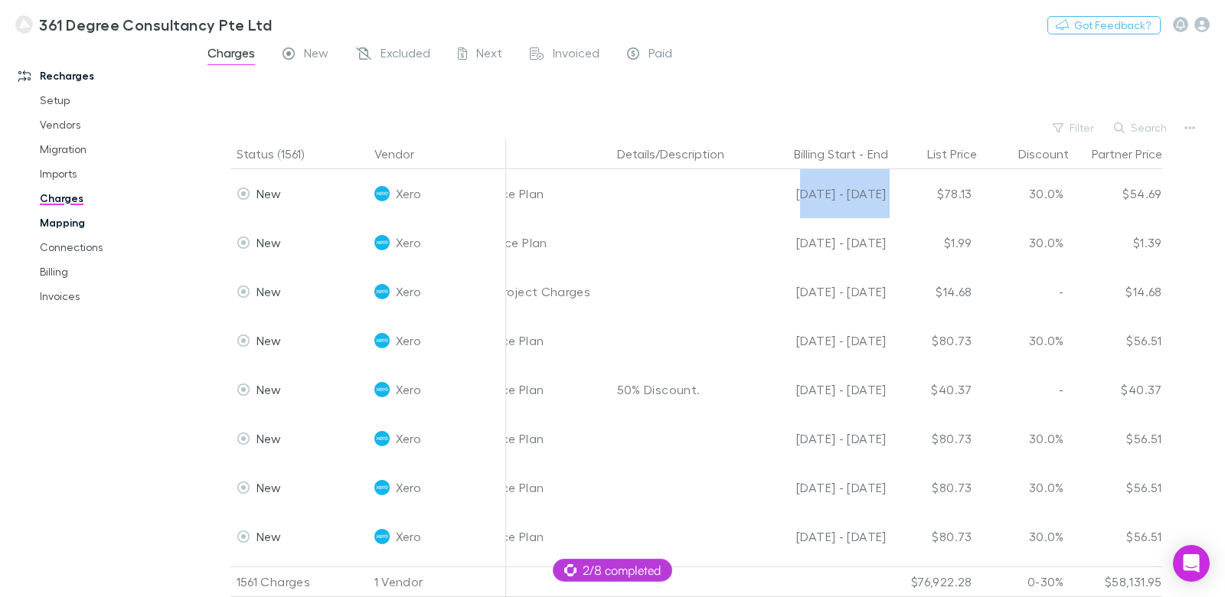
click at [77, 226] on link "Mapping" at bounding box center [108, 223] width 166 height 25
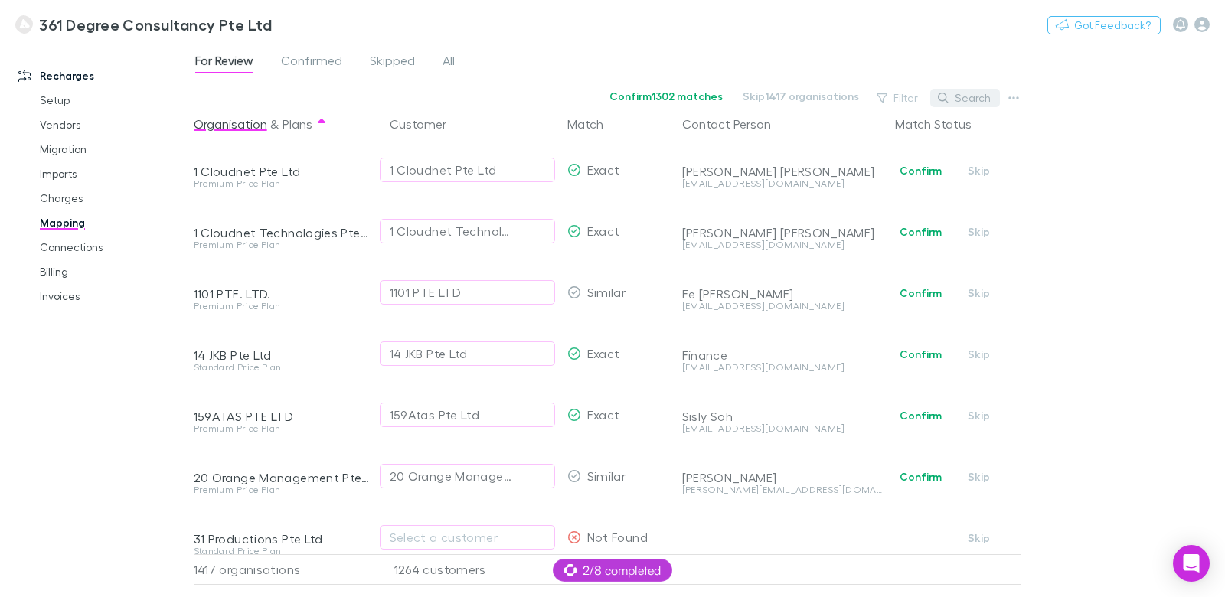
click at [963, 97] on button "Search" at bounding box center [965, 98] width 70 height 18
type input "*"
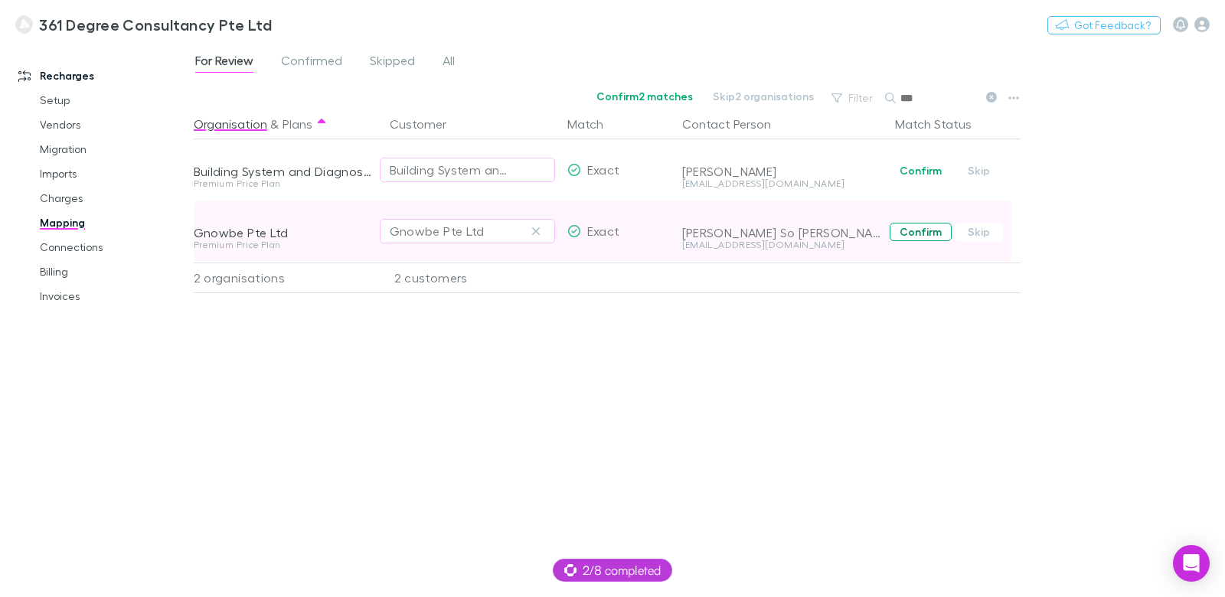
type input "***"
click at [912, 235] on button "Confirm" at bounding box center [921, 232] width 62 height 18
click at [70, 100] on link "Setup" at bounding box center [108, 100] width 166 height 25
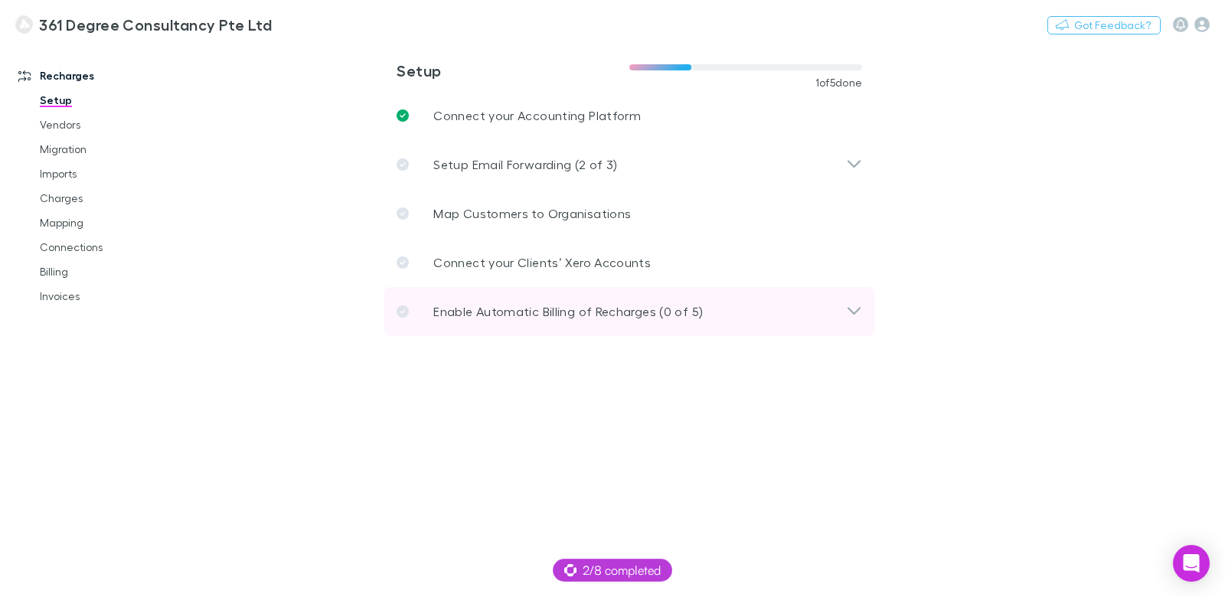
click at [548, 299] on div "Enable Automatic Billing of Recharges (0 of 5)" at bounding box center [629, 311] width 490 height 49
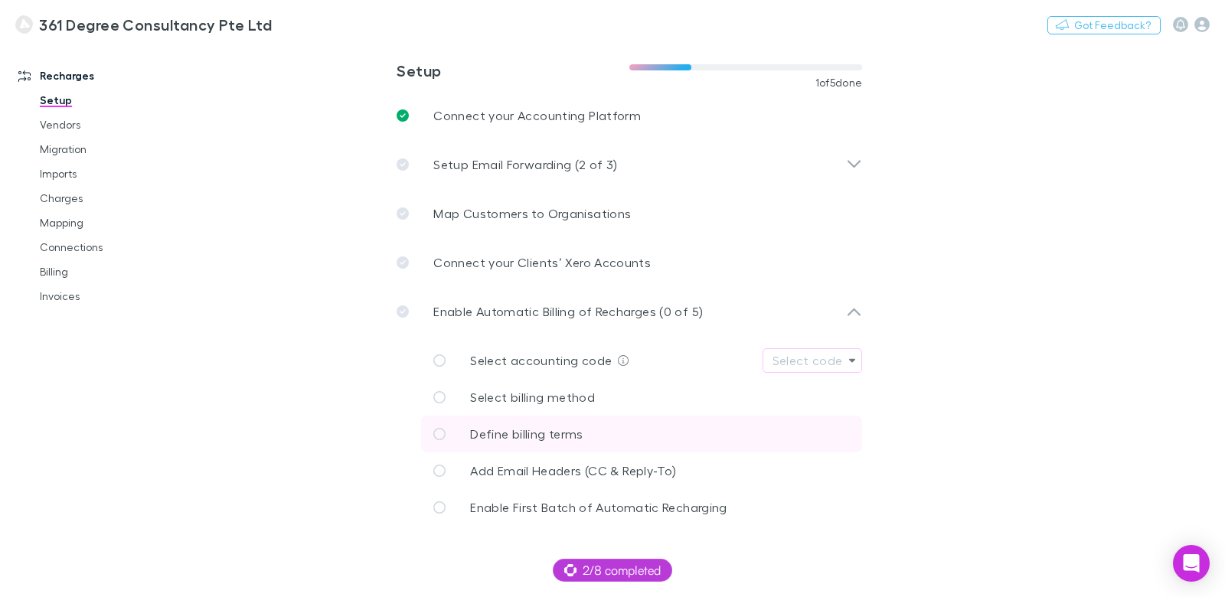
click at [578, 428] on span "Define billing terms" at bounding box center [526, 434] width 113 height 15
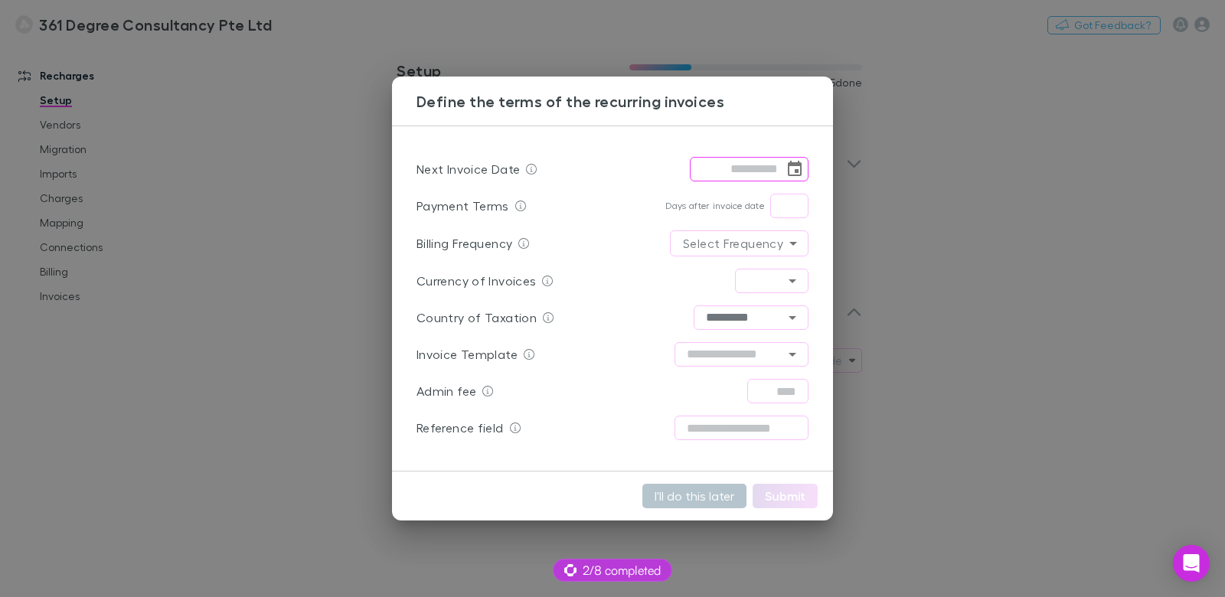
click at [789, 166] on icon "Choose date" at bounding box center [795, 168] width 14 height 15
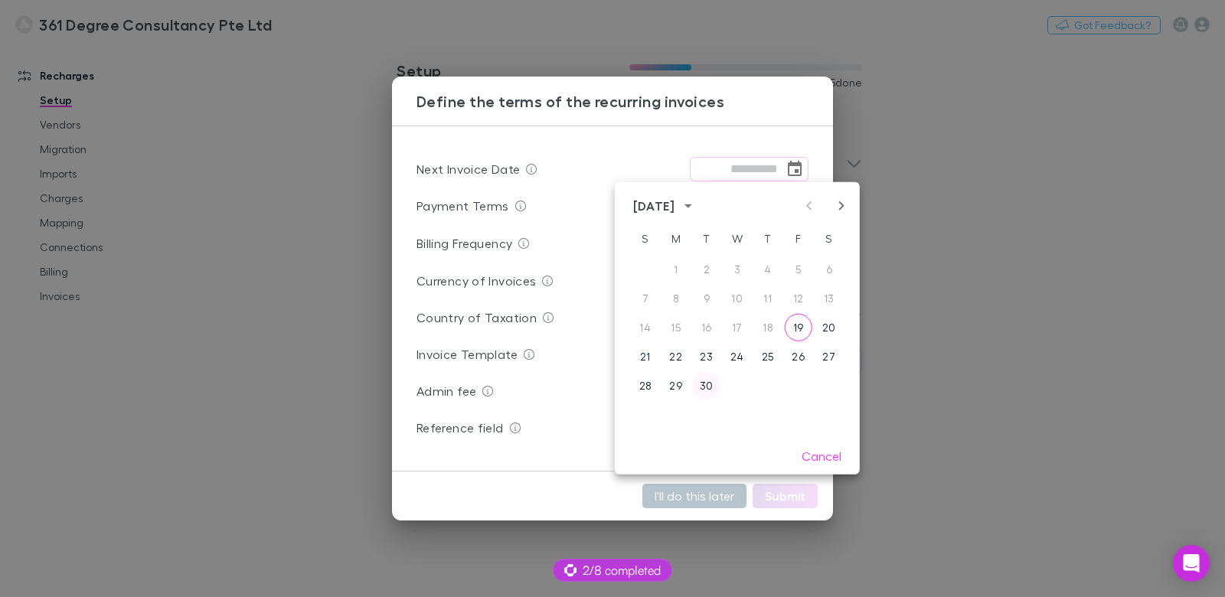
click at [704, 384] on button "30" at bounding box center [707, 386] width 28 height 28
type input "**********"
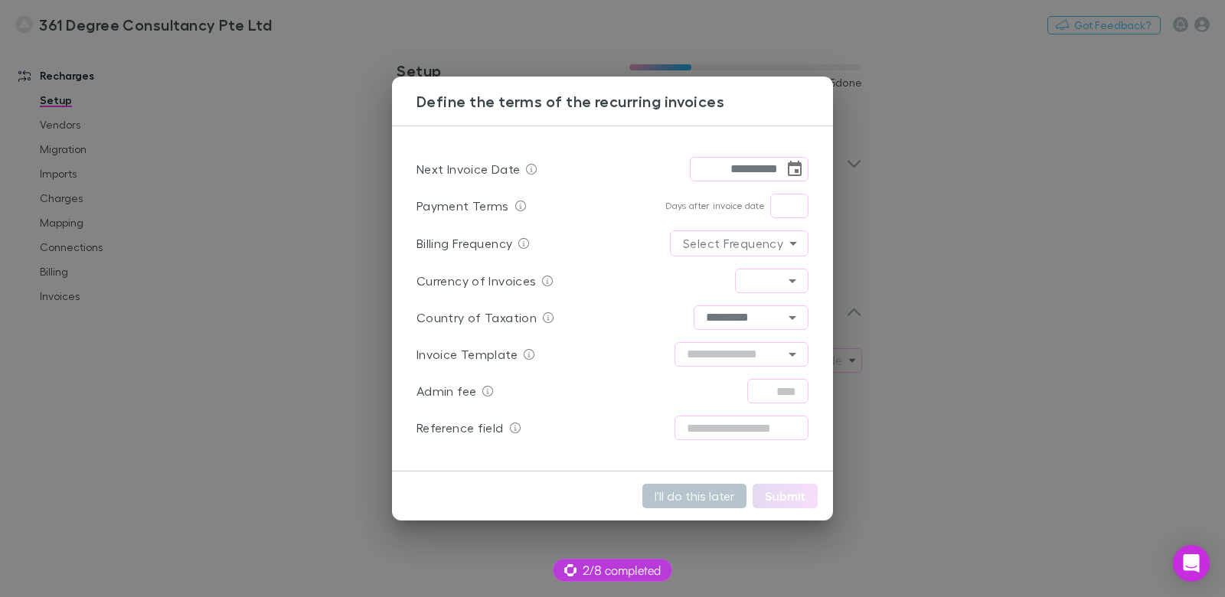
click at [764, 199] on div "Days after invoice date ​" at bounding box center [736, 206] width 143 height 25
click at [786, 208] on input "text" at bounding box center [789, 206] width 38 height 25
type input "*"
click at [793, 245] on body "**********" at bounding box center [612, 298] width 1225 height 597
click at [764, 277] on li "Monthly" at bounding box center [739, 277] width 79 height 28
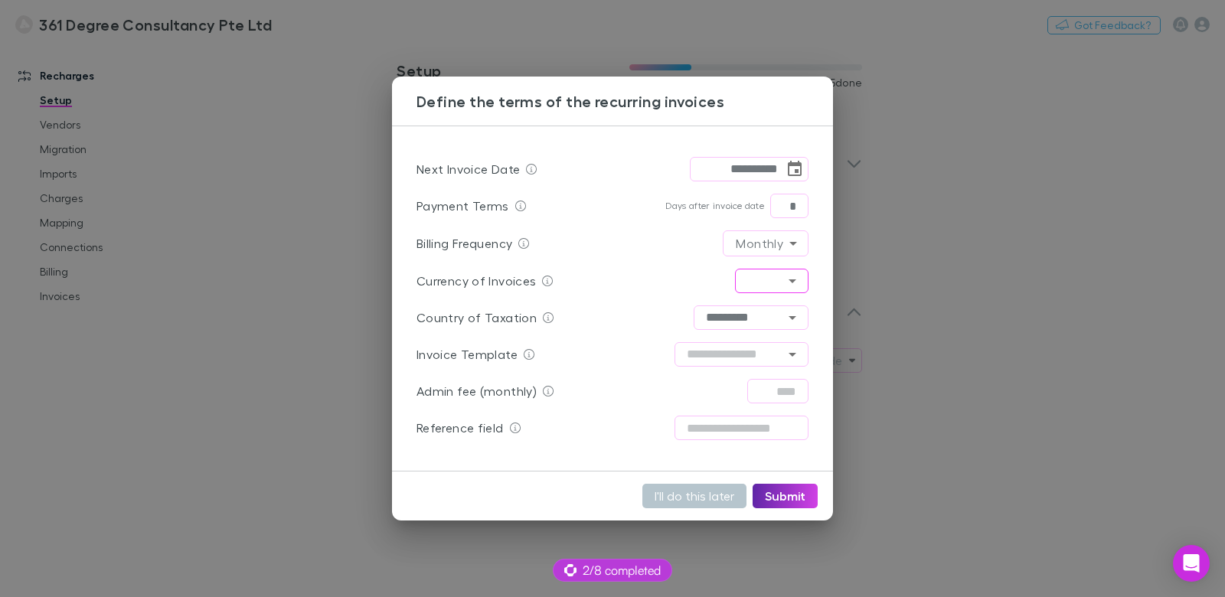
click at [793, 281] on icon "Open" at bounding box center [793, 282] width 8 height 4
type input "*"
click at [650, 269] on div "Currency of Invoices ​" at bounding box center [613, 281] width 392 height 37
click at [793, 278] on icon "Open" at bounding box center [792, 281] width 18 height 18
click at [682, 258] on div "Billing Frequency Monthly *******" at bounding box center [613, 243] width 392 height 38
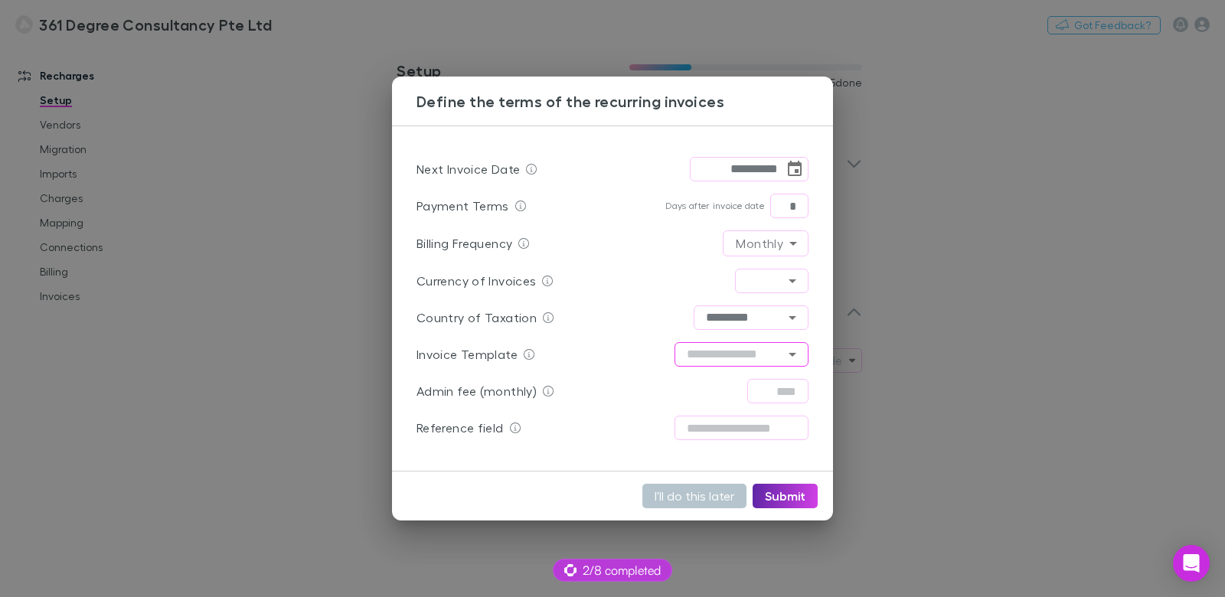
click at [798, 357] on icon "Open" at bounding box center [792, 354] width 18 height 18
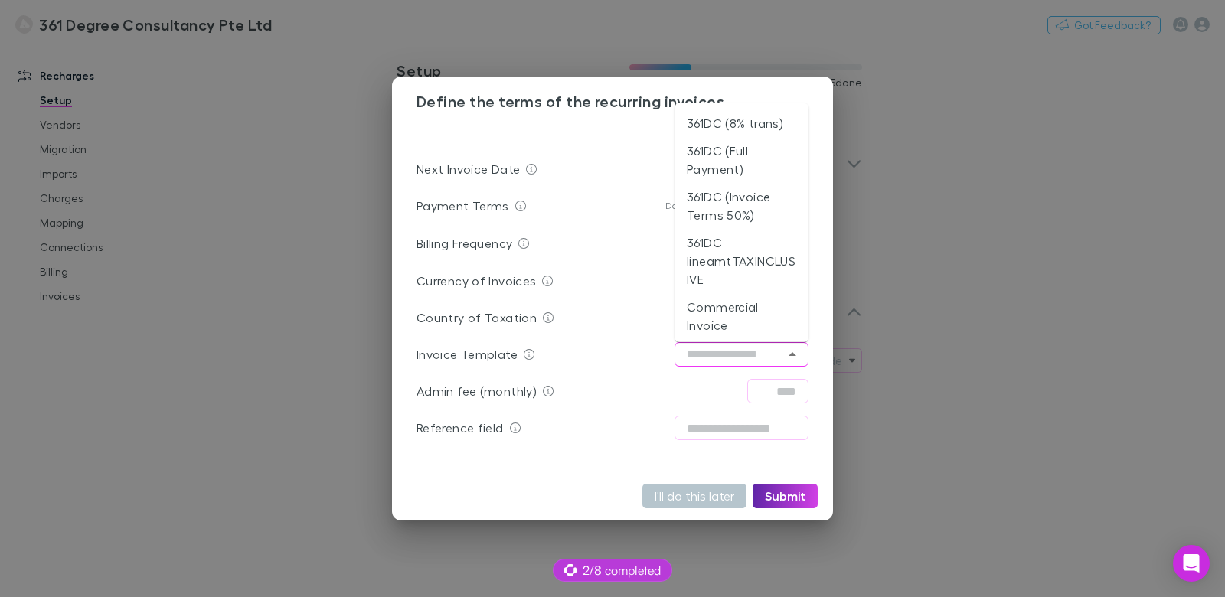
scroll to position [85, 0]
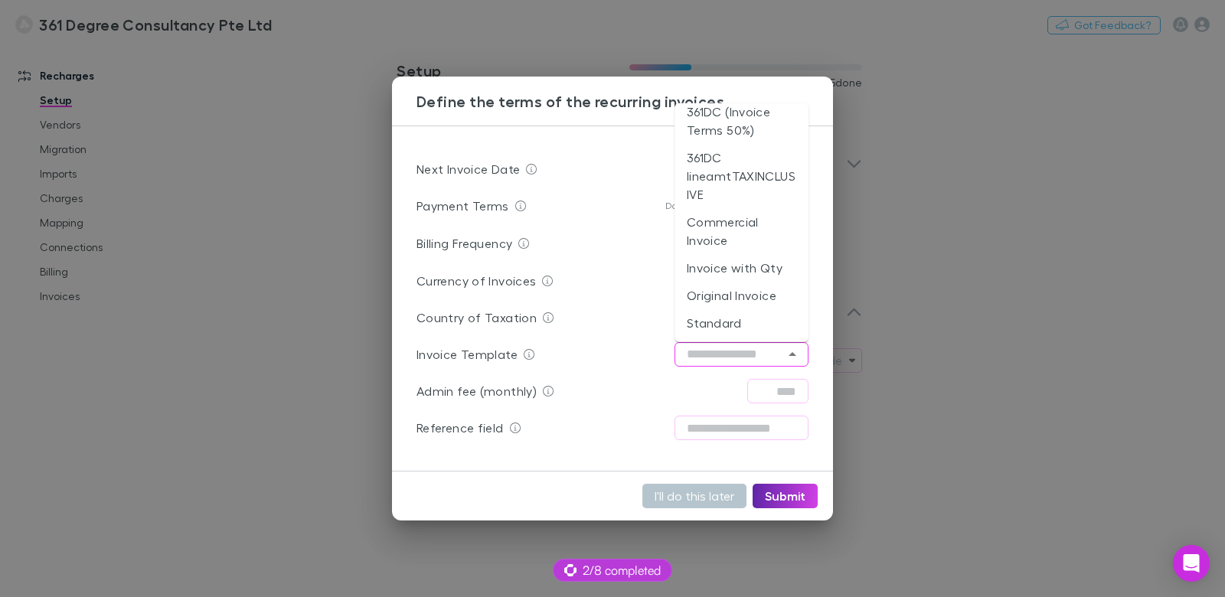
click at [769, 322] on li "Standard" at bounding box center [742, 323] width 134 height 28
type input "********"
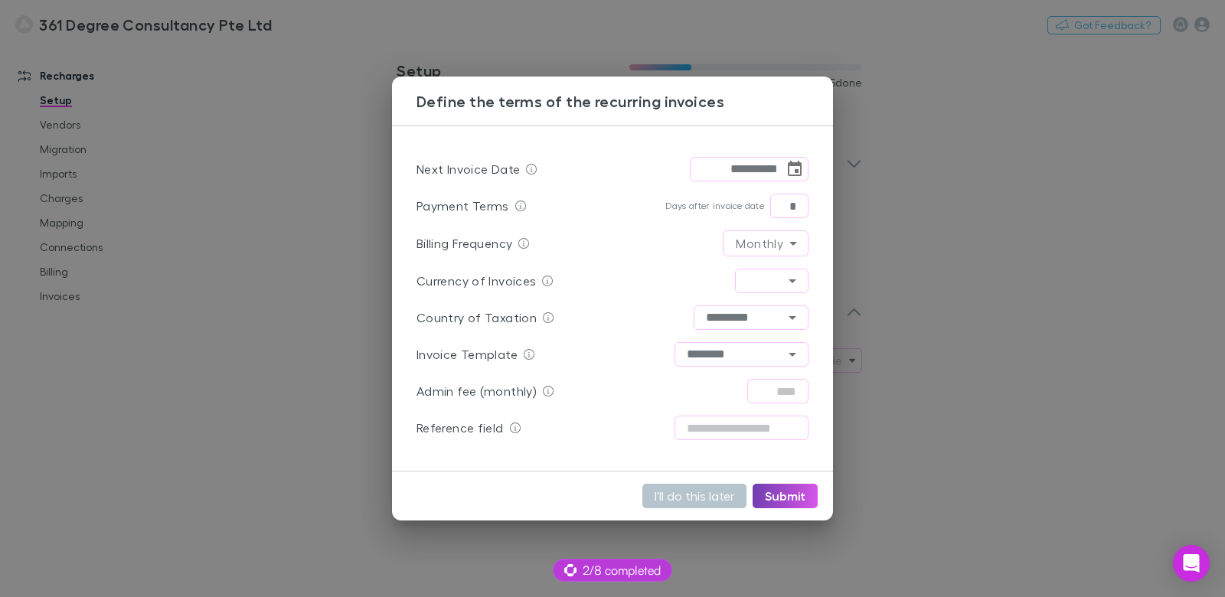
click at [794, 492] on button "Submit" at bounding box center [785, 496] width 65 height 25
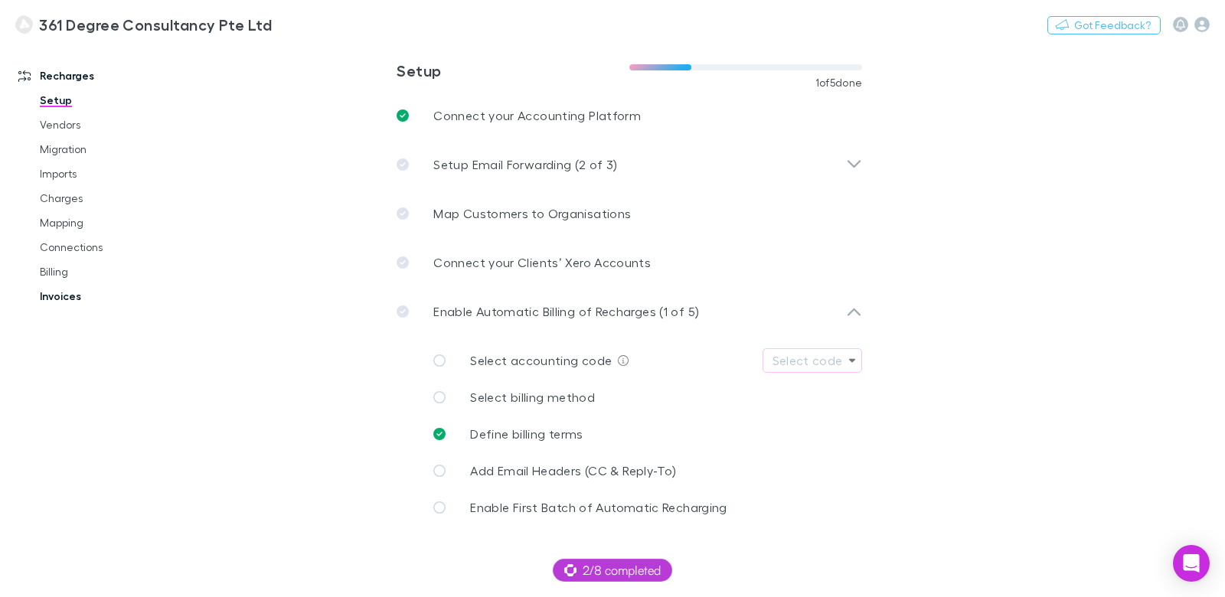
click at [62, 292] on link "Invoices" at bounding box center [108, 296] width 166 height 25
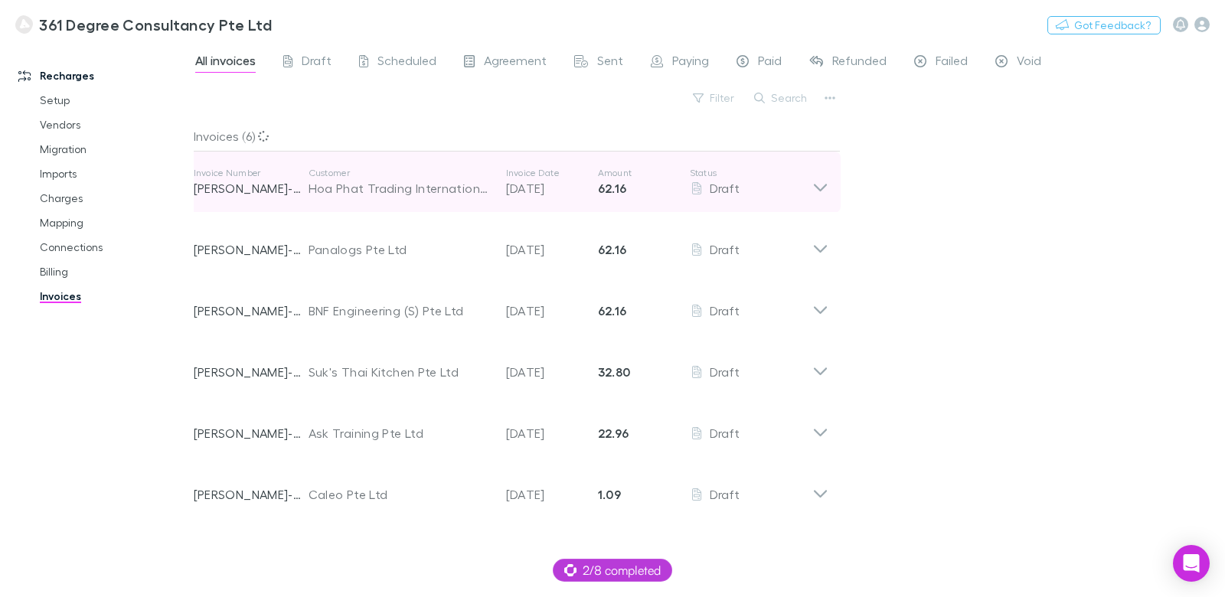
click at [395, 204] on div "Invoice Number RECH-0003 Customer Hoa Phat Trading International Pte Ltd Invoic…" at bounding box center [503, 182] width 619 height 55
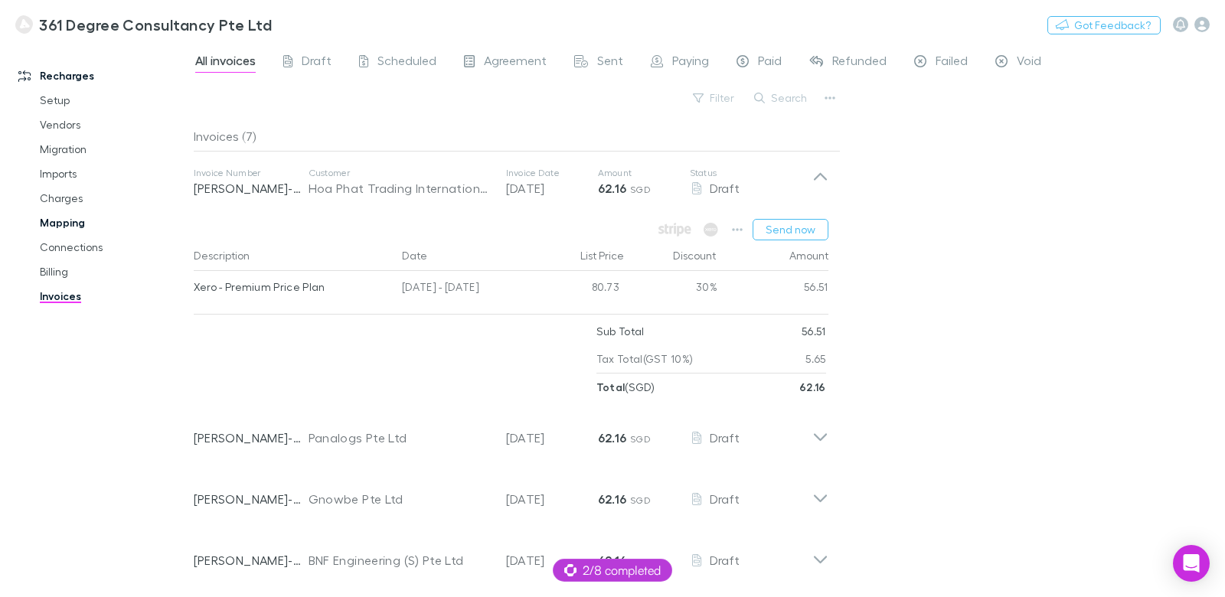
click at [59, 222] on link "Mapping" at bounding box center [108, 223] width 166 height 25
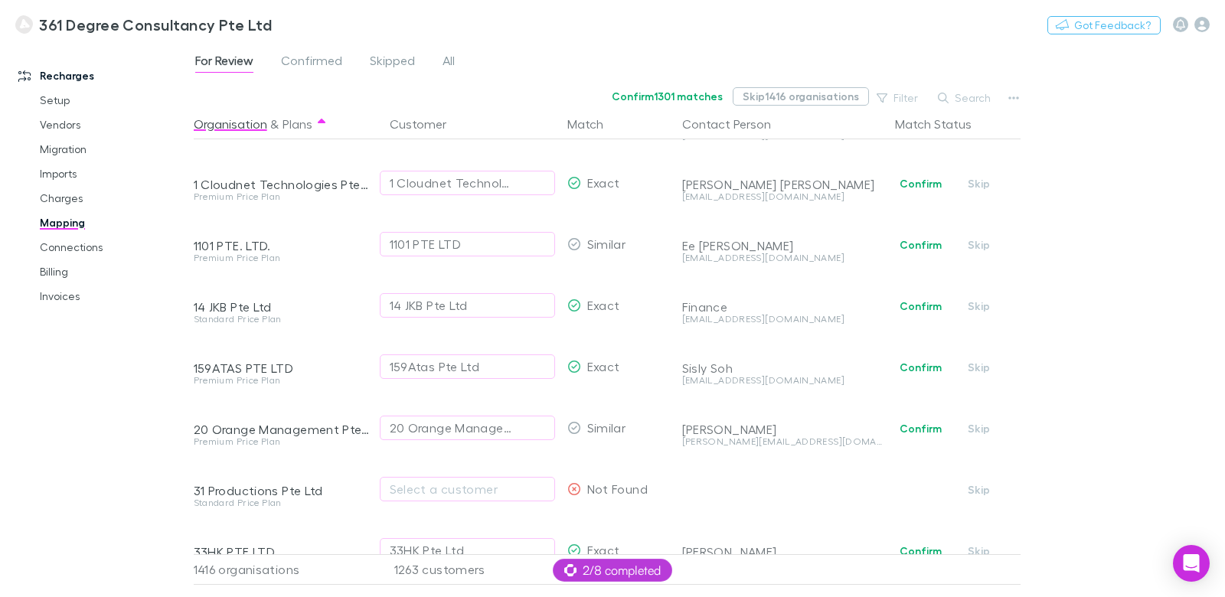
scroll to position [13, 0]
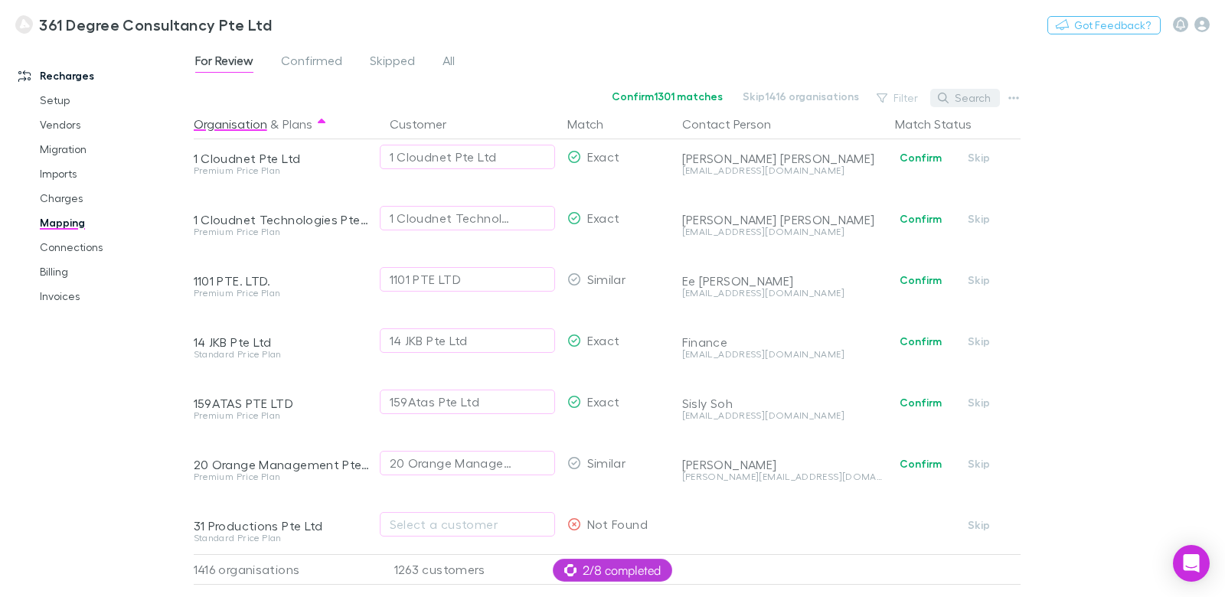
click at [961, 100] on button "Search" at bounding box center [965, 98] width 70 height 18
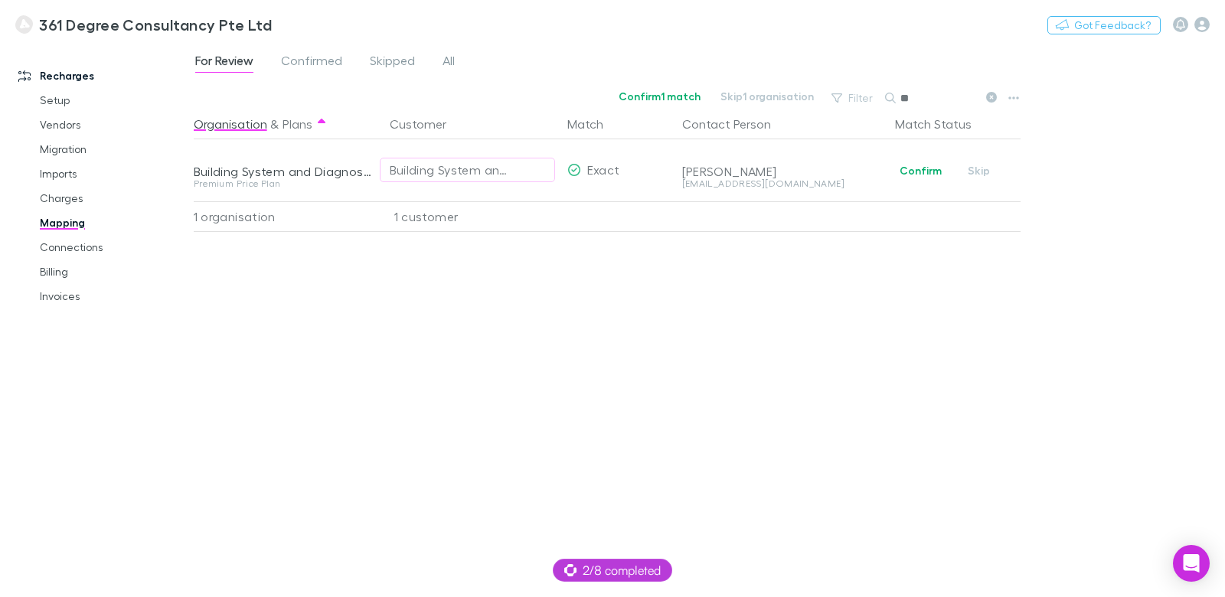
type input "*"
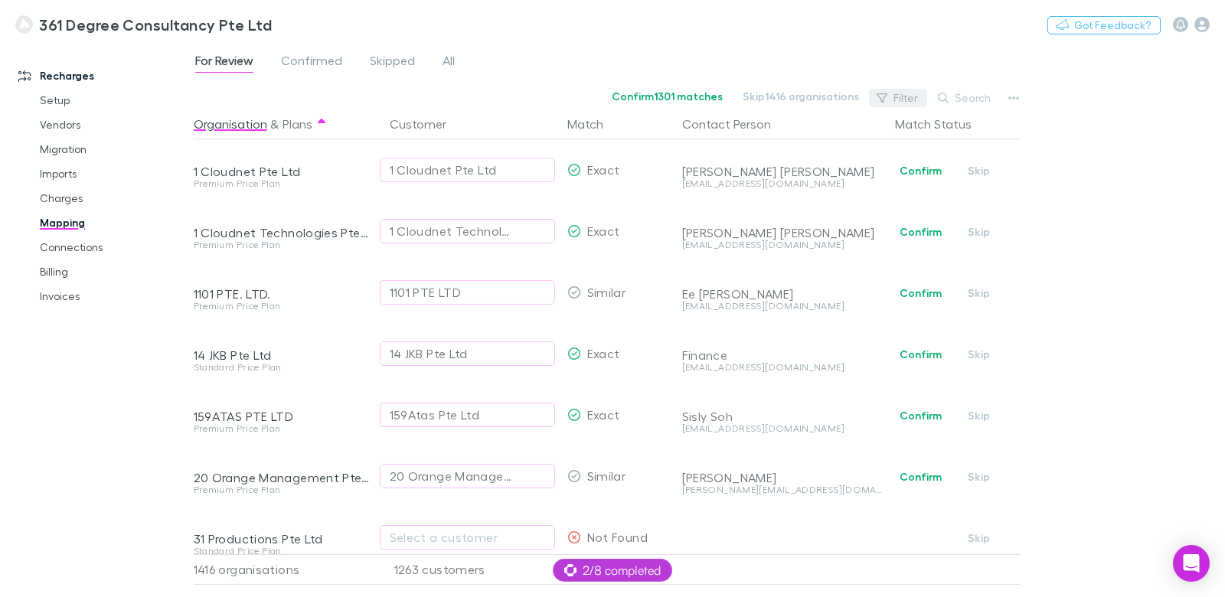
click at [849, 99] on div "Confirm 1301 matches Skip 1416 organisations Filter Search" at bounding box center [609, 97] width 831 height 21
click at [912, 100] on button "Filter" at bounding box center [898, 98] width 58 height 18
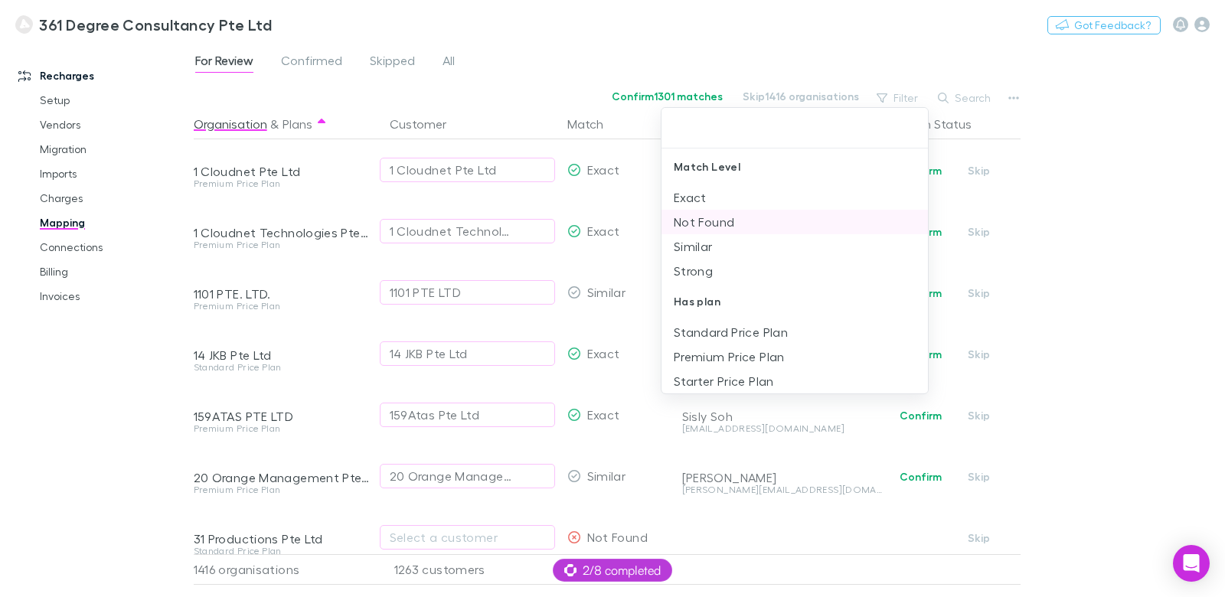
click at [728, 224] on li "Not Found" at bounding box center [795, 222] width 267 height 25
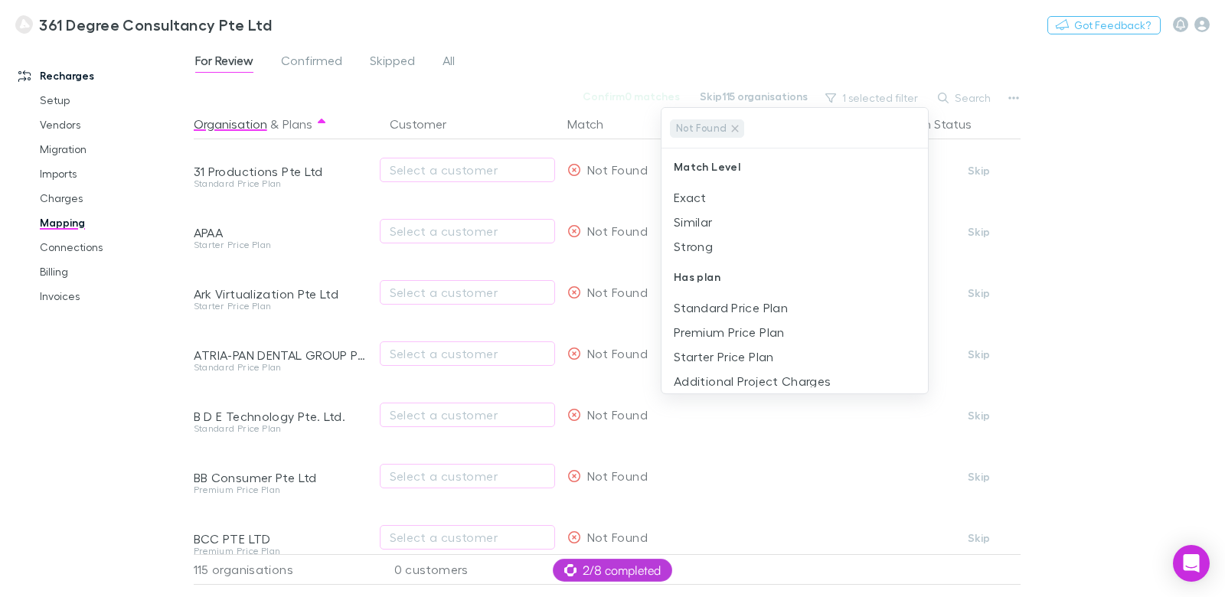
click at [516, 87] on div at bounding box center [612, 298] width 1225 height 597
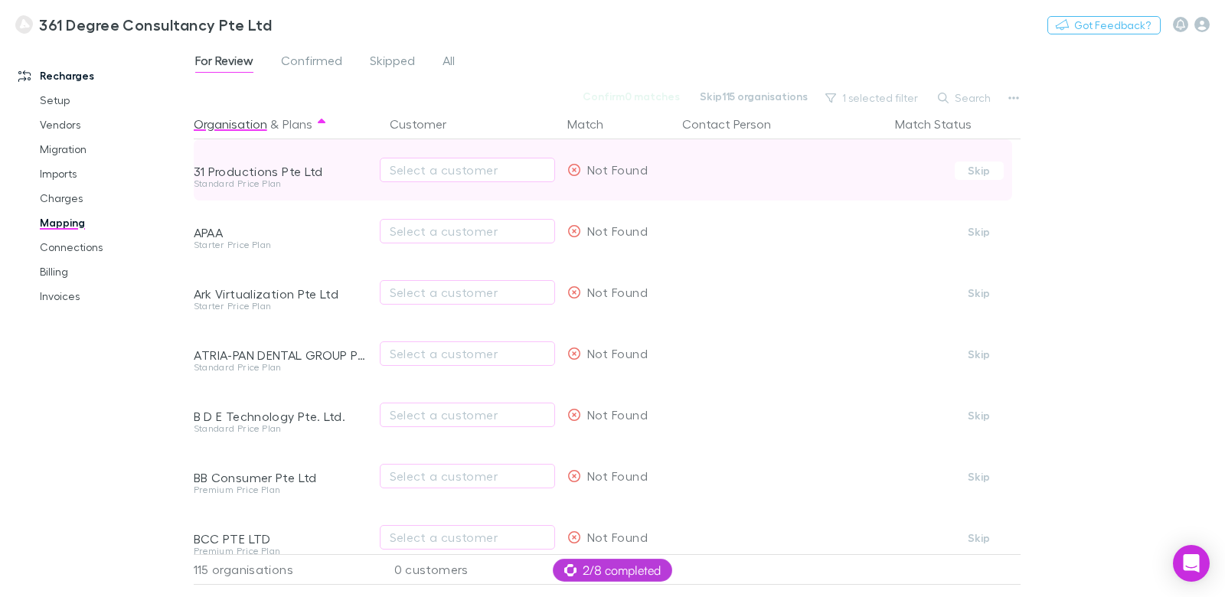
click at [229, 175] on div "31 Productions Pte Ltd" at bounding box center [283, 171] width 178 height 15
click at [419, 172] on div "Select a customer" at bounding box center [467, 170] width 155 height 18
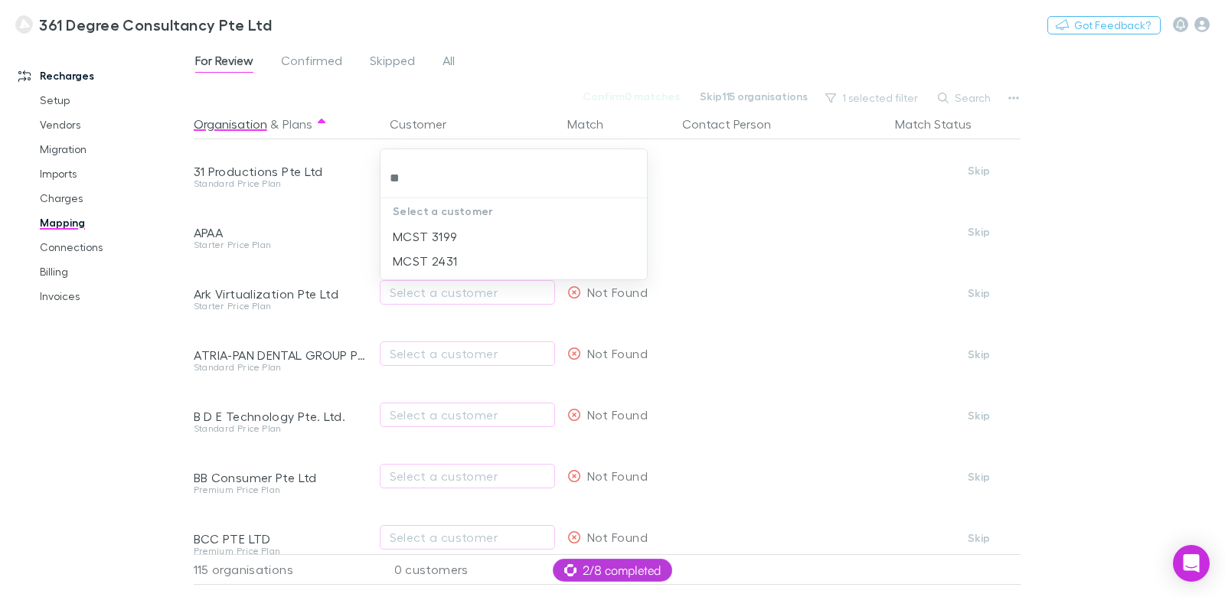
type input "*"
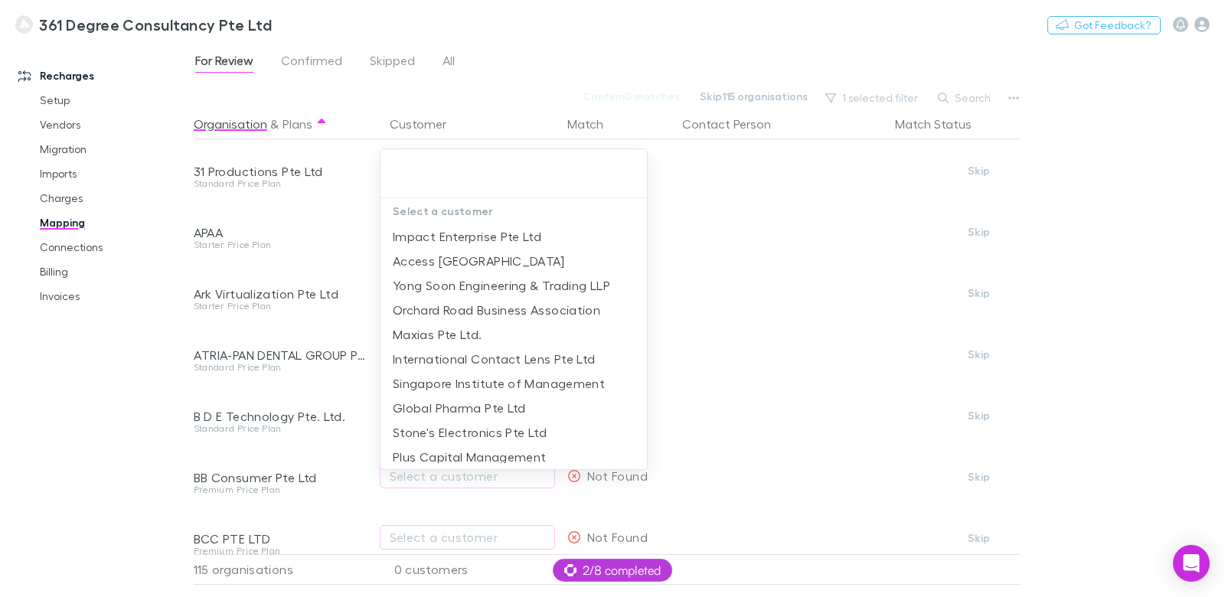
click at [548, 67] on div at bounding box center [612, 298] width 1225 height 597
